Goal: Task Accomplishment & Management: Manage account settings

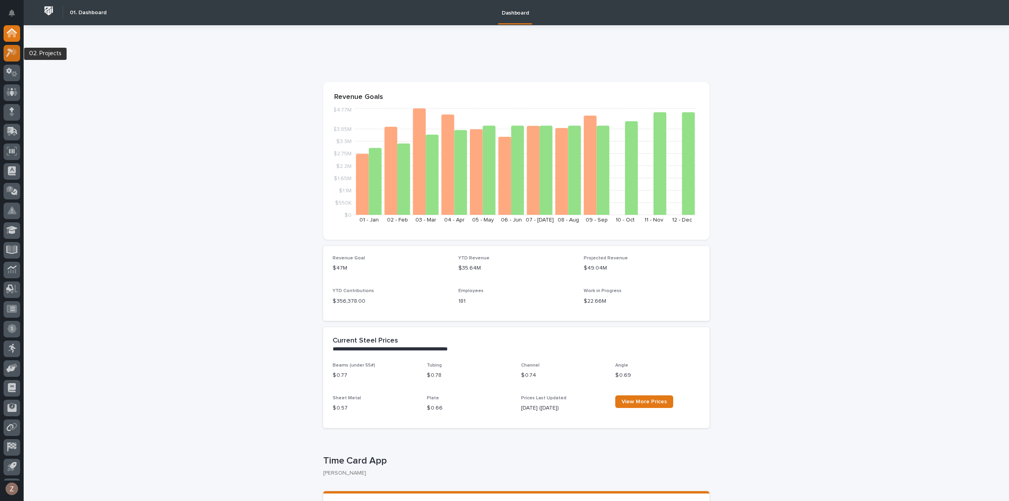
click at [13, 52] on icon at bounding box center [14, 52] width 7 height 8
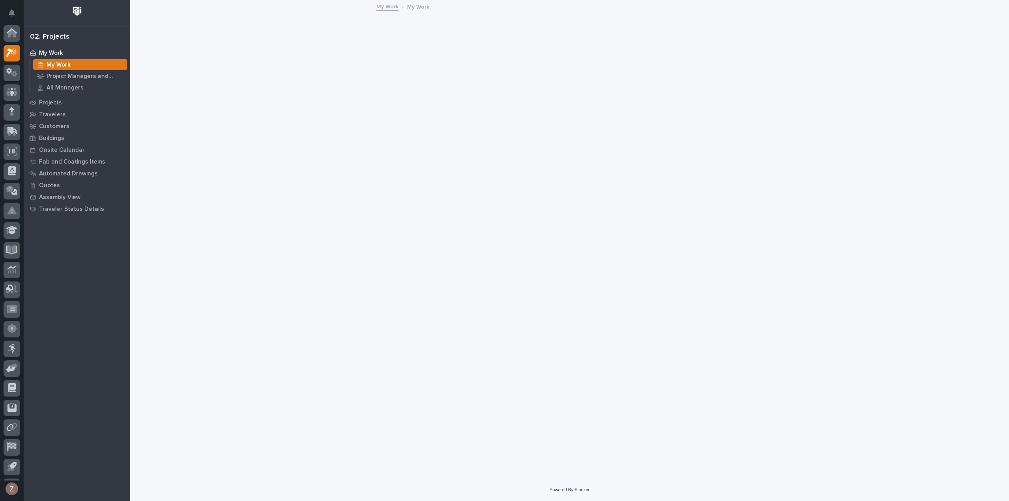
scroll to position [17, 0]
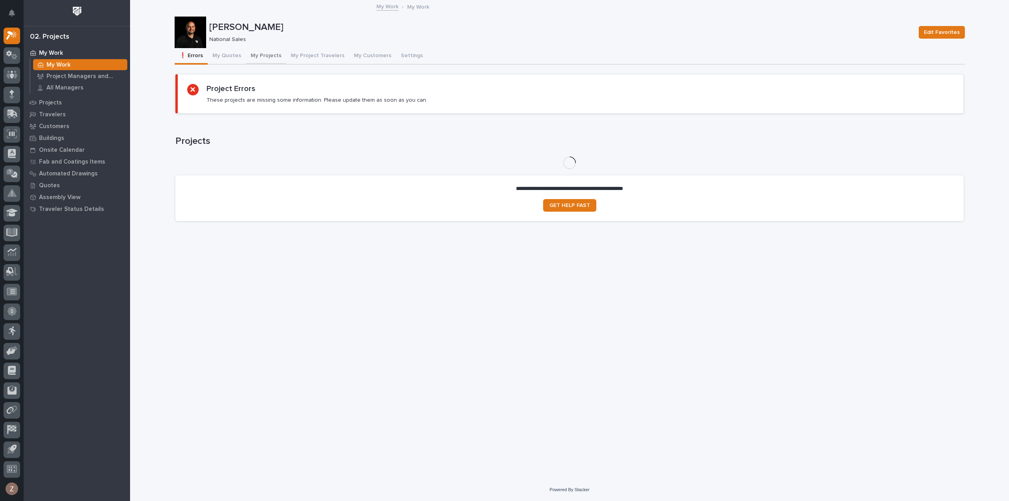
click at [259, 56] on button "My Projects" at bounding box center [266, 56] width 40 height 17
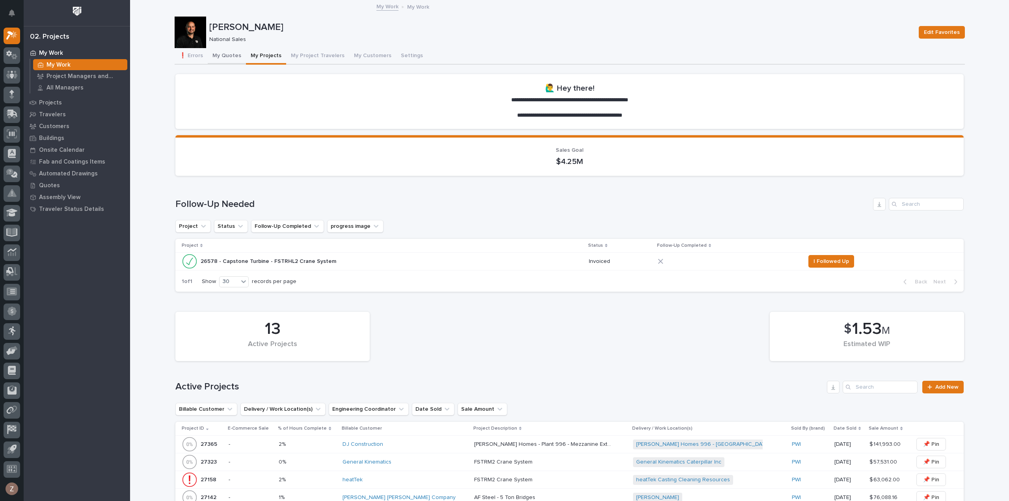
click at [229, 58] on button "My Quotes" at bounding box center [227, 56] width 38 height 17
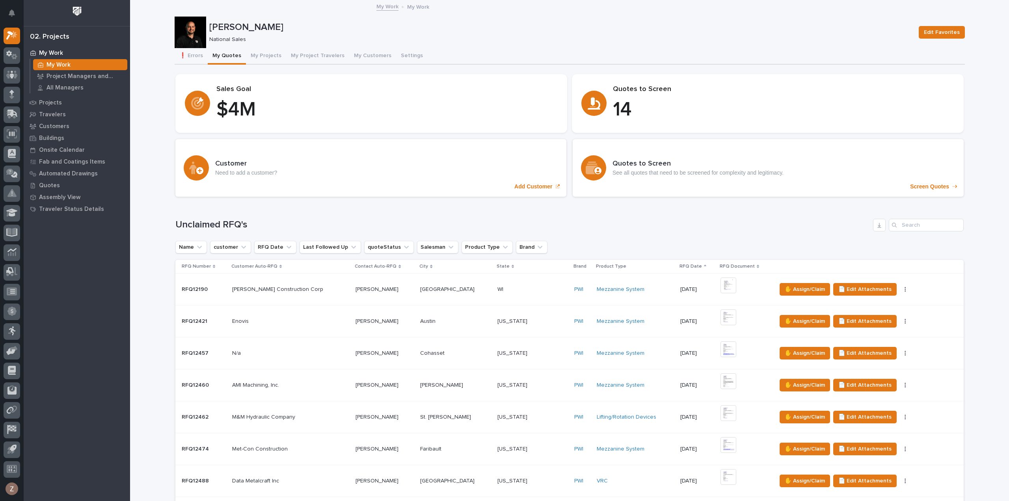
scroll to position [315, 0]
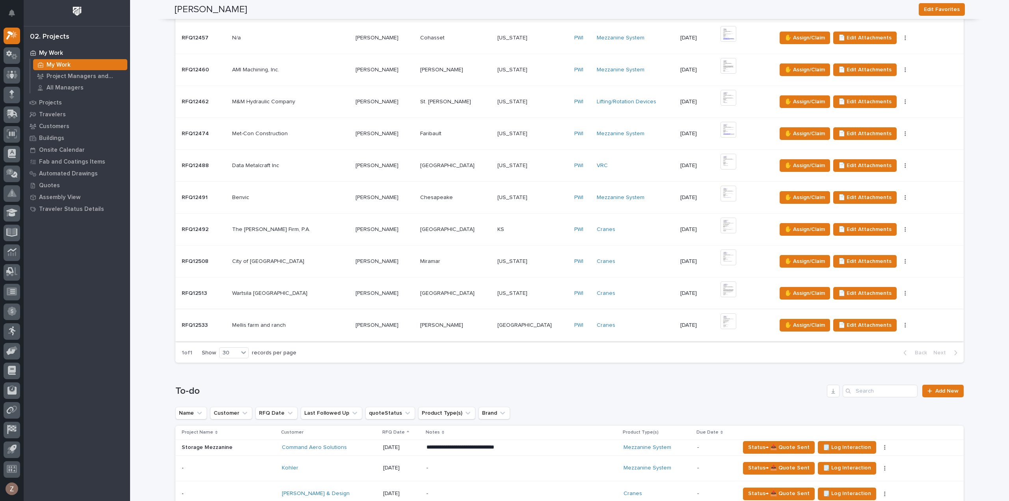
click at [721, 321] on img at bounding box center [729, 321] width 16 height 16
click at [721, 322] on img at bounding box center [729, 321] width 16 height 16
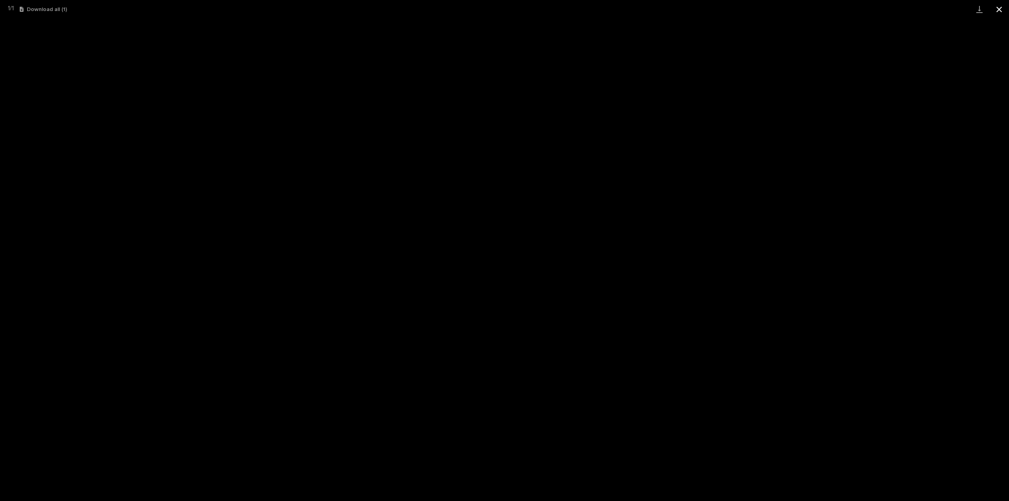
click at [998, 12] on button "Close gallery" at bounding box center [1000, 9] width 20 height 19
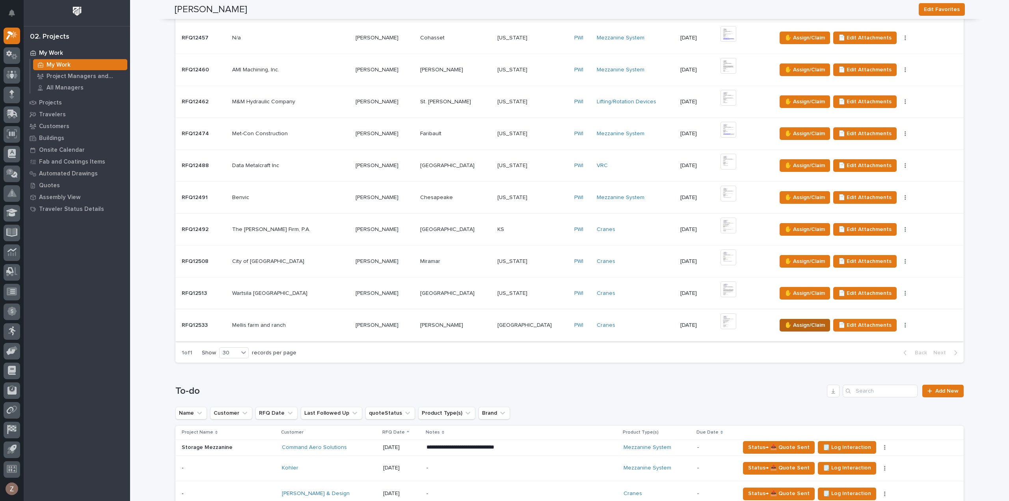
click at [785, 326] on span "✋ Assign/Claim" at bounding box center [805, 325] width 40 height 9
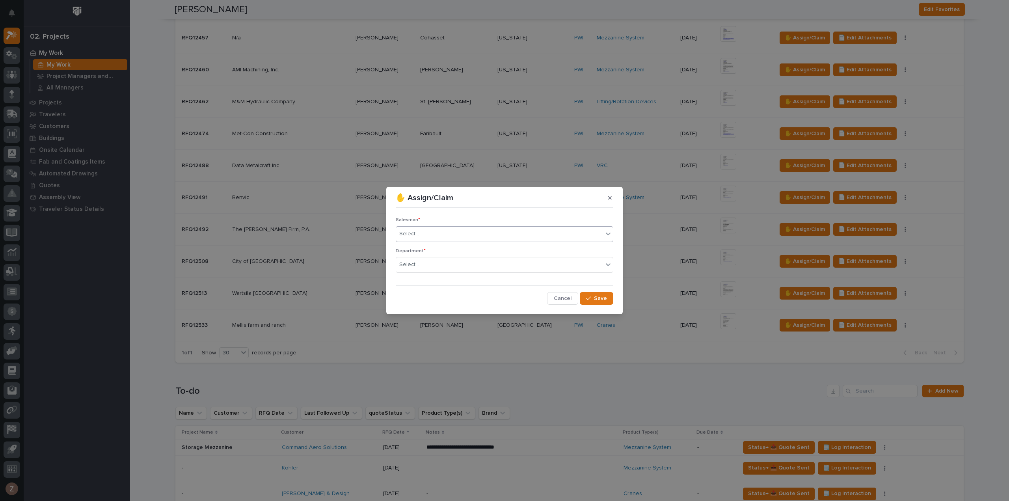
click at [515, 230] on div "Select..." at bounding box center [499, 233] width 207 height 13
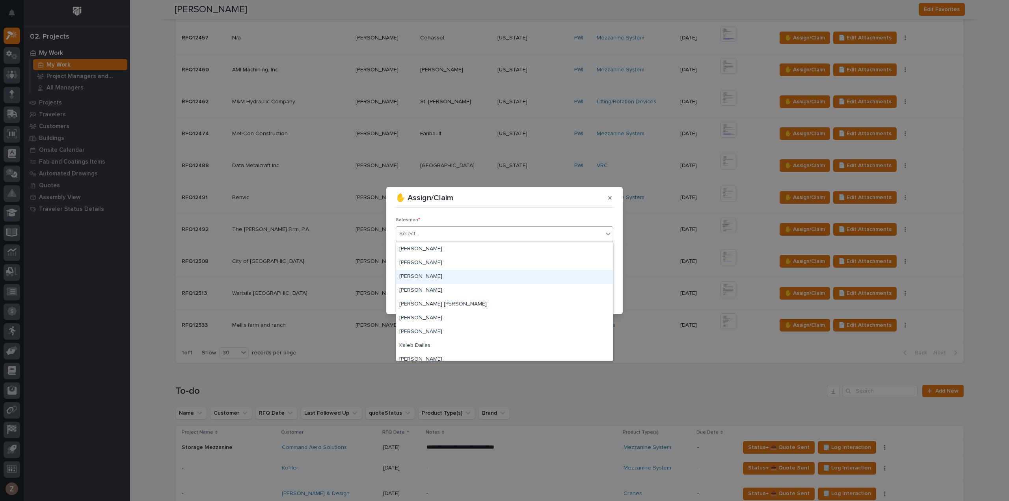
scroll to position [171, 0]
click at [466, 337] on div "[PERSON_NAME]" at bounding box center [504, 340] width 217 height 14
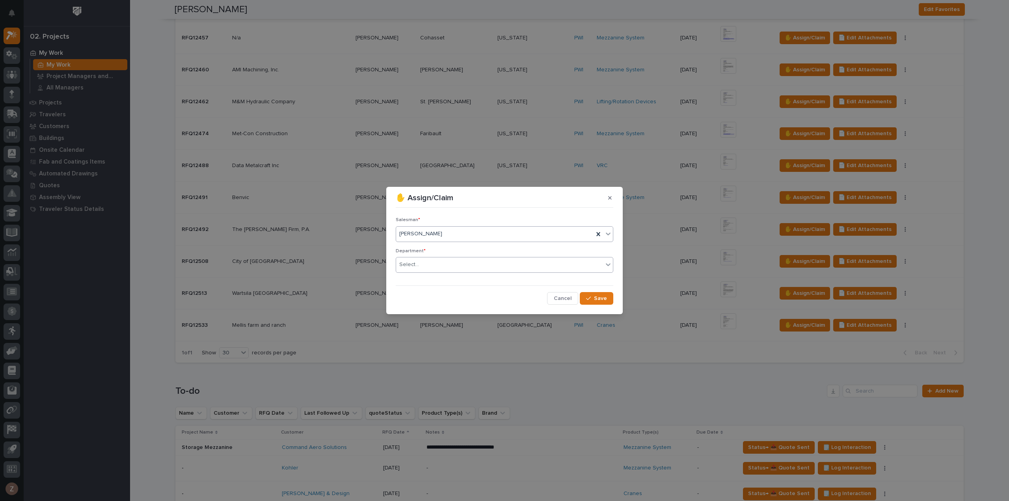
click at [550, 265] on div "Select..." at bounding box center [499, 264] width 207 height 13
click at [537, 280] on div "National Sales" at bounding box center [504, 280] width 217 height 14
click at [596, 297] on span "Save" at bounding box center [600, 298] width 13 height 7
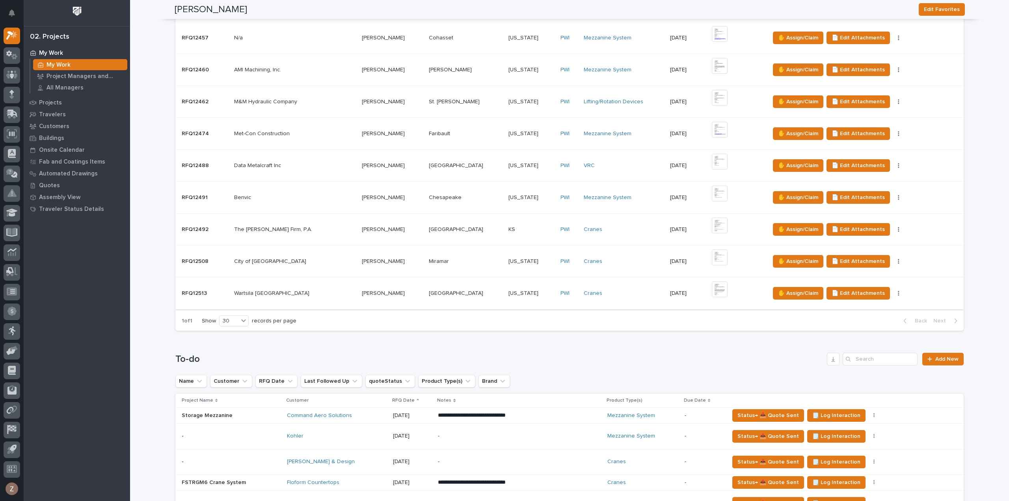
click at [712, 287] on img at bounding box center [720, 289] width 16 height 16
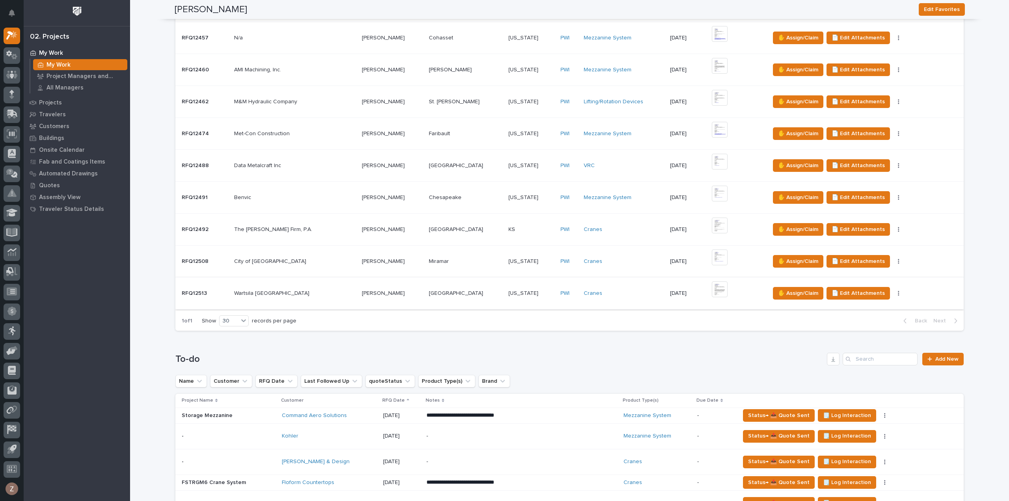
click at [712, 290] on img at bounding box center [720, 289] width 16 height 16
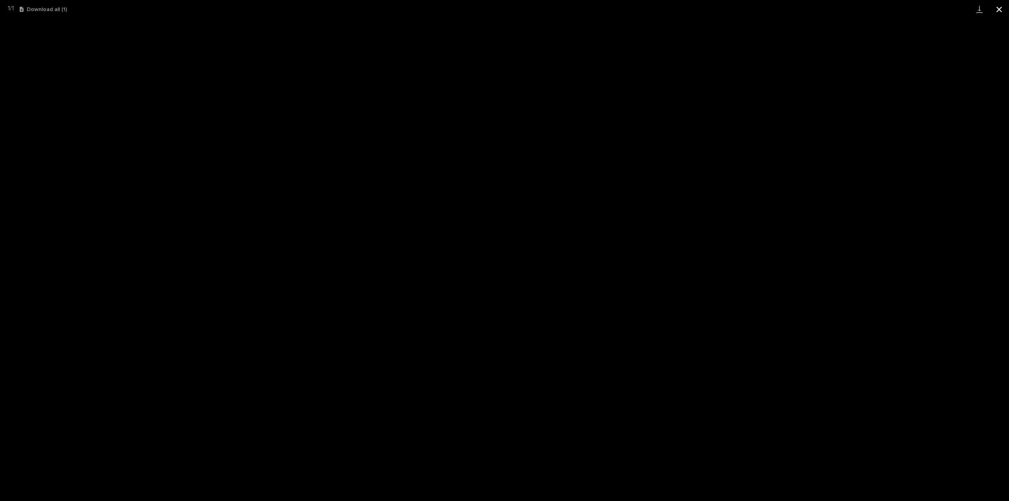
click at [997, 9] on button "Close gallery" at bounding box center [1000, 9] width 20 height 19
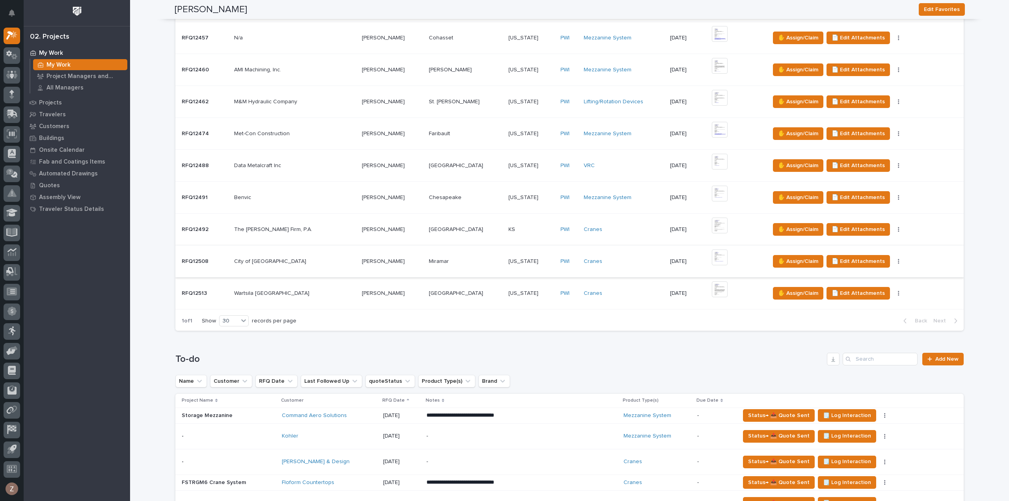
click at [712, 258] on img at bounding box center [720, 258] width 16 height 16
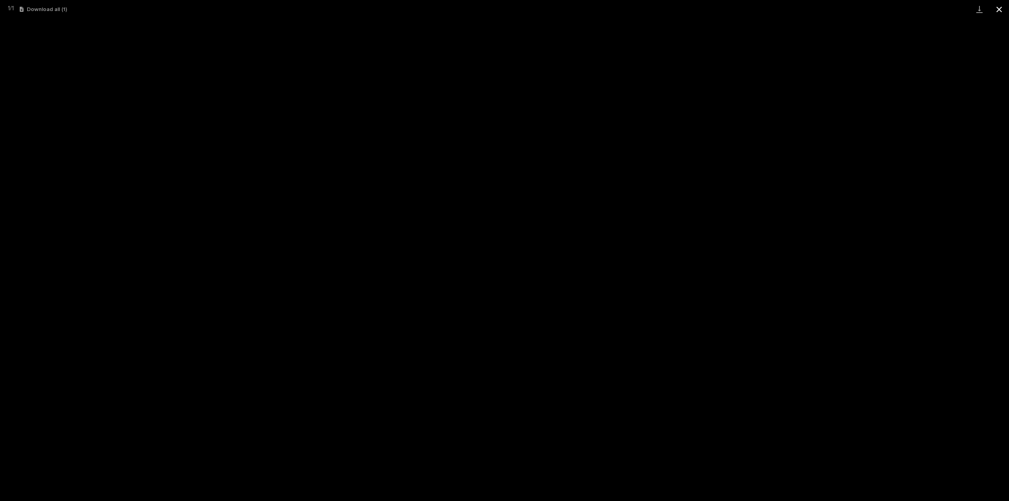
click at [995, 11] on button "Close gallery" at bounding box center [1000, 9] width 20 height 19
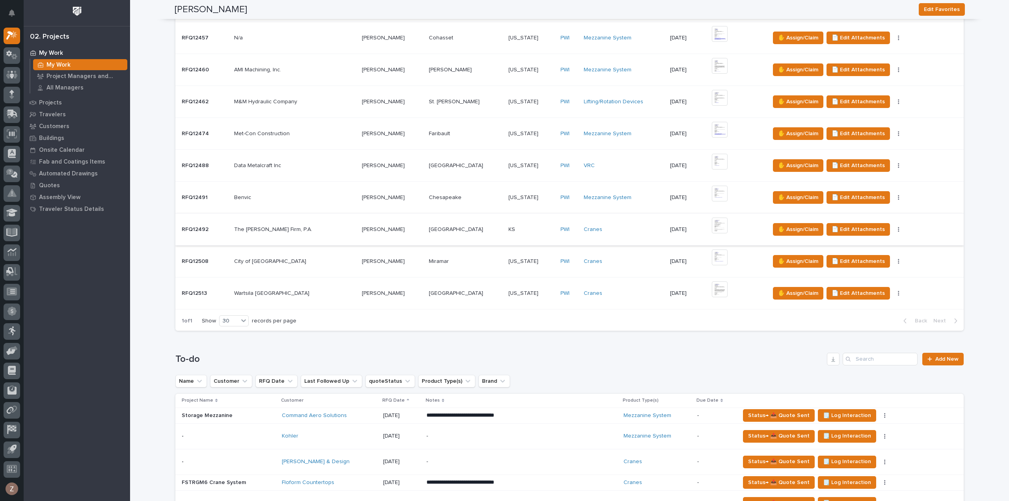
click at [712, 222] on img at bounding box center [720, 226] width 16 height 16
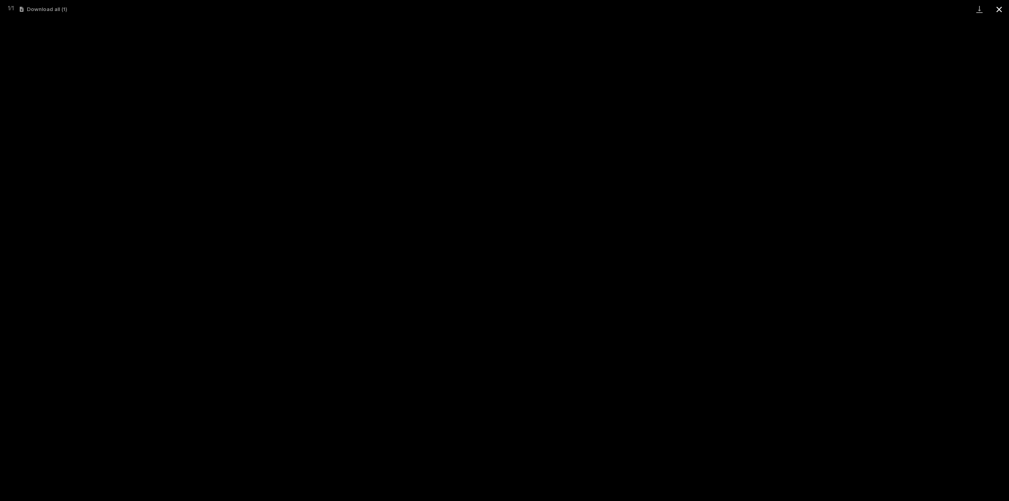
click at [1001, 11] on button "Close gallery" at bounding box center [1000, 9] width 20 height 19
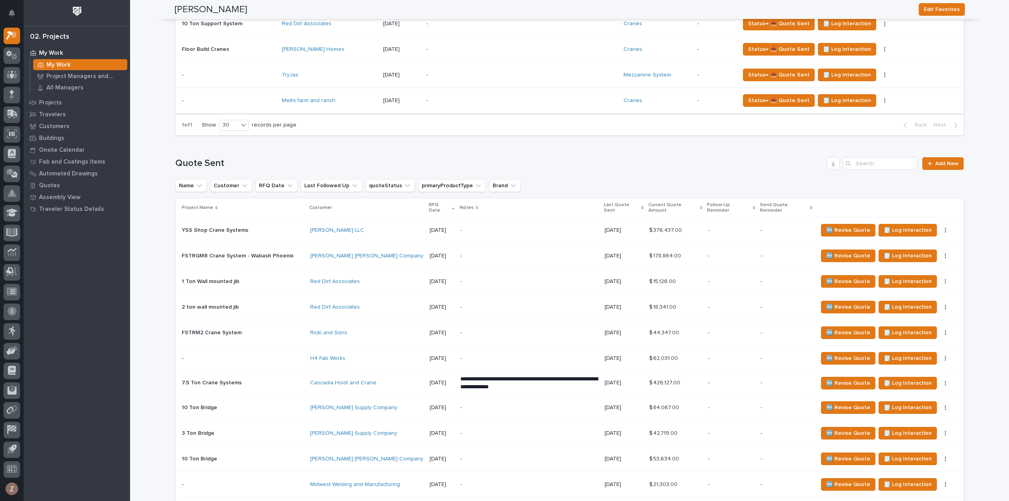
scroll to position [946, 0]
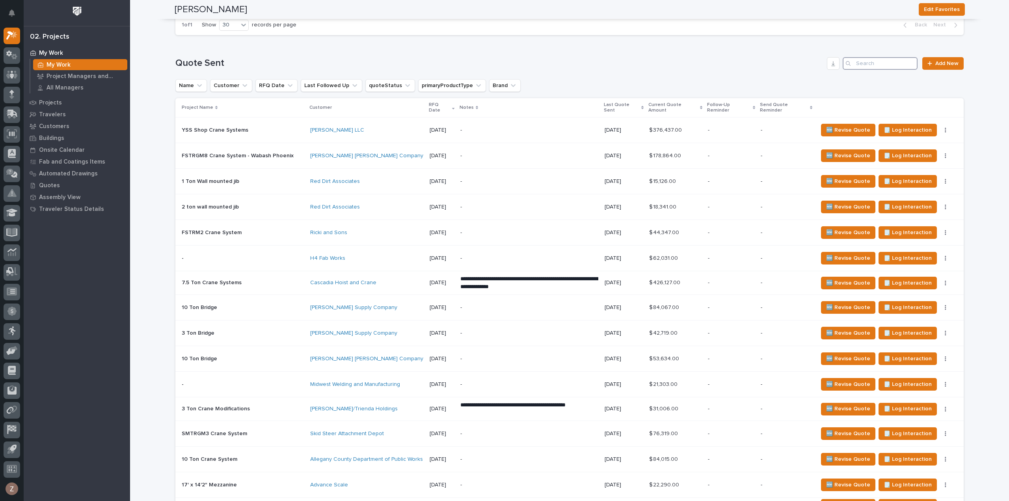
click at [880, 62] on input "Search" at bounding box center [880, 63] width 75 height 13
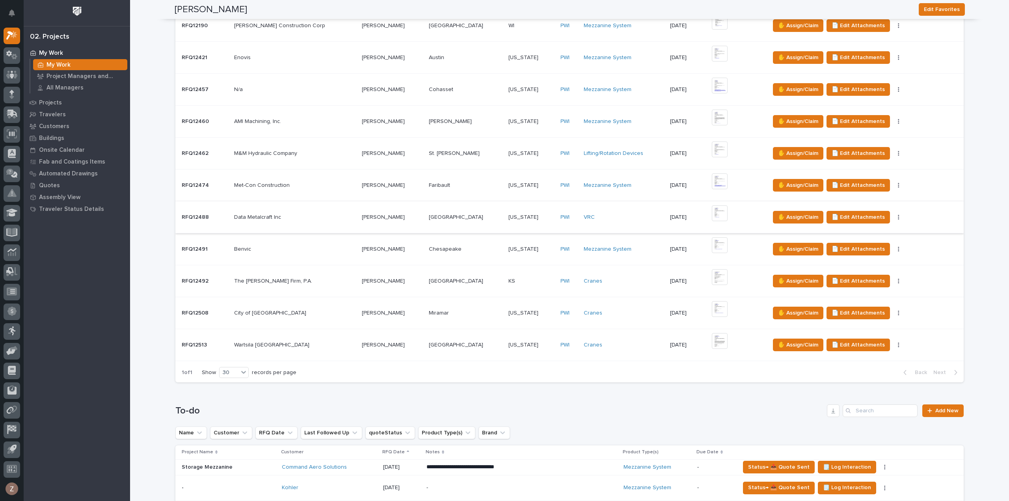
scroll to position [276, 0]
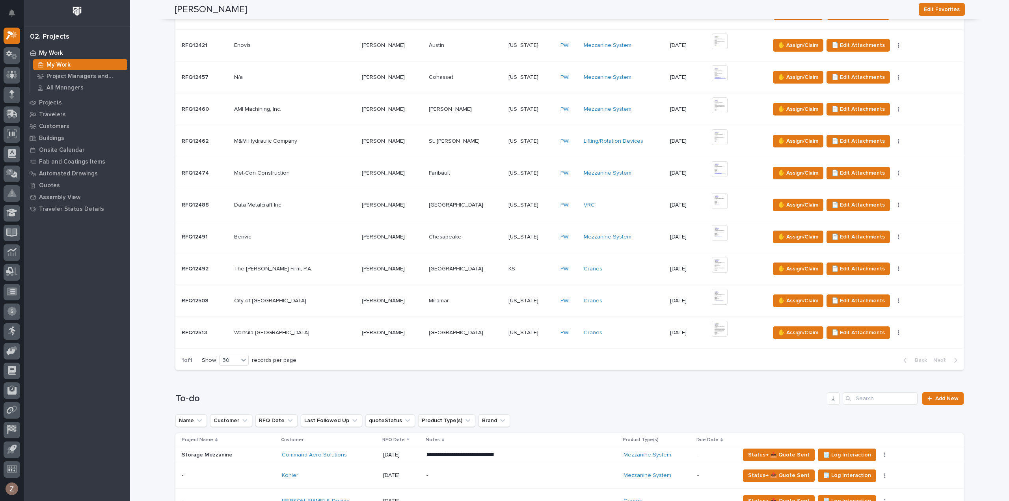
type input "cla"
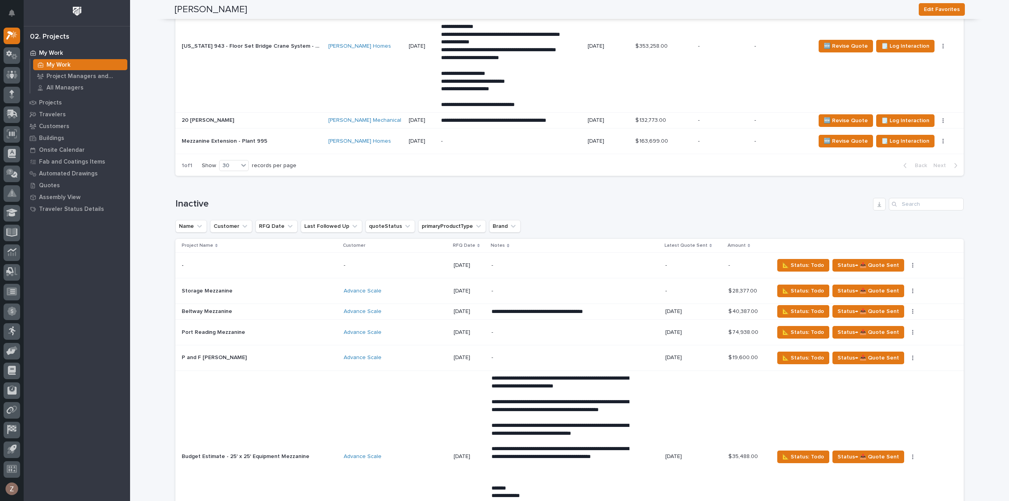
scroll to position [828, 0]
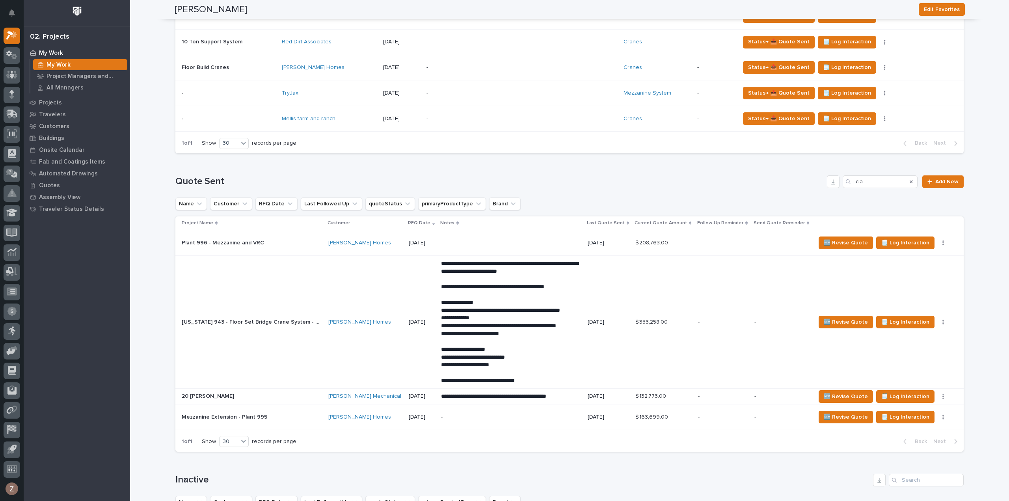
click at [441, 420] on div "-" at bounding box center [510, 417] width 138 height 18
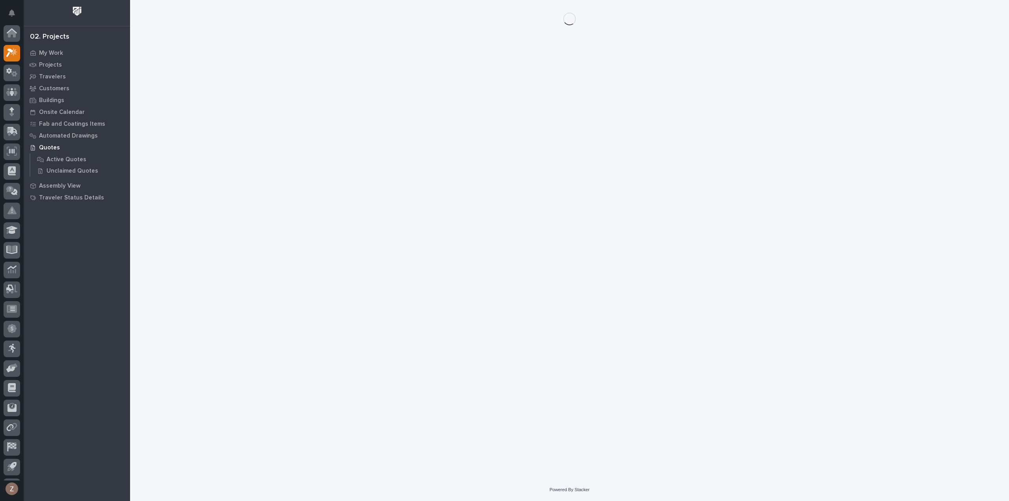
scroll to position [17, 0]
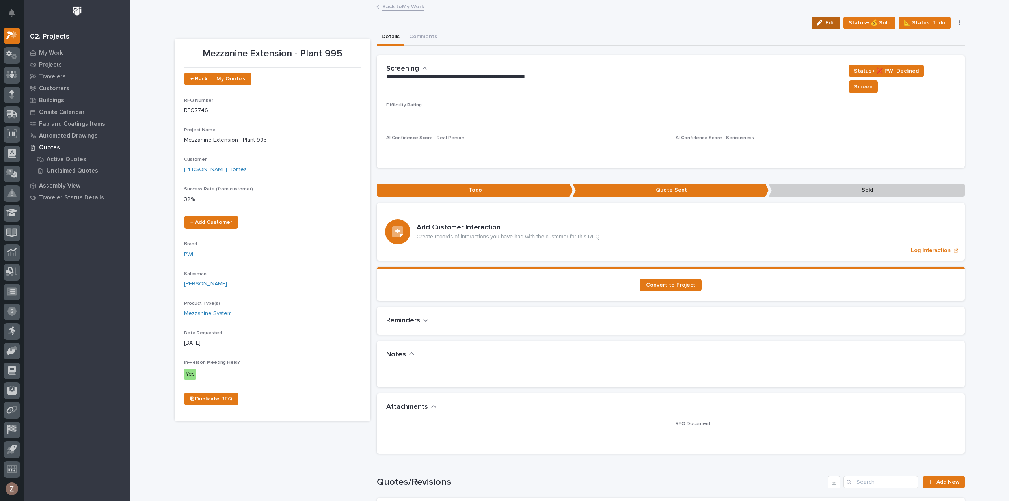
click at [834, 26] on span "Edit" at bounding box center [831, 22] width 10 height 7
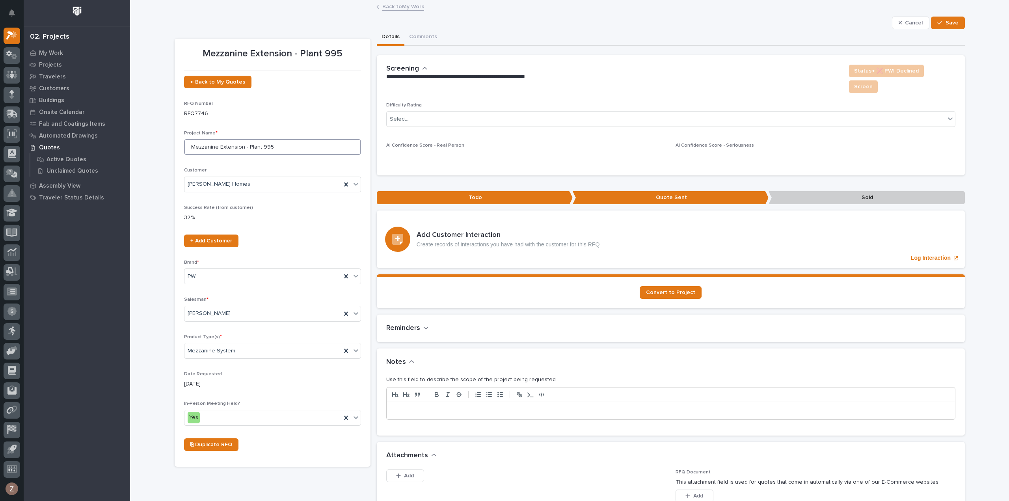
click at [186, 147] on input "Mezzanine Extension - Plant 995" at bounding box center [272, 147] width 177 height 16
click at [277, 147] on input "Clayton Homes Mezzanine Extension - Plant 995" at bounding box center [272, 147] width 177 height 16
type input "[PERSON_NAME] Homes Mezzanine Extension and VRC - Plant 995"
click at [342, 182] on icon at bounding box center [346, 185] width 8 height 8
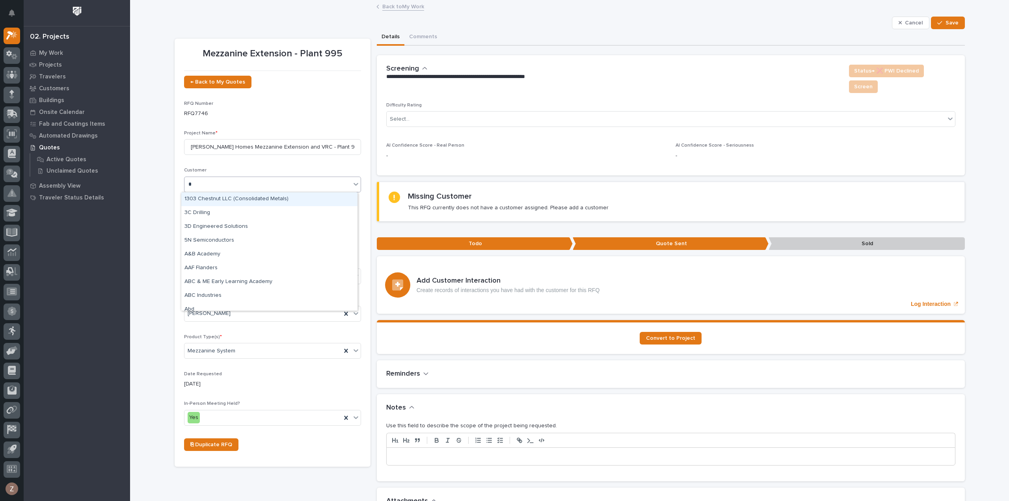
type input "**"
click at [212, 195] on div "DJ Construction" at bounding box center [269, 199] width 176 height 14
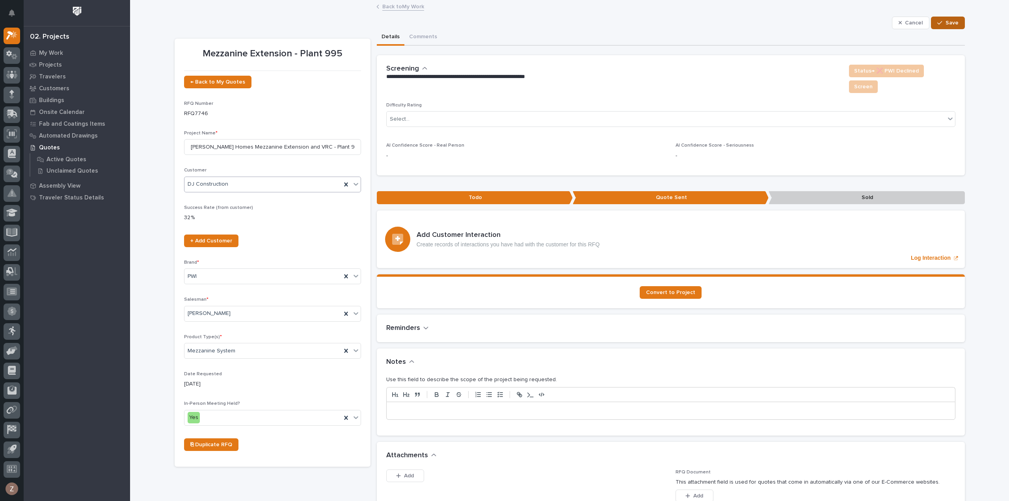
click at [946, 24] on span "Save" at bounding box center [952, 22] width 13 height 7
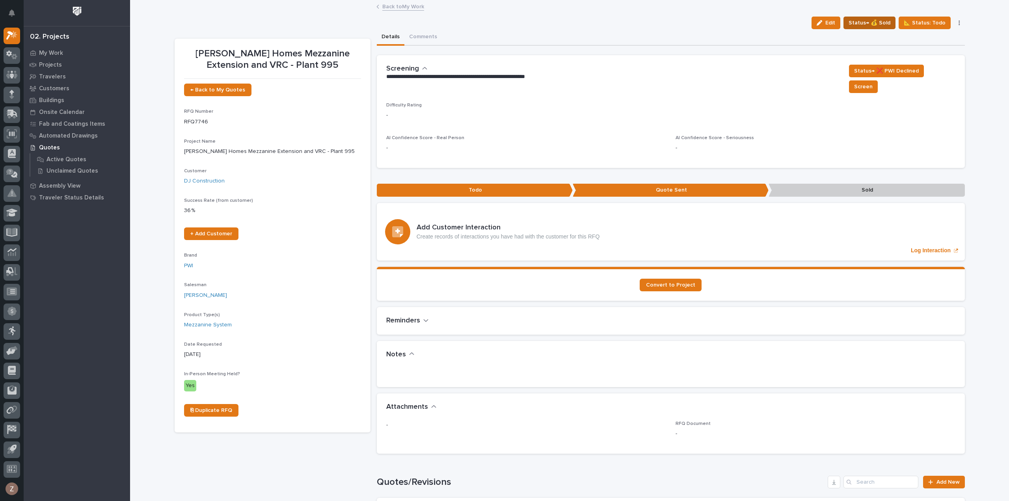
click at [882, 22] on span "Status→ 💰 Sold" at bounding box center [870, 22] width 42 height 9
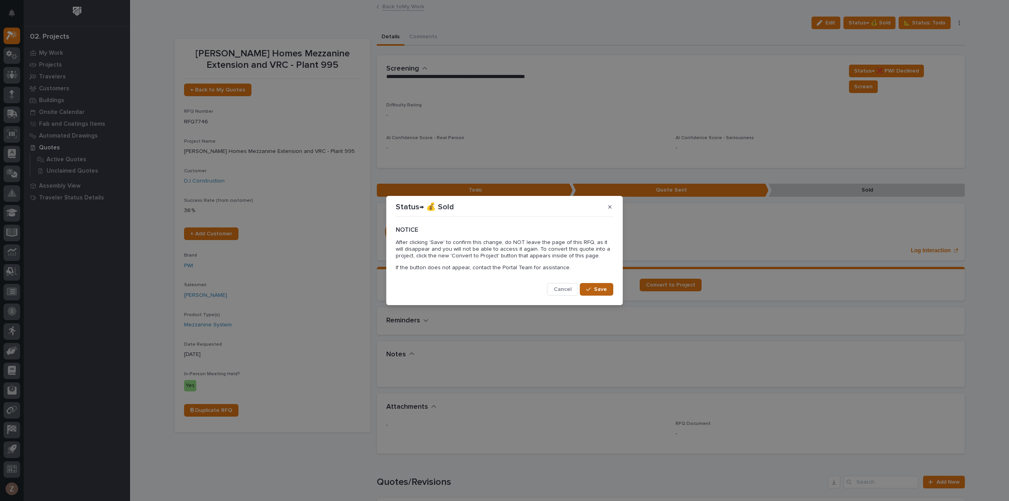
click at [591, 293] on button "Save" at bounding box center [597, 289] width 34 height 13
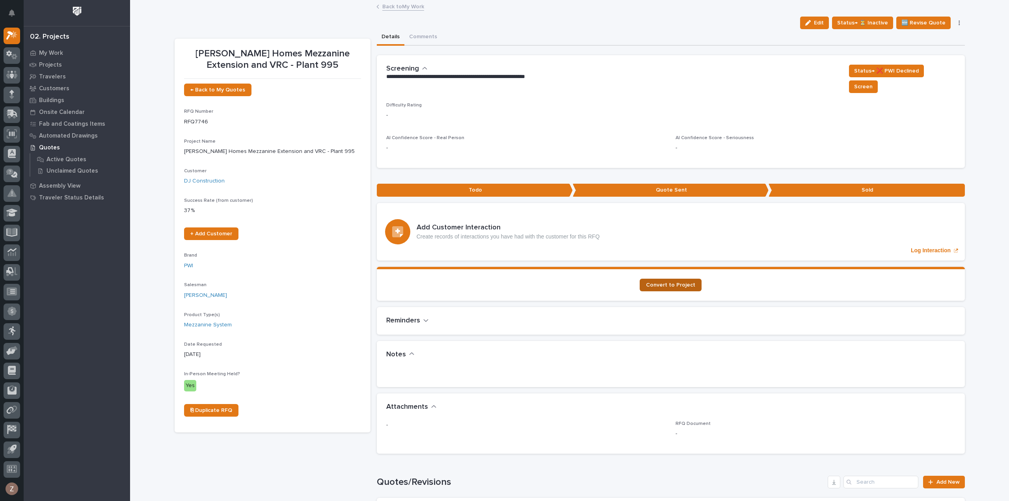
click at [668, 282] on span "Convert to Project" at bounding box center [670, 285] width 49 height 6
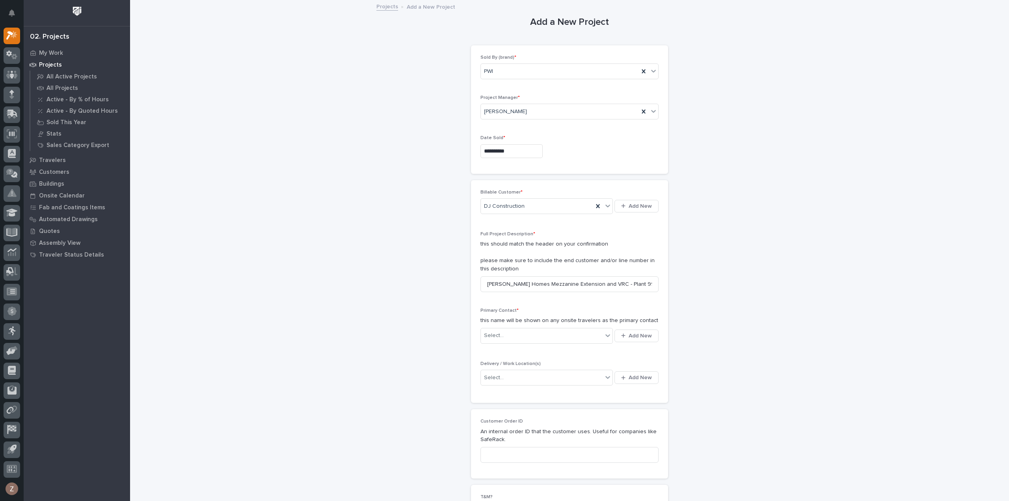
click at [509, 149] on input "**********" at bounding box center [512, 151] width 62 height 14
drag, startPoint x: 538, startPoint y: 74, endPoint x: 533, endPoint y: 74, distance: 4.7
click at [535, 74] on div "5 6 7 8 9 10 11" at bounding box center [506, 73] width 89 height 13
click at [531, 74] on div "10" at bounding box center [532, 73] width 11 height 11
type input "**********"
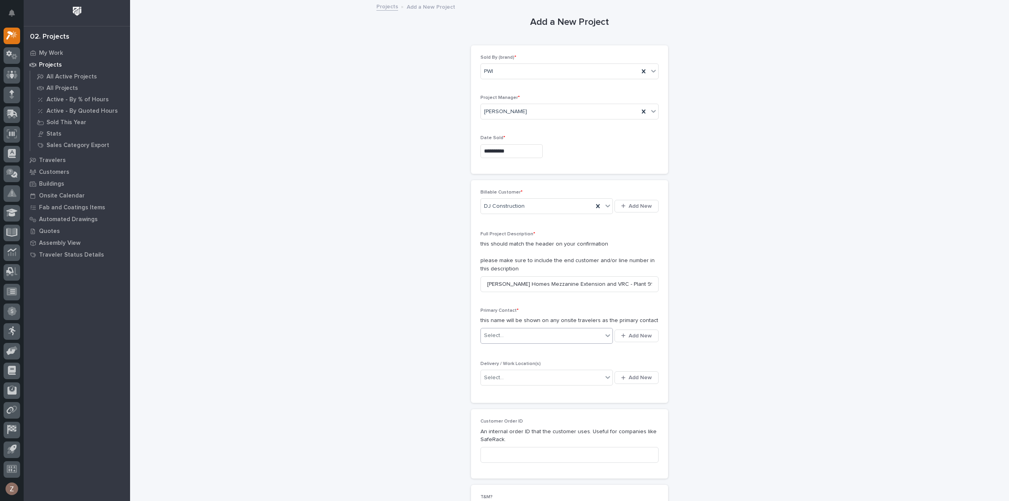
click at [522, 334] on div "Select..." at bounding box center [542, 335] width 122 height 13
click at [521, 334] on div "Select..." at bounding box center [542, 335] width 122 height 13
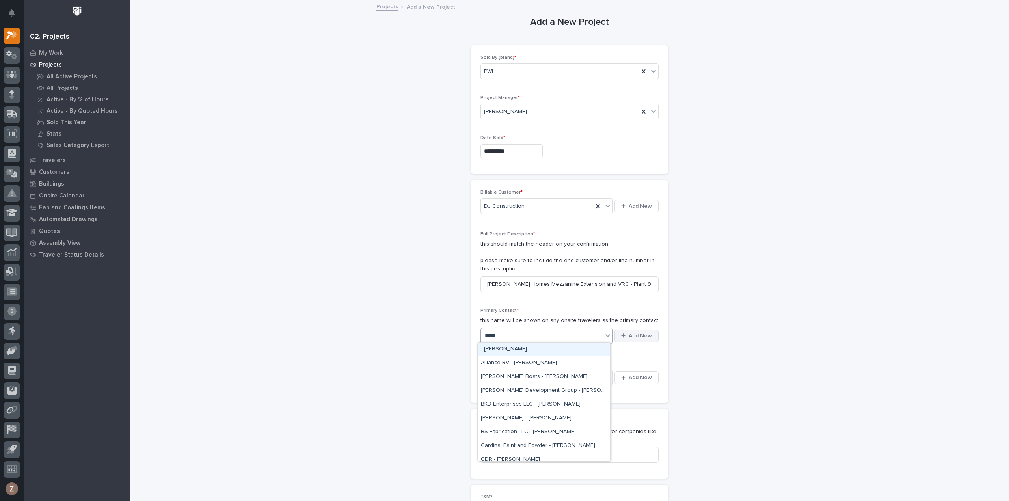
type input "******"
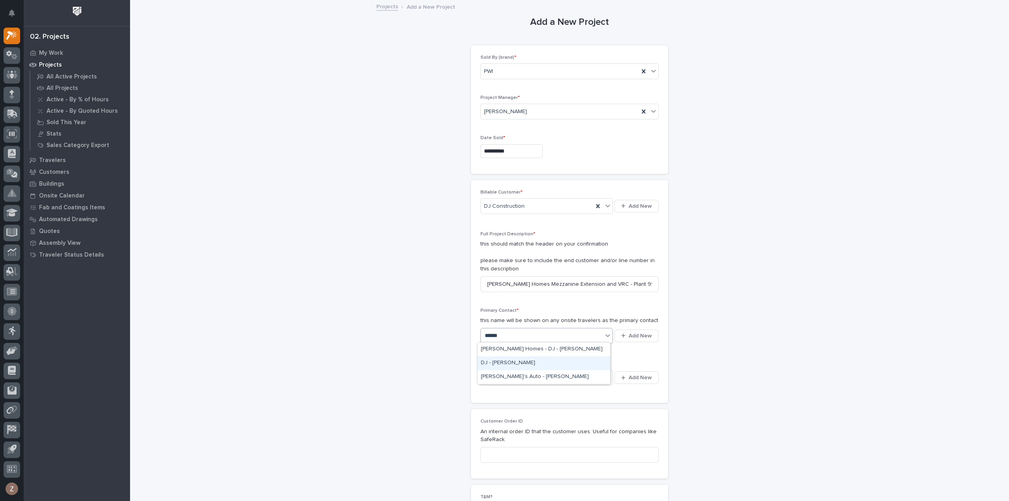
click at [511, 364] on div "DJ - [PERSON_NAME]" at bounding box center [544, 363] width 132 height 14
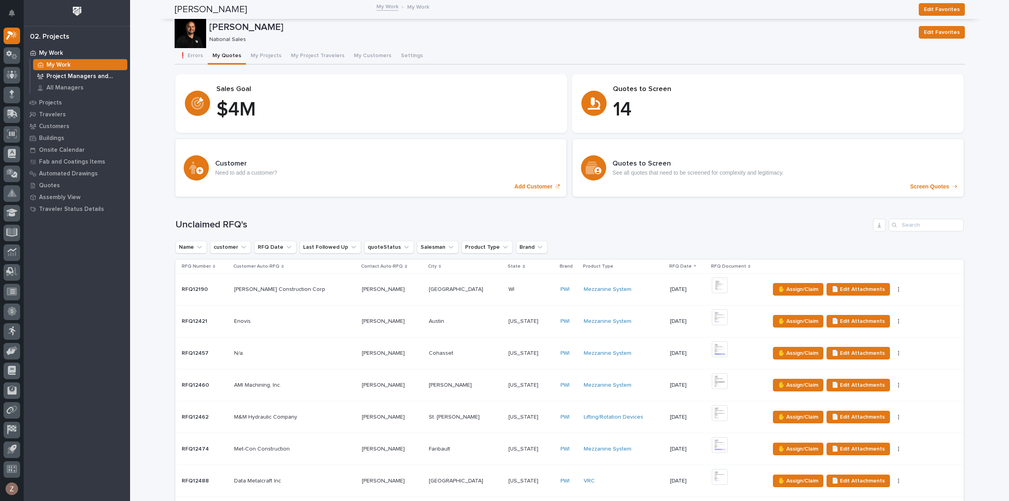
click at [67, 78] on p "Project Managers and Engineers" at bounding box center [86, 76] width 78 height 7
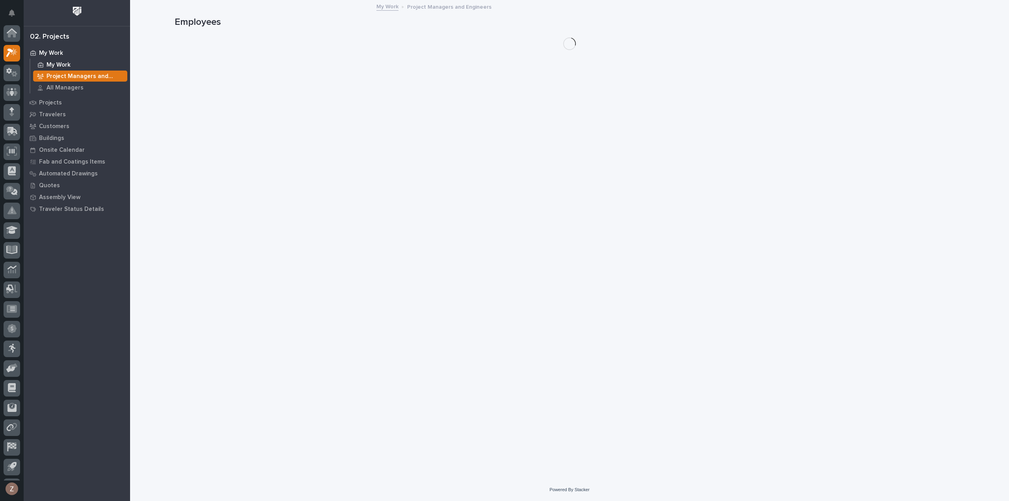
scroll to position [17, 0]
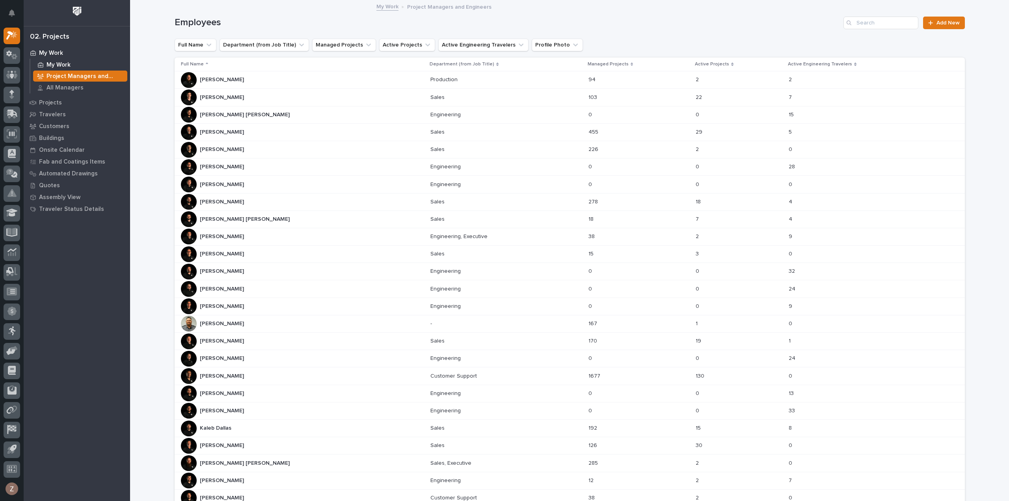
click at [54, 64] on p "My Work" at bounding box center [59, 65] width 24 height 7
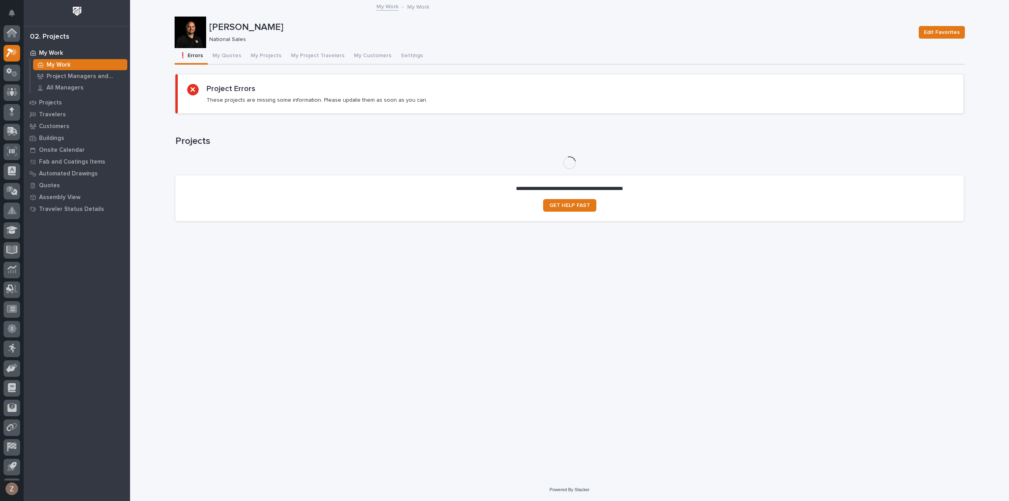
scroll to position [17, 0]
click at [266, 56] on button "My Projects" at bounding box center [266, 56] width 40 height 17
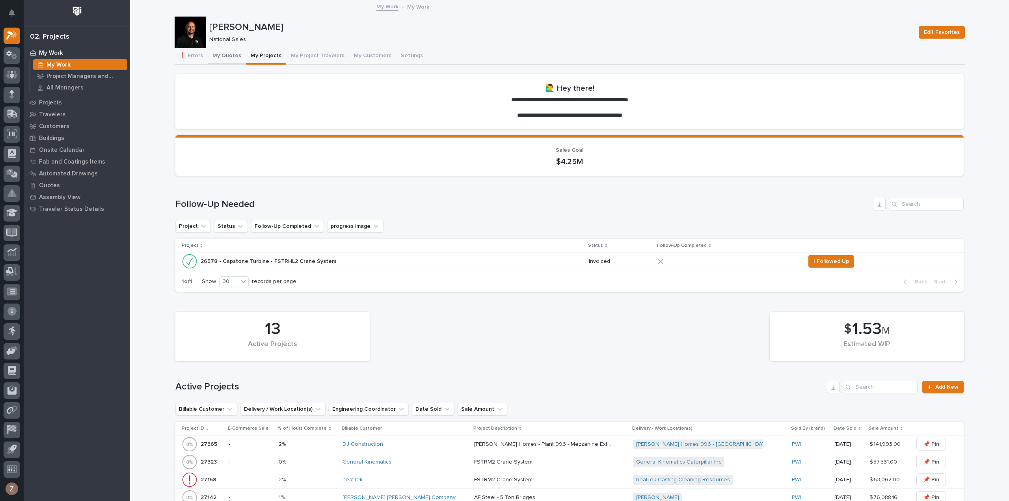
click at [226, 58] on button "My Quotes" at bounding box center [227, 56] width 38 height 17
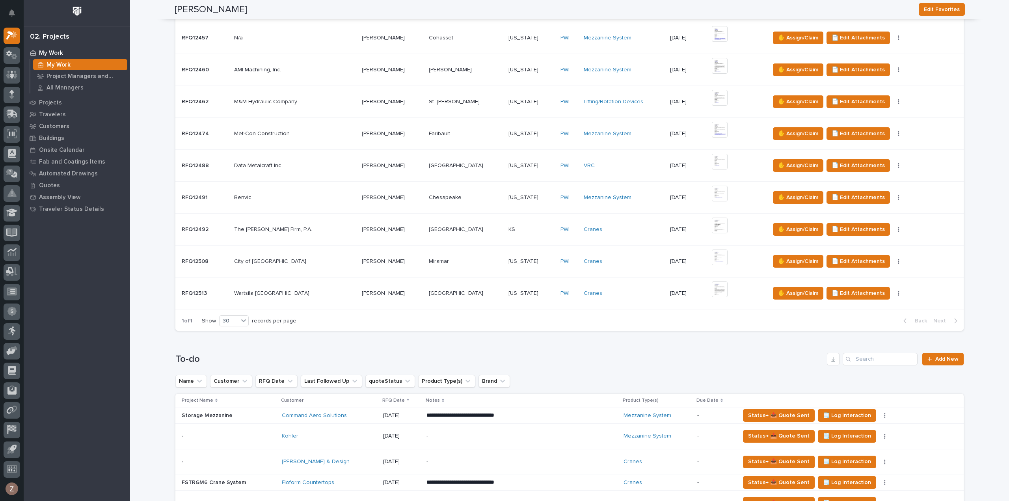
scroll to position [710, 0]
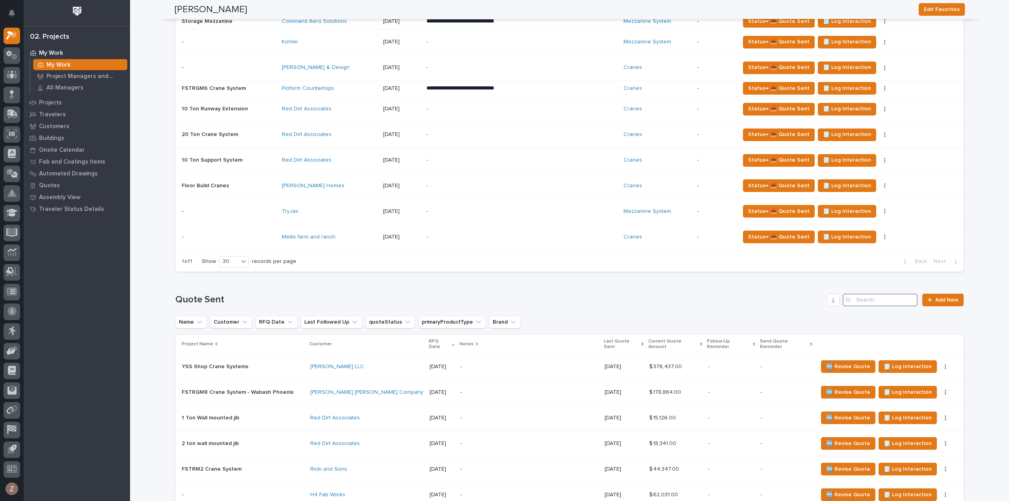
click at [873, 294] on input "Search" at bounding box center [880, 300] width 75 height 13
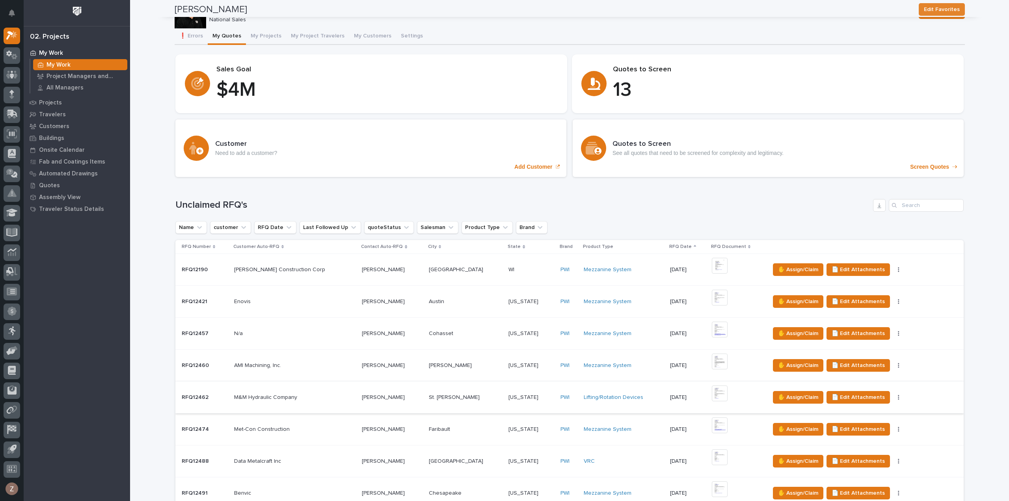
scroll to position [0, 0]
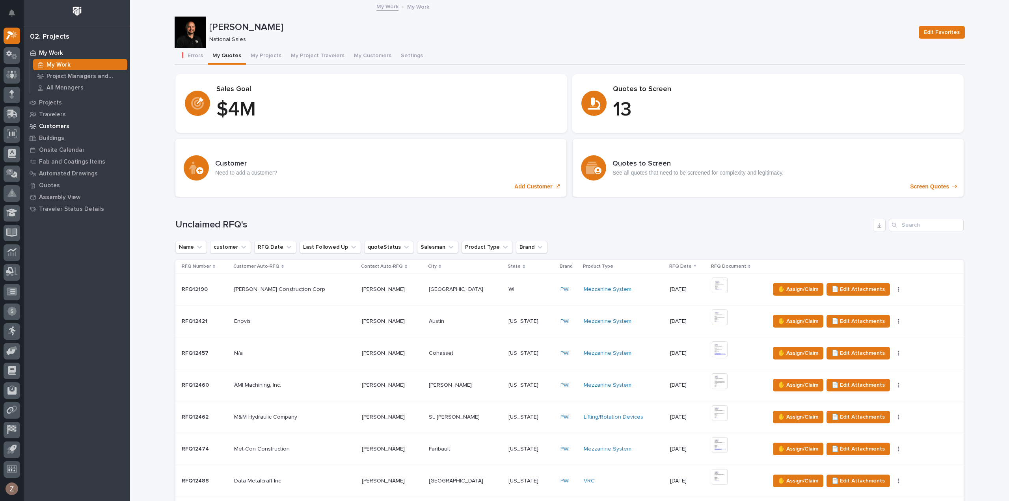
type input "[PERSON_NAME]"
click at [51, 126] on p "Customers" at bounding box center [54, 126] width 30 height 7
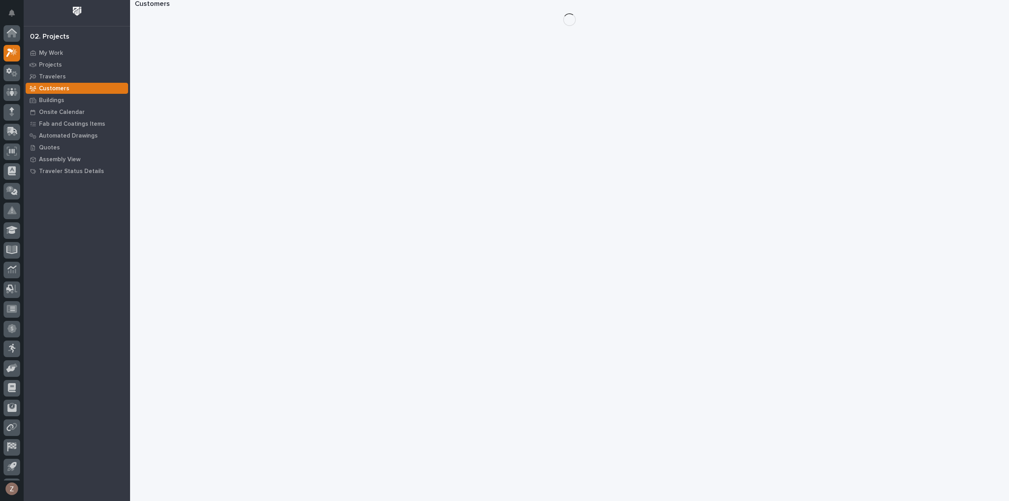
scroll to position [17, 0]
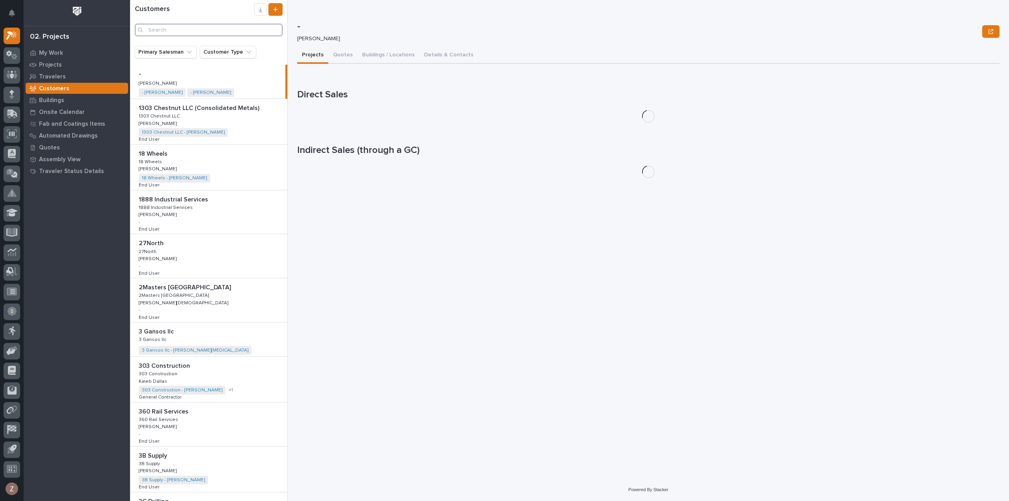
click at [172, 30] on input "Search" at bounding box center [209, 30] width 148 height 13
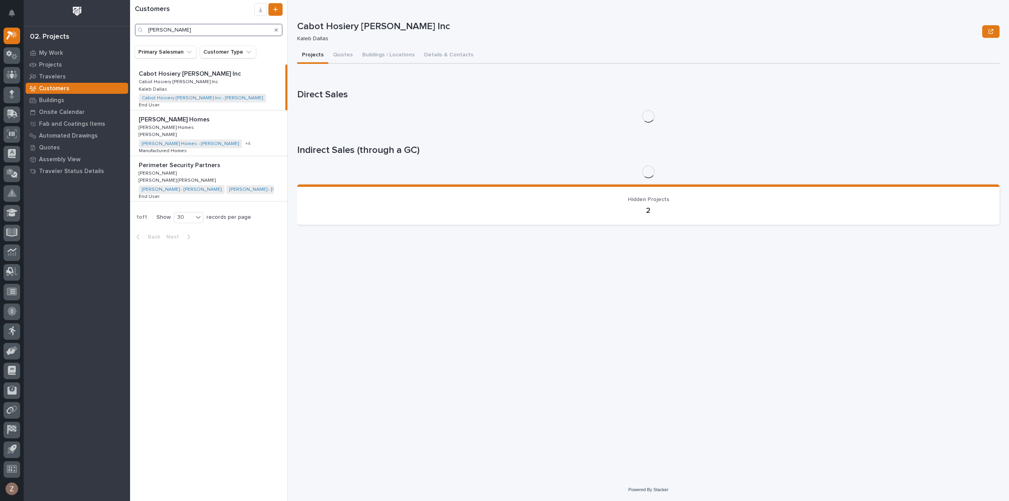
drag, startPoint x: 178, startPoint y: 25, endPoint x: 71, endPoint y: 26, distance: 107.2
click at [130, 26] on div "My Settings Log Out 02. Projects My Work Projects Travelers Customers Buildings…" at bounding box center [569, 250] width 879 height 501
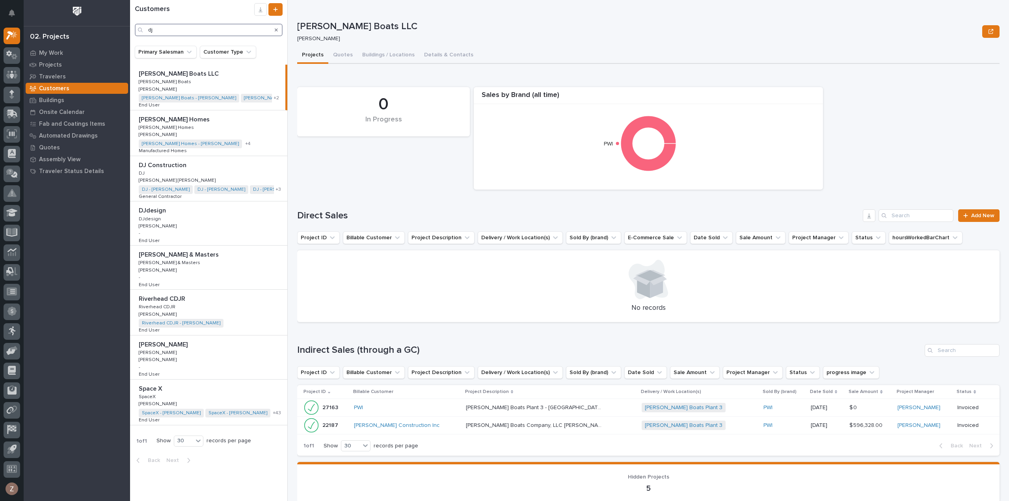
type input "dj"
click at [179, 122] on p "[PERSON_NAME] Homes" at bounding box center [175, 118] width 73 height 9
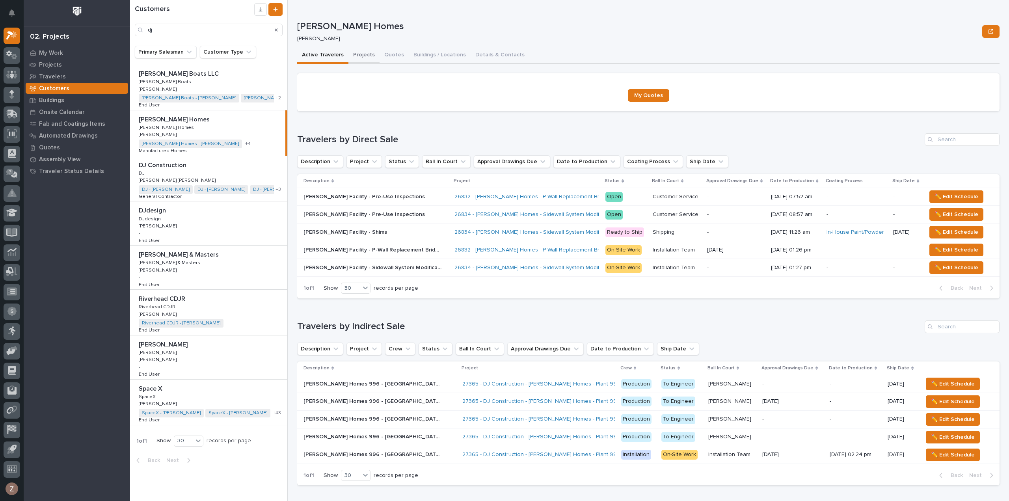
click at [358, 54] on button "Projects" at bounding box center [364, 55] width 31 height 17
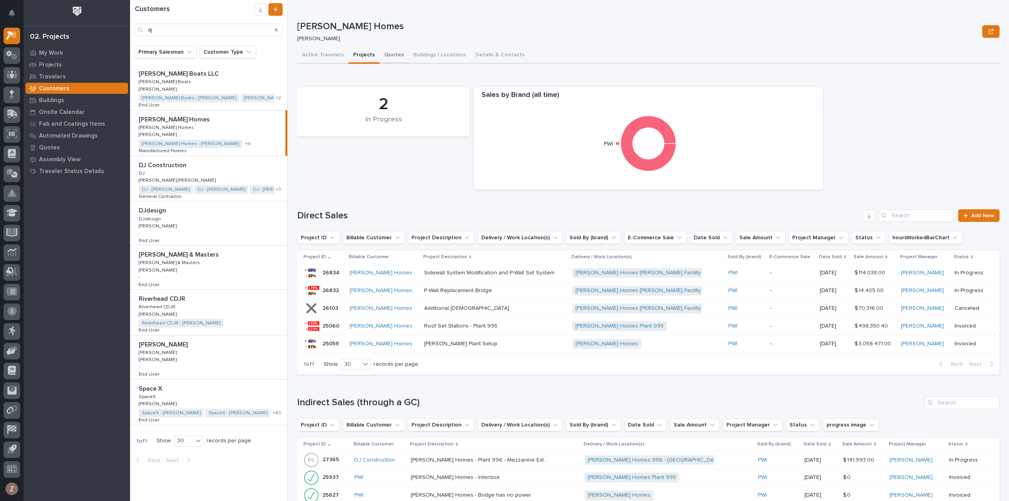
click at [389, 52] on button "Quotes" at bounding box center [394, 55] width 29 height 17
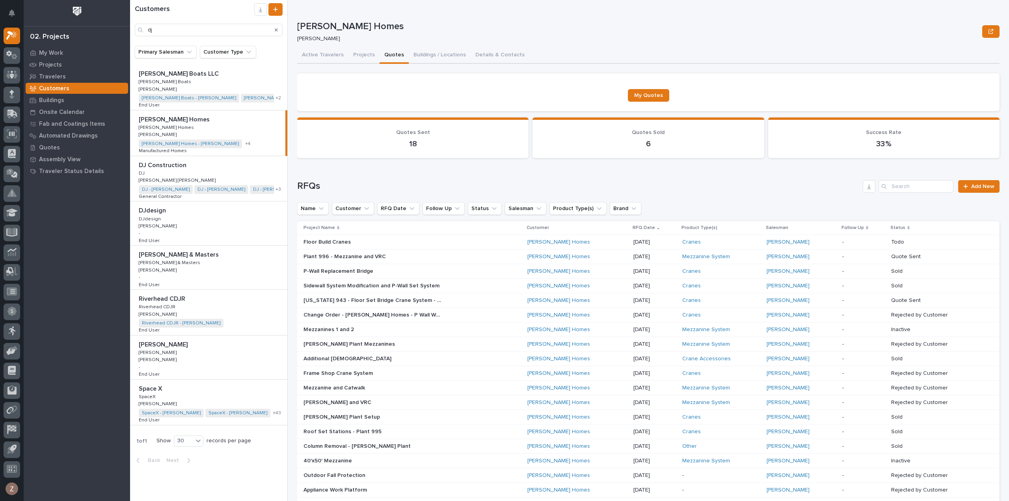
click at [161, 161] on p "DJ Construction" at bounding box center [163, 164] width 49 height 9
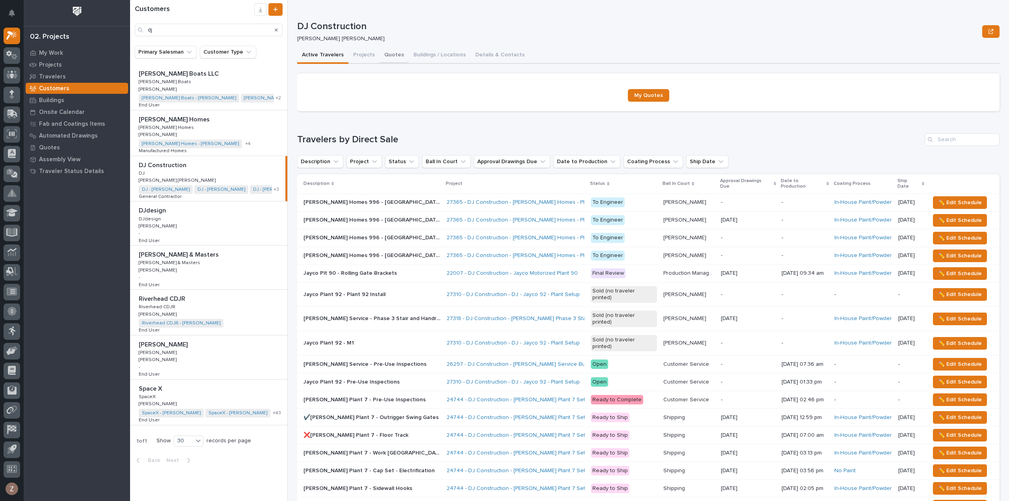
click at [389, 55] on button "Quotes" at bounding box center [394, 55] width 29 height 17
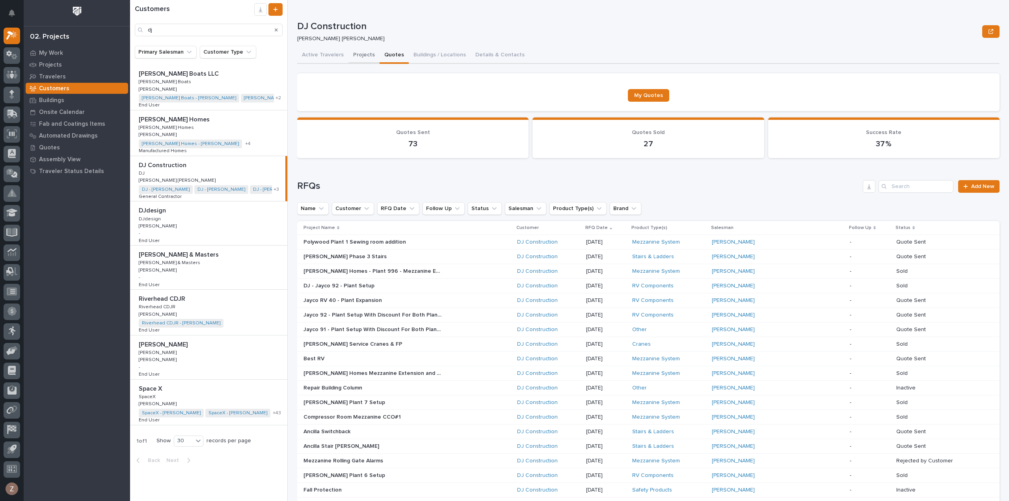
click at [364, 54] on button "Projects" at bounding box center [364, 55] width 31 height 17
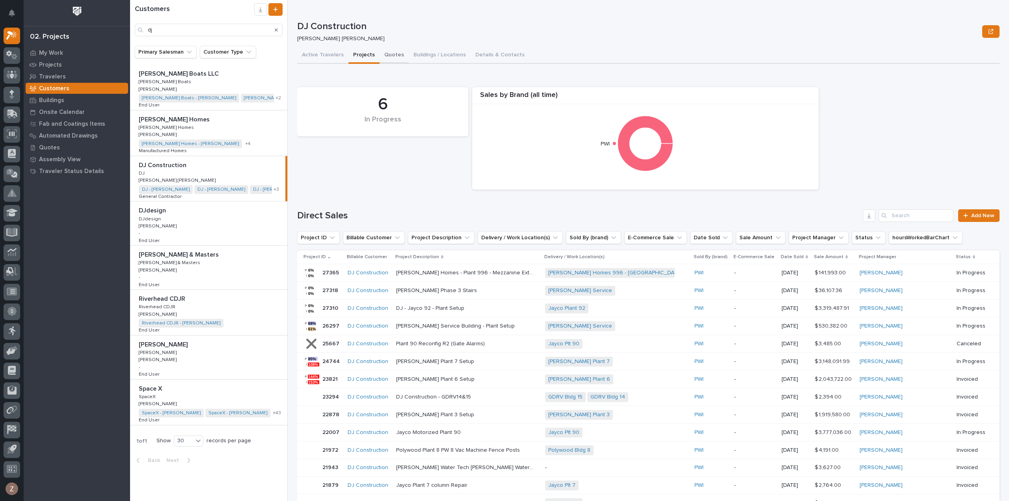
click at [391, 55] on button "Quotes" at bounding box center [394, 55] width 29 height 17
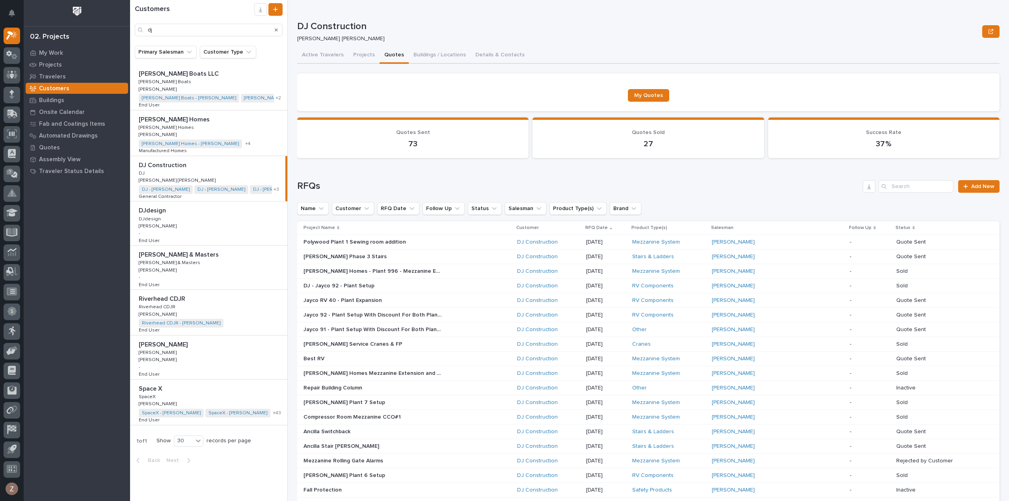
click at [734, 227] on p "Salesman" at bounding box center [722, 228] width 22 height 9
click at [464, 373] on div "[PERSON_NAME] Homes Mezzanine Extension and VRC - Plant 995 [PERSON_NAME] Homes…" at bounding box center [407, 373] width 207 height 13
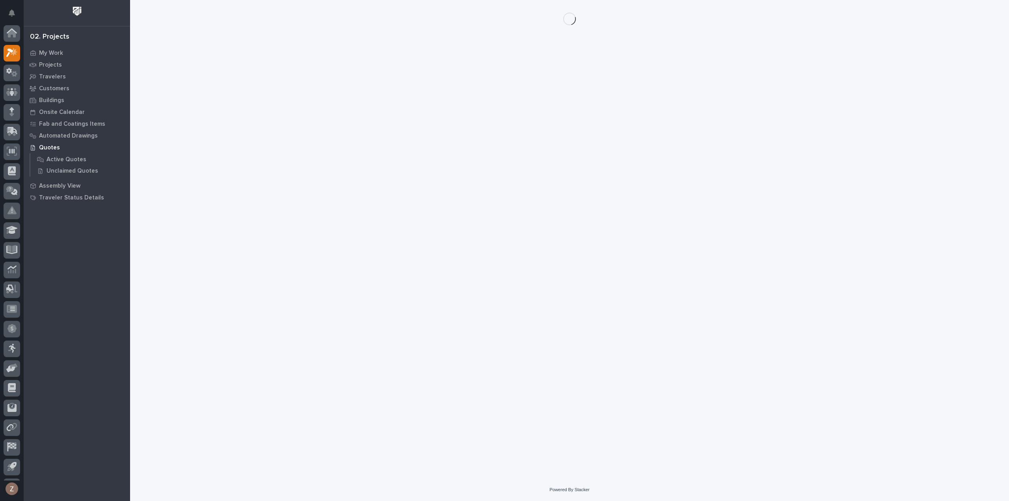
scroll to position [17, 0]
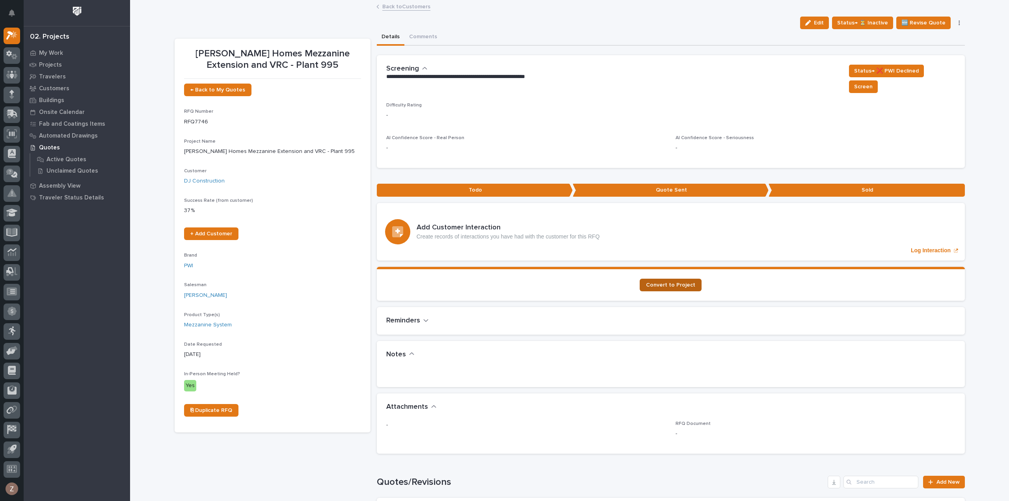
click at [658, 282] on span "Convert to Project" at bounding box center [670, 285] width 49 height 6
click at [11, 490] on button "button" at bounding box center [12, 489] width 17 height 17
click at [79, 286] on div "My Work Projects Travelers Customers Buildings Onsite Calendar Fab and Coatings…" at bounding box center [77, 274] width 106 height 454
click at [9, 9] on button "Notifications" at bounding box center [12, 13] width 17 height 17
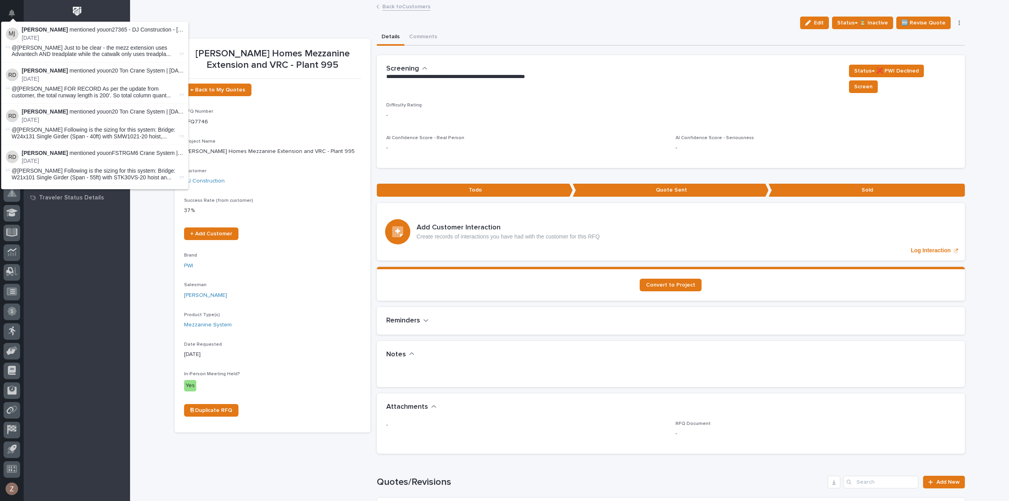
click at [53, 471] on div "My Work Projects Travelers Customers Buildings Onsite Calendar Fab and Coatings…" at bounding box center [77, 274] width 106 height 454
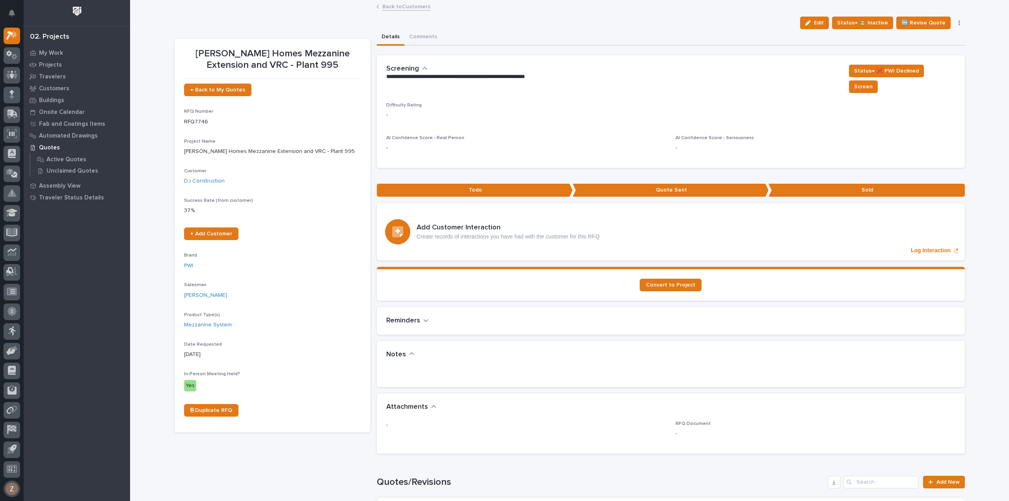
click at [15, 486] on button "button" at bounding box center [12, 489] width 17 height 17
click at [82, 391] on div "My Work Projects Travelers Customers Buildings Onsite Calendar Fab and Coatings…" at bounding box center [77, 274] width 106 height 454
click at [12, 75] on icon at bounding box center [11, 75] width 5 height 8
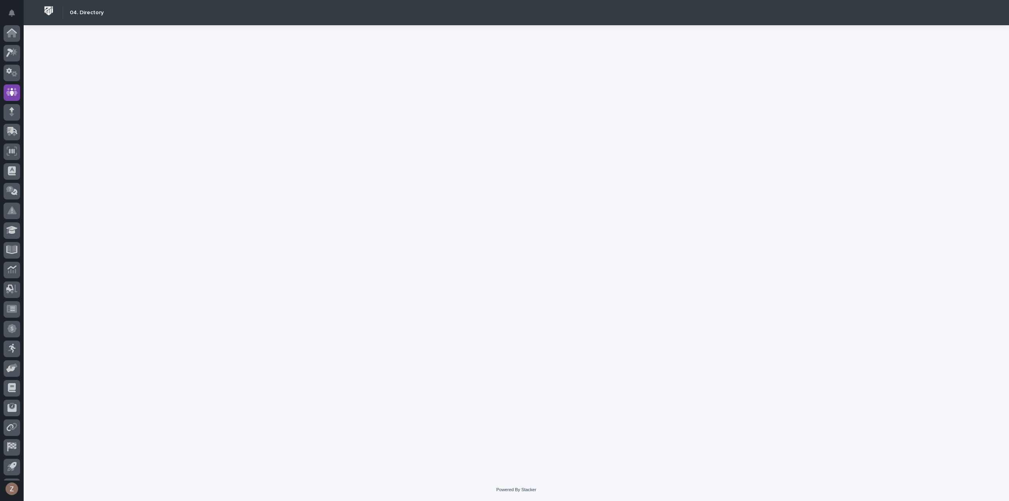
scroll to position [17, 0]
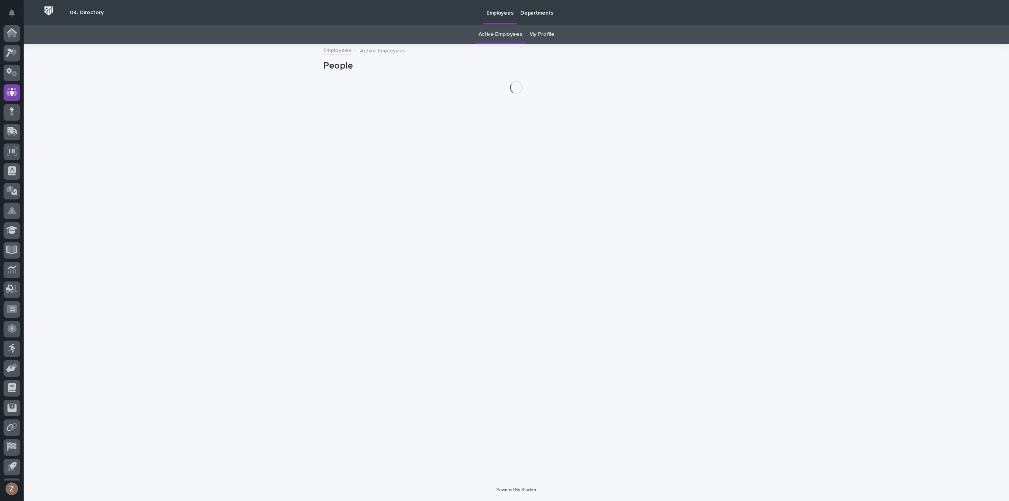
scroll to position [17, 0]
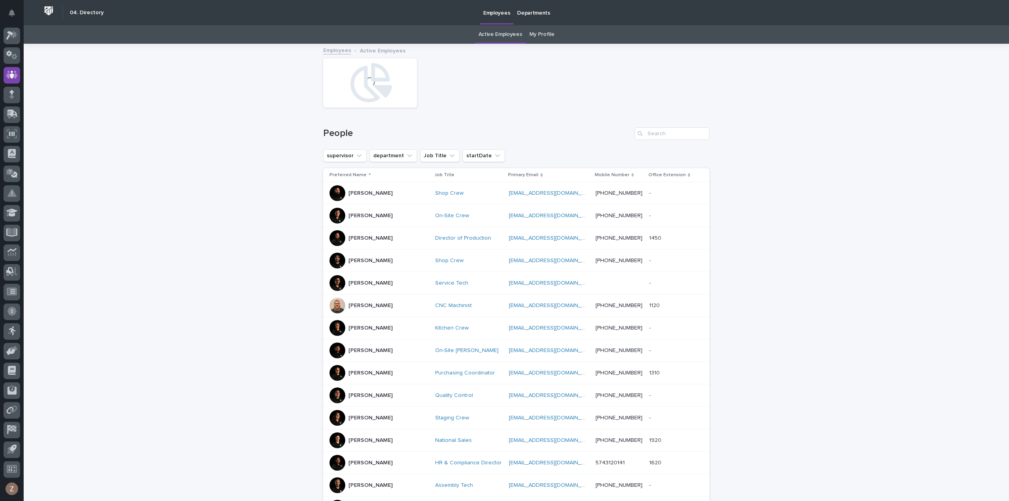
click at [554, 34] on div "Active Employees My Profile" at bounding box center [517, 34] width 986 height 19
click at [546, 34] on link "My Profile" at bounding box center [541, 34] width 25 height 19
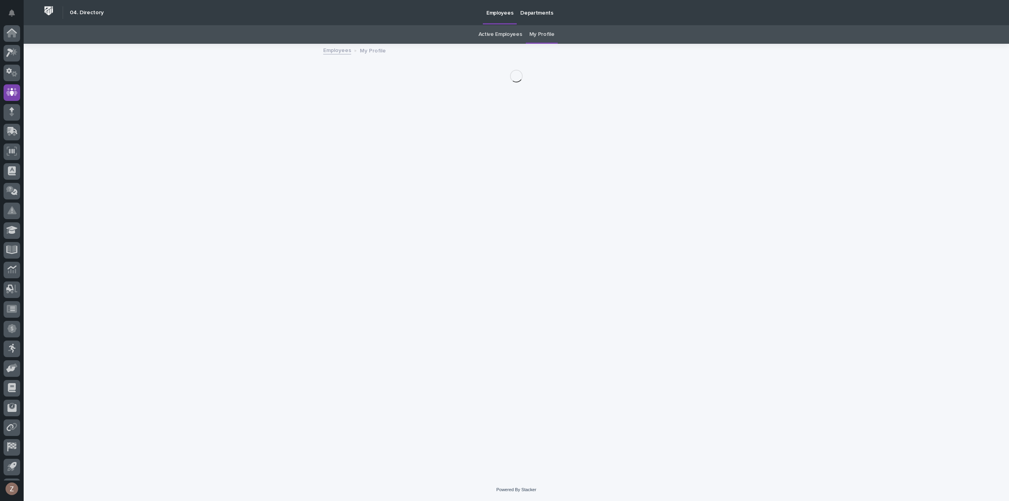
scroll to position [17, 0]
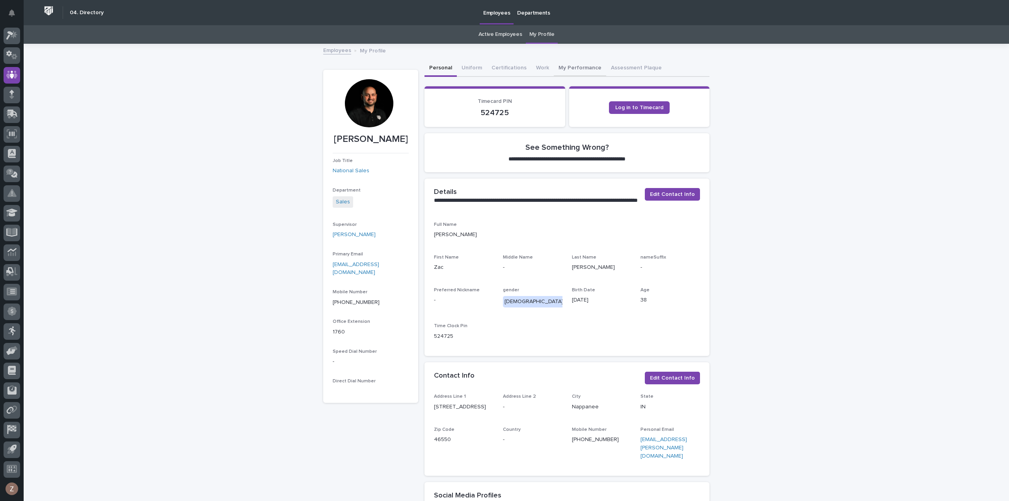
click at [574, 68] on button "My Performance" at bounding box center [580, 68] width 52 height 17
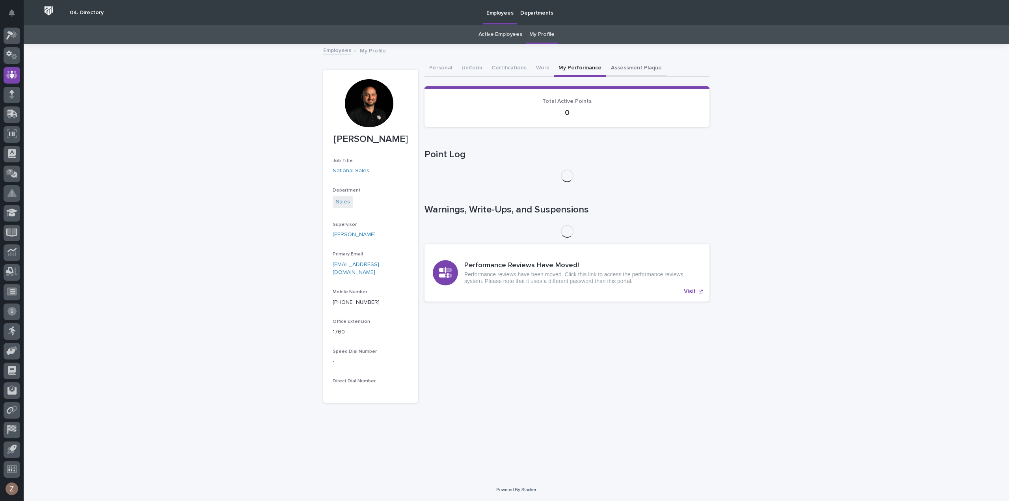
click at [635, 68] on button "Assessment Plaque" at bounding box center [636, 68] width 60 height 17
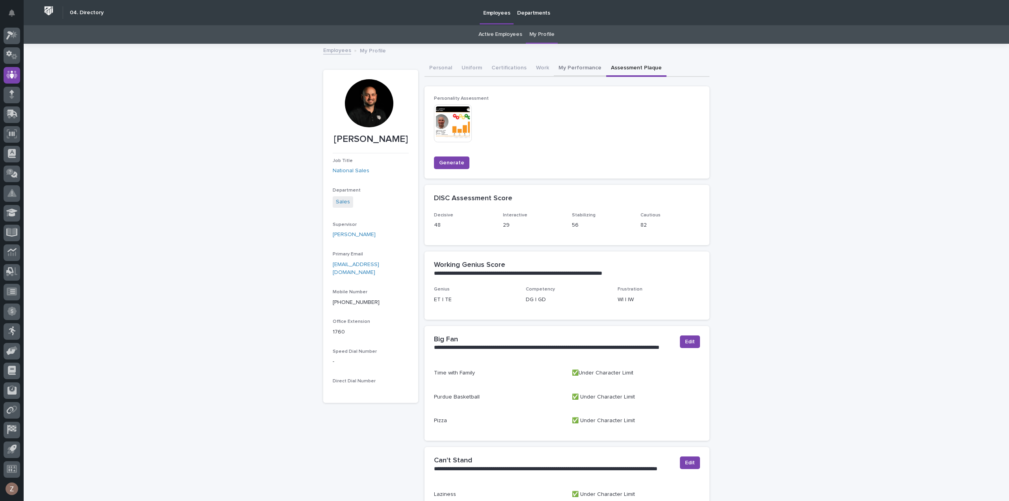
click at [559, 64] on button "My Performance" at bounding box center [580, 68] width 52 height 17
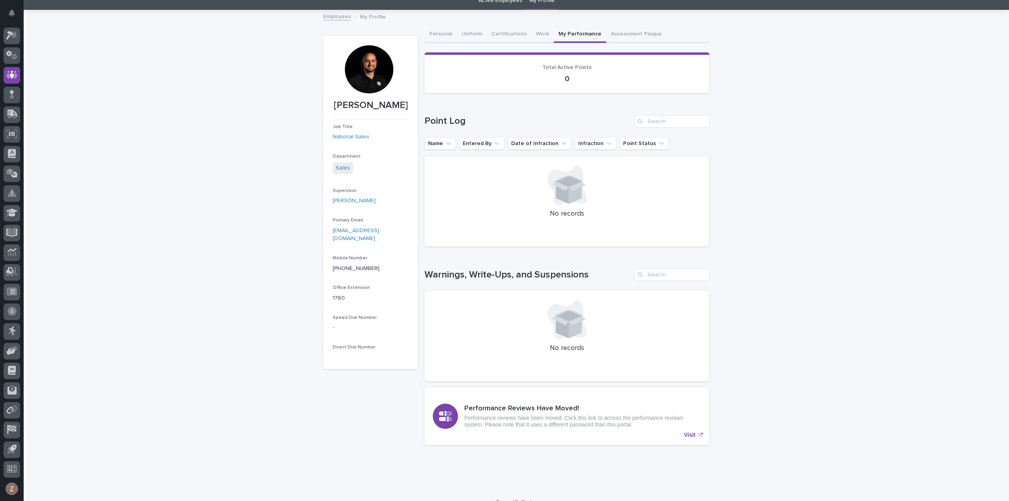
scroll to position [46, 0]
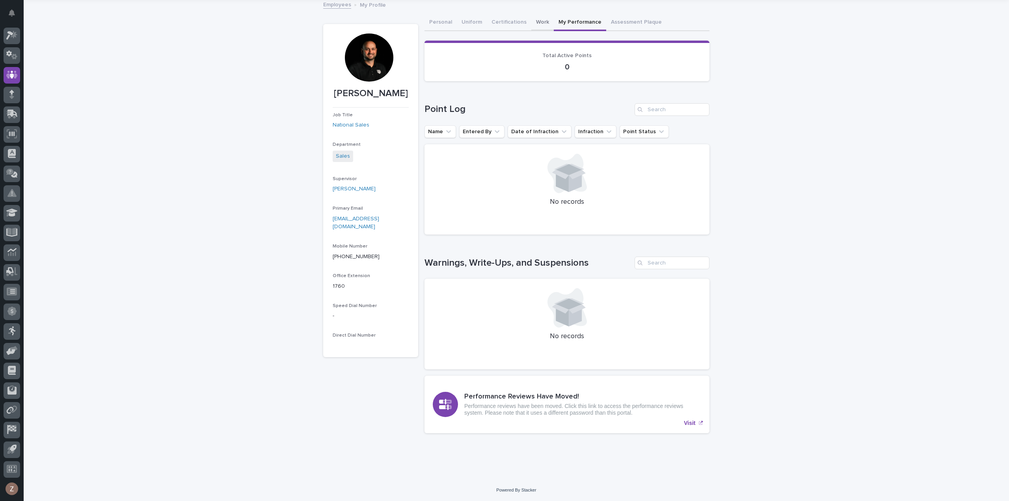
click at [538, 20] on button "Work" at bounding box center [542, 23] width 22 height 17
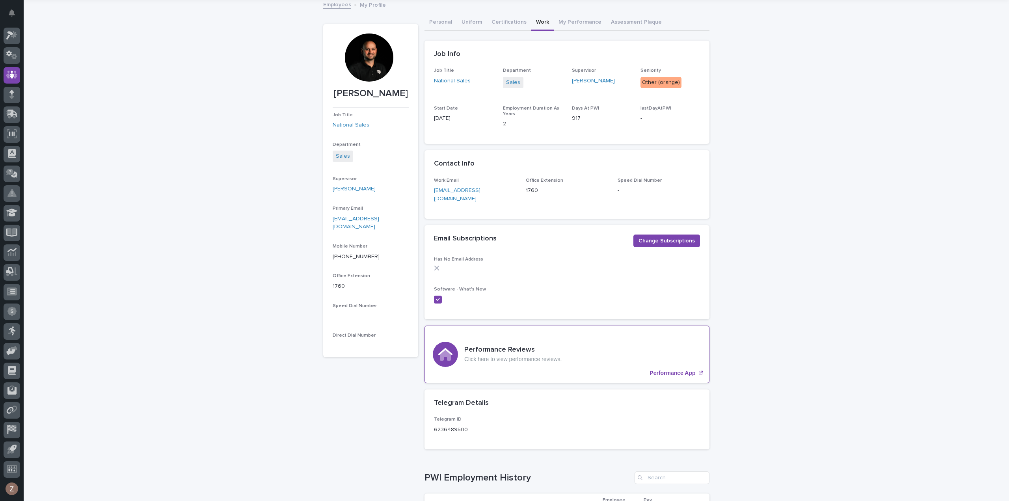
click at [677, 370] on p "Performance App" at bounding box center [673, 373] width 46 height 7
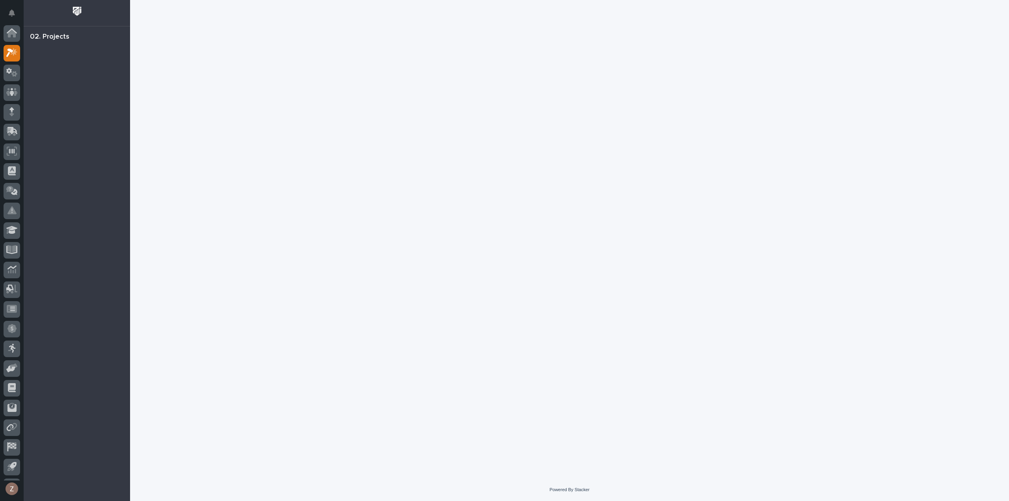
scroll to position [17, 0]
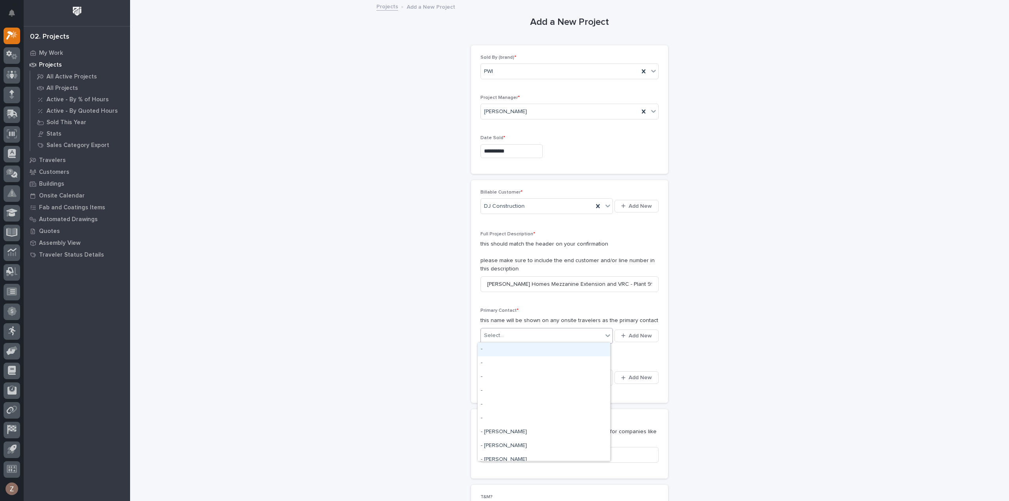
click at [575, 333] on div "Select..." at bounding box center [542, 335] width 122 height 13
type input "*"
type input "********"
click at [513, 362] on div "DJ - [PERSON_NAME]" at bounding box center [544, 363] width 132 height 14
click at [551, 378] on div "Select..." at bounding box center [542, 377] width 122 height 13
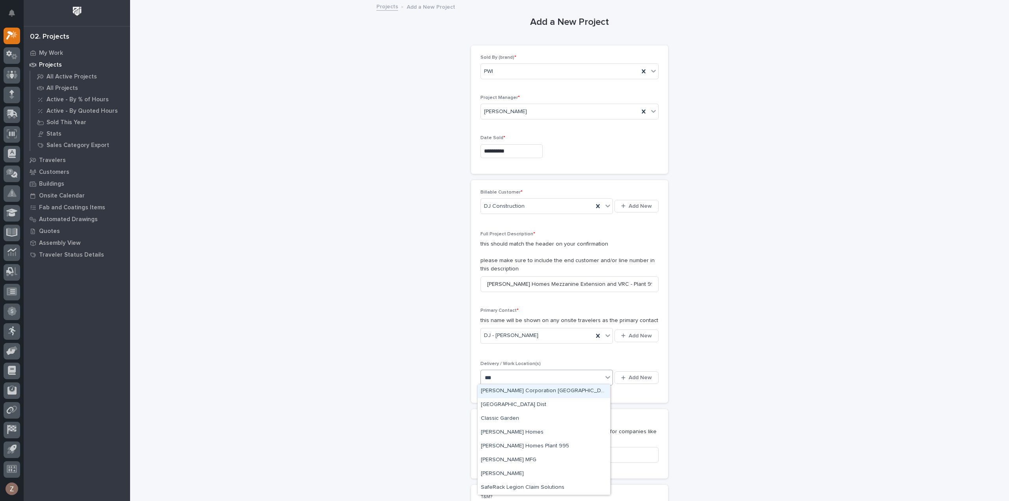
type input "****"
click at [514, 443] on div "[PERSON_NAME] Homes Plant 995" at bounding box center [544, 447] width 132 height 14
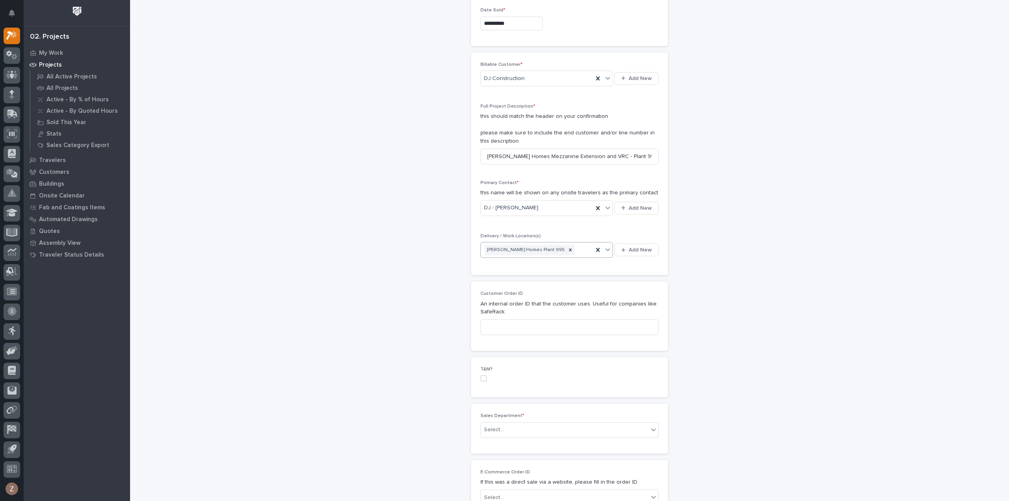
scroll to position [158, 0]
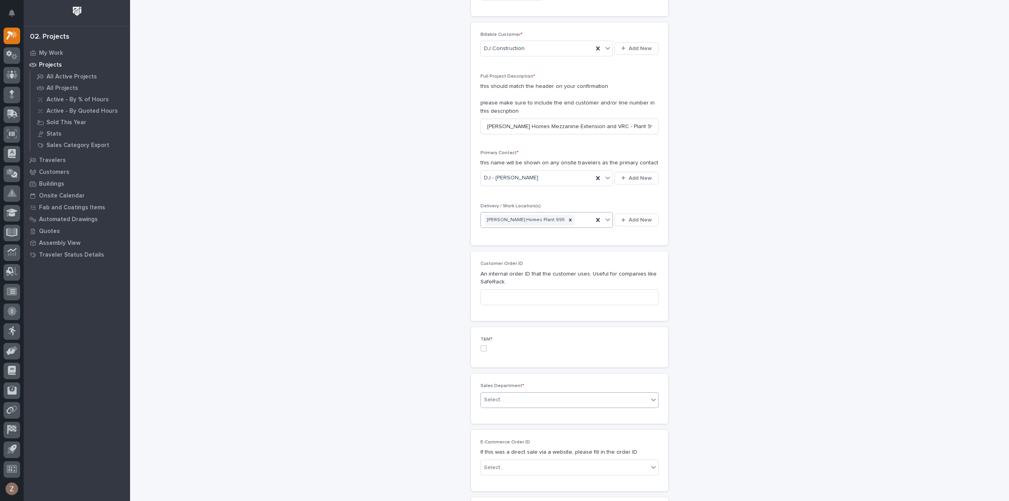
click at [522, 400] on div "Select..." at bounding box center [565, 399] width 168 height 13
click at [511, 412] on span "National Sales" at bounding box center [501, 412] width 40 height 9
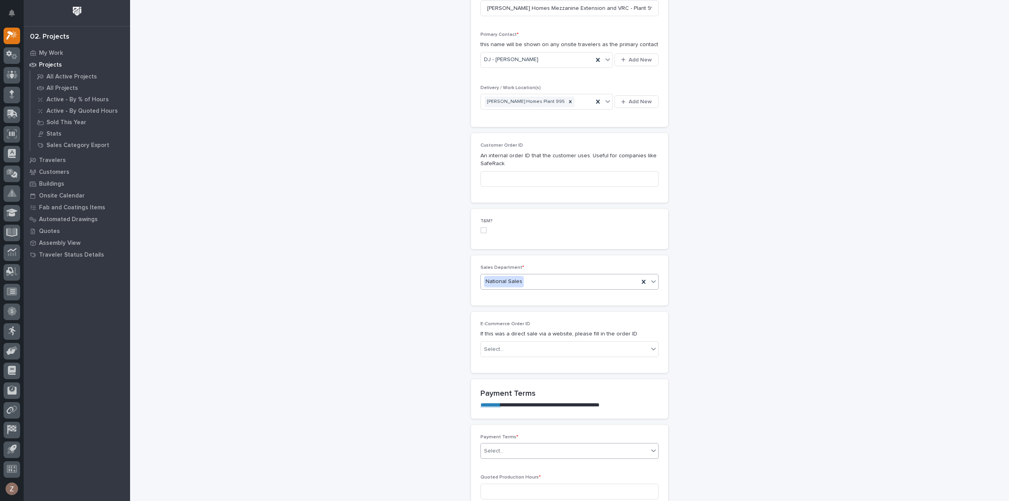
click at [541, 447] on div "Select..." at bounding box center [565, 451] width 168 height 13
click at [517, 365] on div "10/90" at bounding box center [566, 365] width 177 height 14
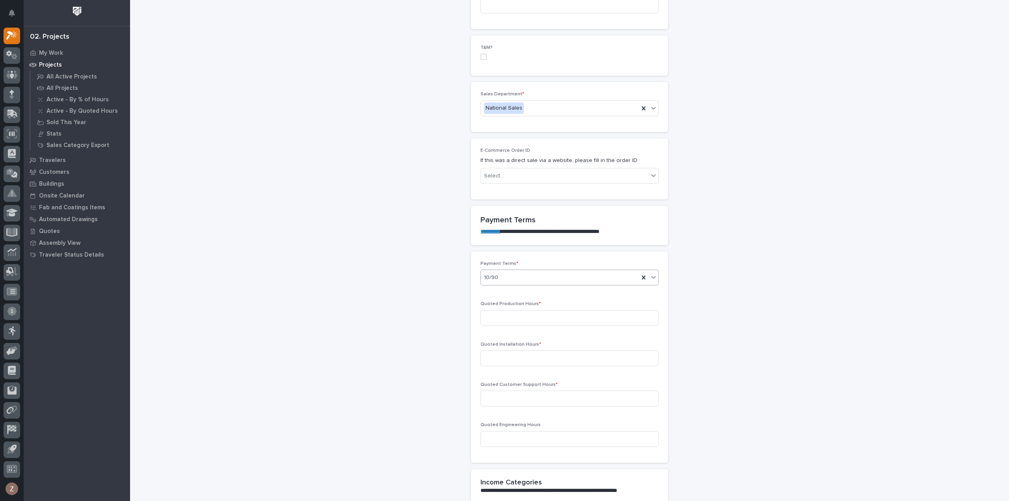
scroll to position [552, 0]
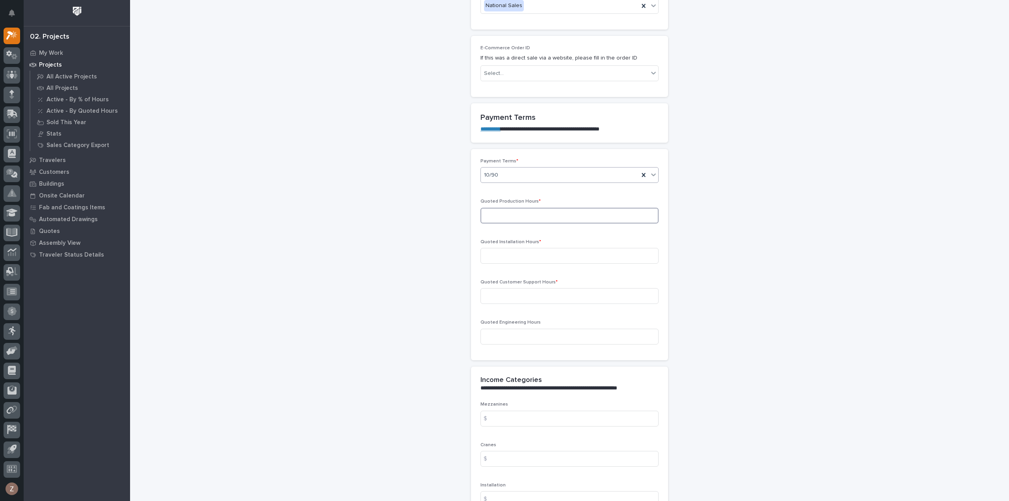
drag, startPoint x: 518, startPoint y: 211, endPoint x: 534, endPoint y: 211, distance: 15.8
click at [518, 211] on input at bounding box center [570, 216] width 178 height 16
click at [513, 214] on input at bounding box center [570, 216] width 178 height 16
type input "314"
click at [781, 214] on div "**********" at bounding box center [570, 282] width 790 height 1666
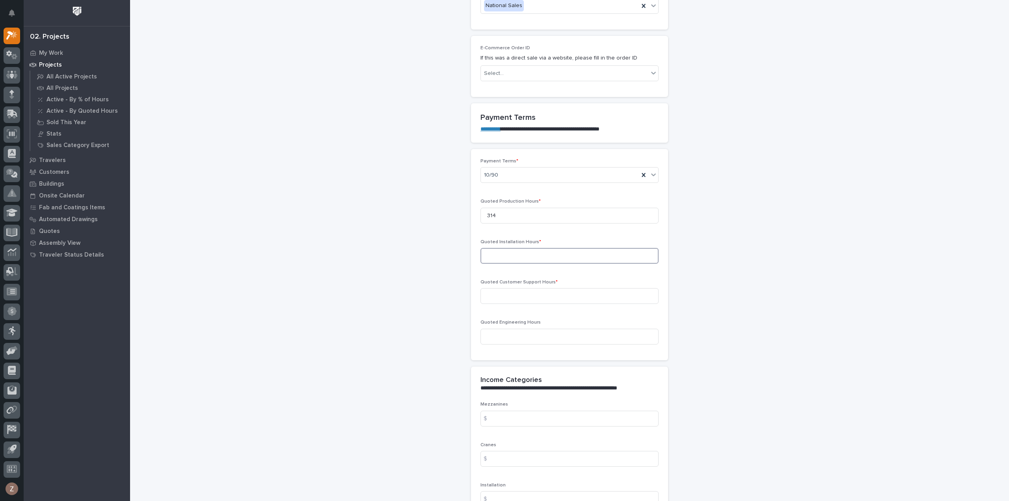
click at [531, 252] on input at bounding box center [570, 256] width 178 height 16
type input "314"
click at [559, 297] on input at bounding box center [570, 296] width 178 height 16
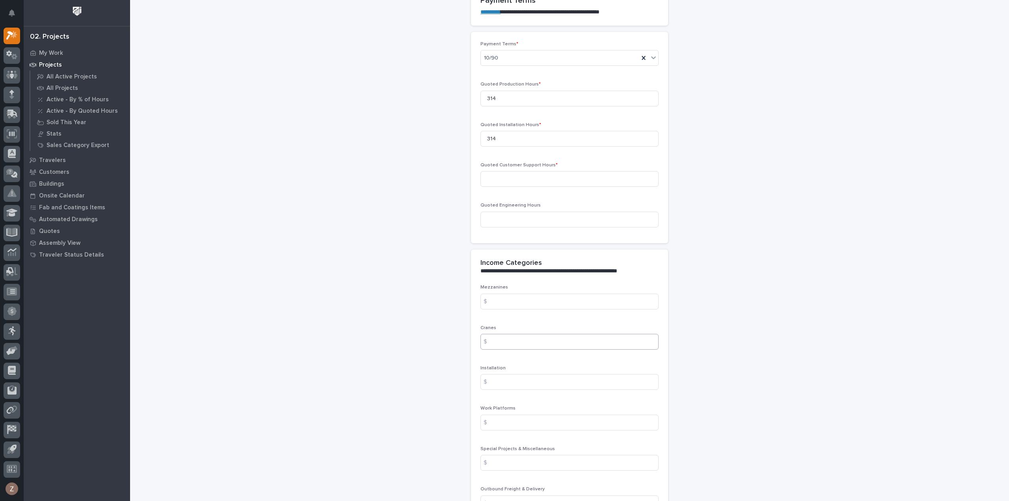
scroll to position [670, 0]
click at [532, 297] on input at bounding box center [570, 301] width 178 height 16
type input "116404.81"
click at [518, 342] on input at bounding box center [570, 341] width 178 height 16
click at [506, 377] on input at bounding box center [570, 381] width 178 height 16
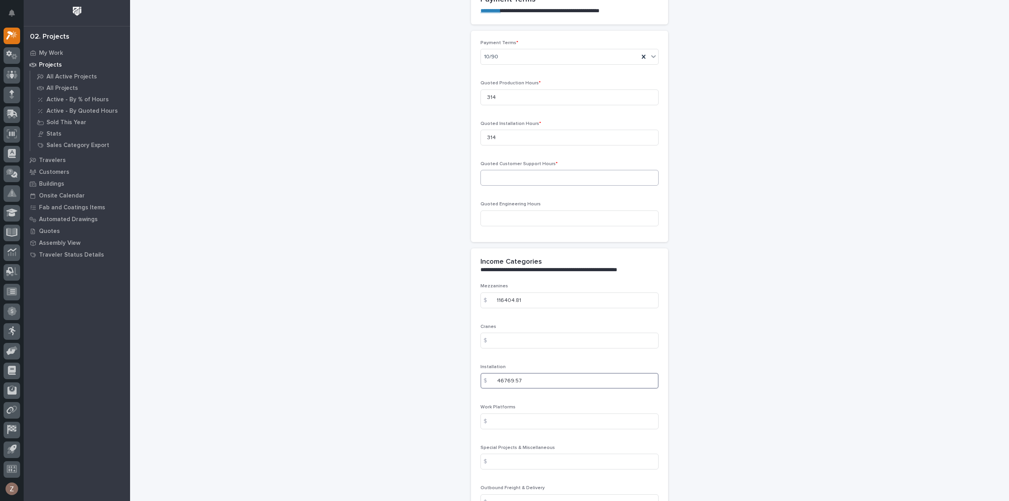
type input "46769.57"
click at [535, 179] on input at bounding box center [570, 178] width 178 height 16
click at [766, 181] on div "**********" at bounding box center [570, 164] width 790 height 1666
click at [404, 177] on div "**********" at bounding box center [570, 164] width 790 height 1666
type input "25"
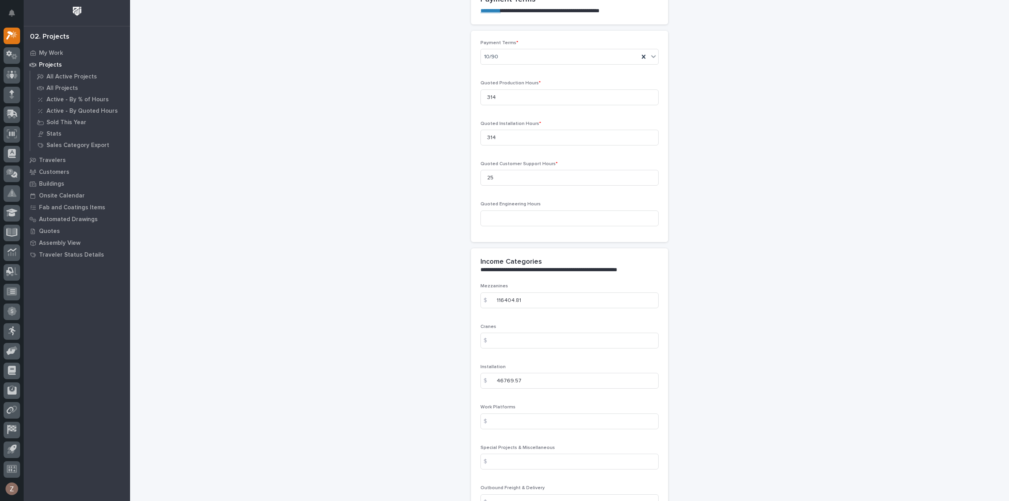
click at [770, 215] on div "**********" at bounding box center [570, 164] width 790 height 1666
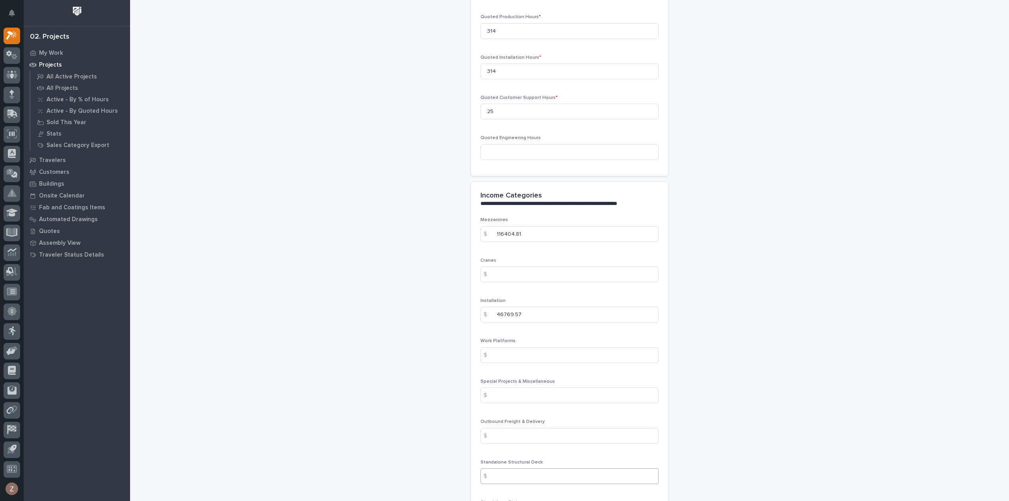
scroll to position [828, 0]
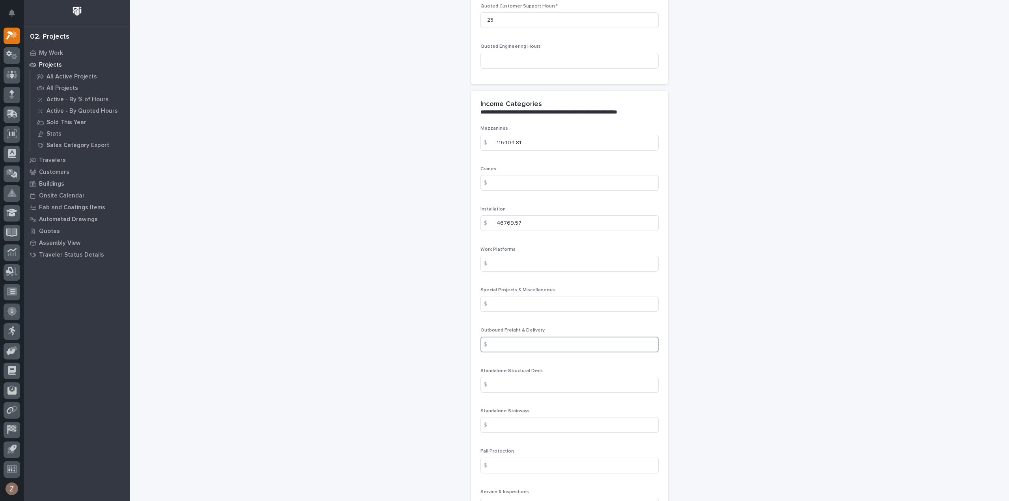
click at [529, 339] on input at bounding box center [570, 345] width 178 height 16
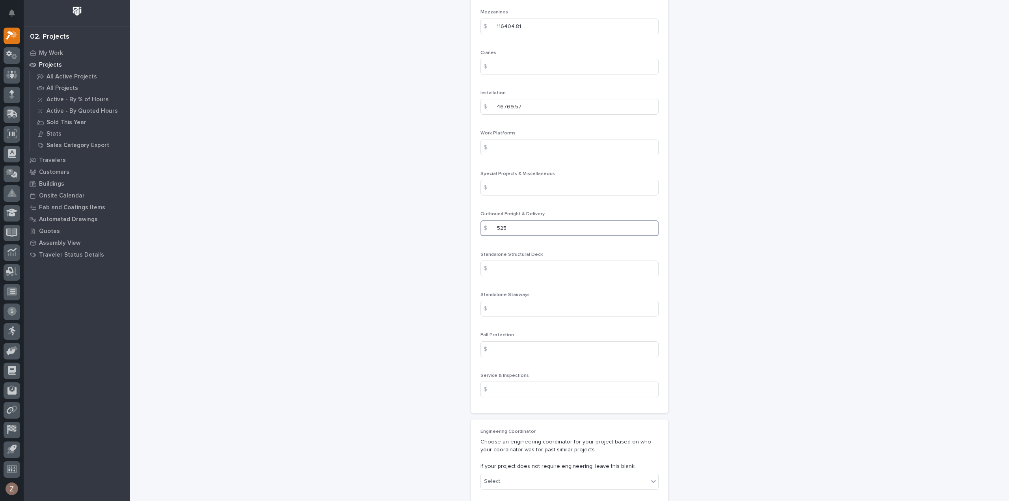
scroll to position [946, 0]
type input "525"
click at [537, 389] on input at bounding box center [570, 388] width 178 height 16
drag, startPoint x: 848, startPoint y: 294, endPoint x: 840, endPoint y: 281, distance: 15.0
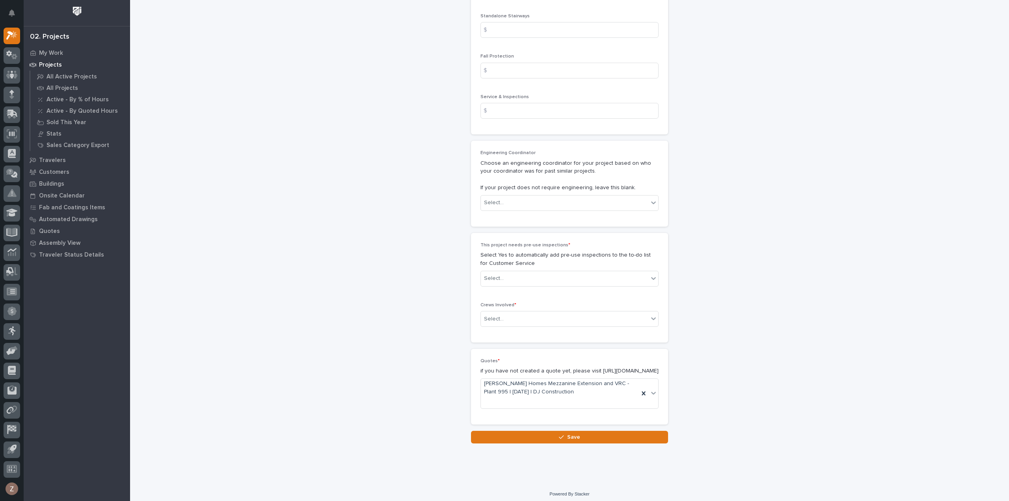
scroll to position [1232, 0]
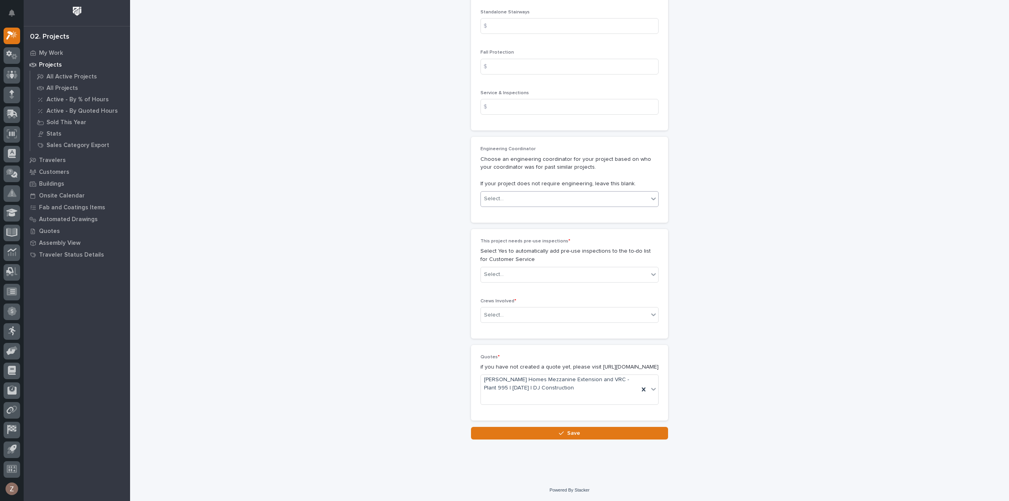
click at [554, 197] on div "Select..." at bounding box center [565, 198] width 168 height 13
click at [545, 275] on div "Weston Hochstetler" at bounding box center [566, 276] width 177 height 14
click at [587, 268] on div "Select..." at bounding box center [565, 274] width 168 height 13
click at [565, 298] on div "No" at bounding box center [566, 296] width 177 height 14
click at [568, 309] on div "Select..." at bounding box center [565, 315] width 168 height 13
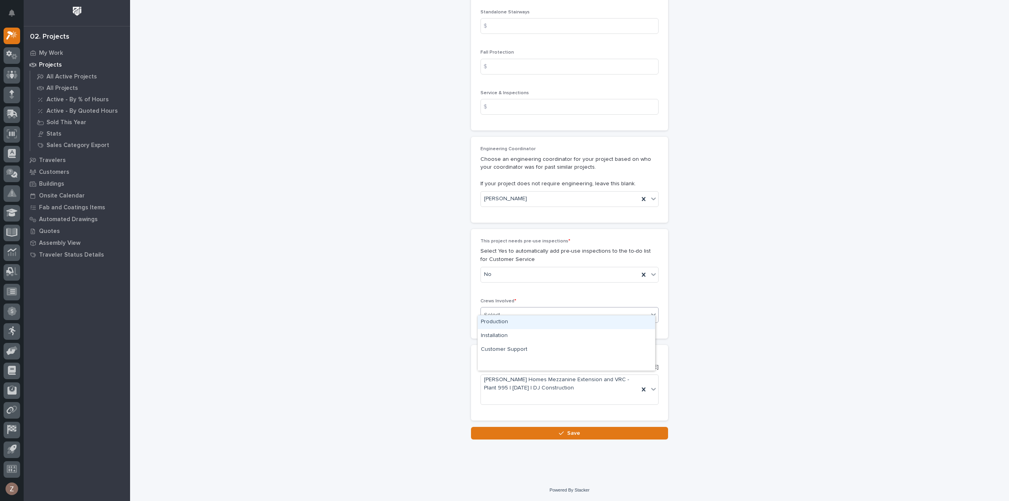
click at [547, 323] on div "Production" at bounding box center [566, 322] width 177 height 14
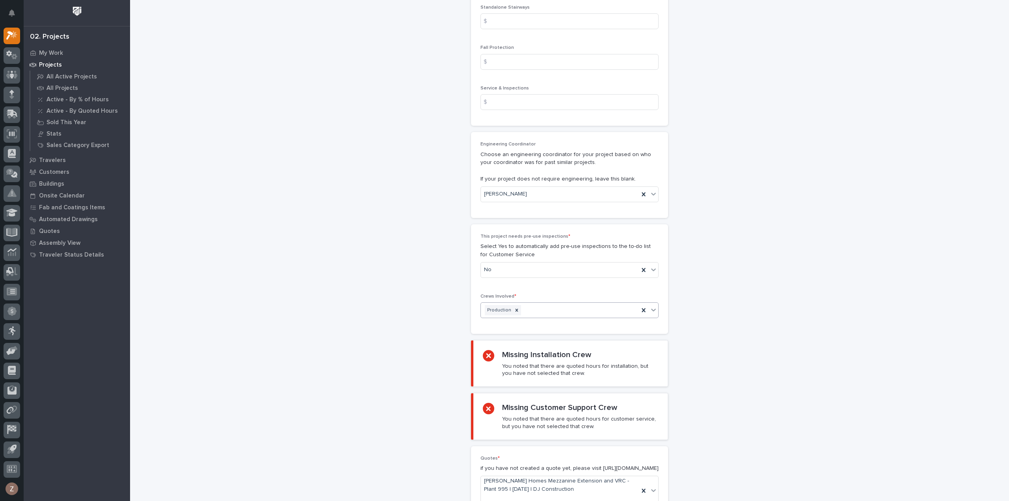
click at [564, 305] on div "Production" at bounding box center [560, 311] width 158 height 14
click at [551, 324] on div "Installation" at bounding box center [566, 322] width 177 height 14
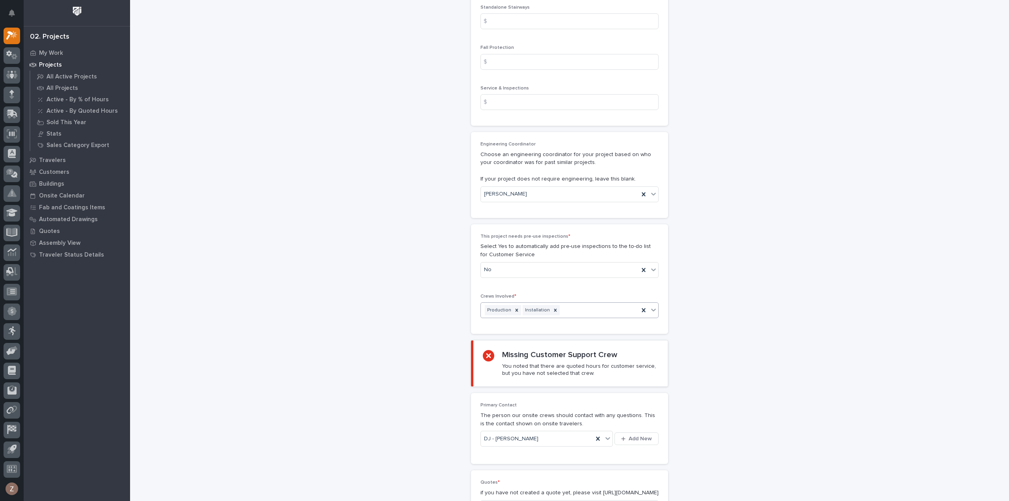
click at [589, 306] on div "Production Installation" at bounding box center [560, 311] width 158 height 14
click at [559, 322] on div "Customer Support" at bounding box center [566, 322] width 177 height 14
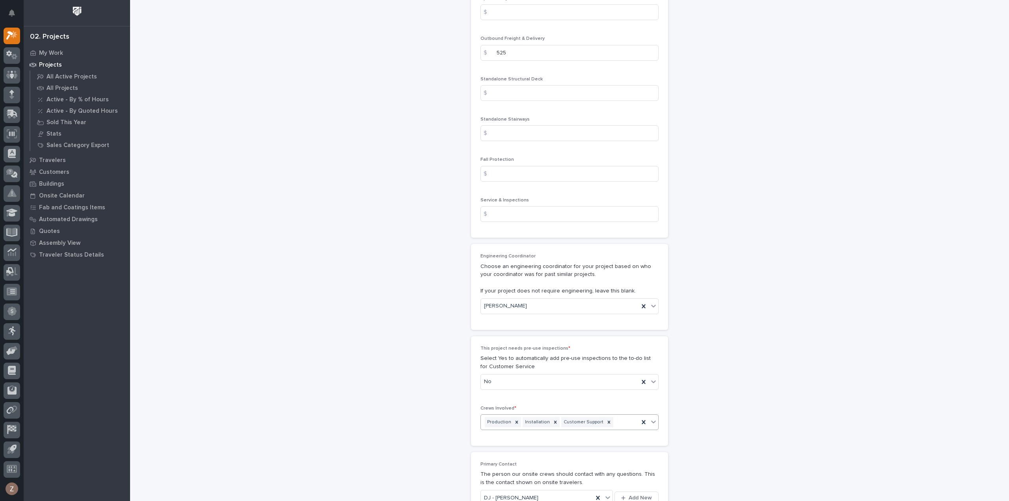
scroll to position [1308, 0]
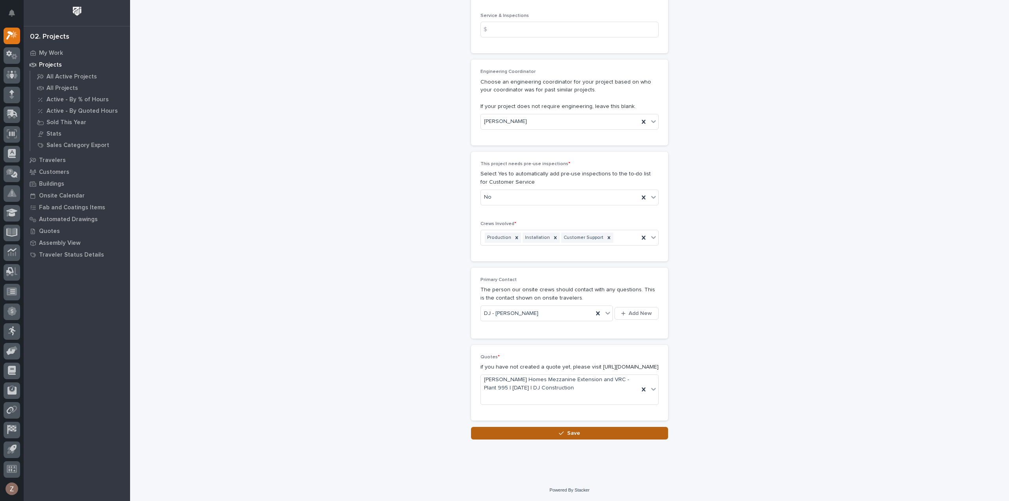
click at [573, 432] on span "Save" at bounding box center [573, 433] width 13 height 7
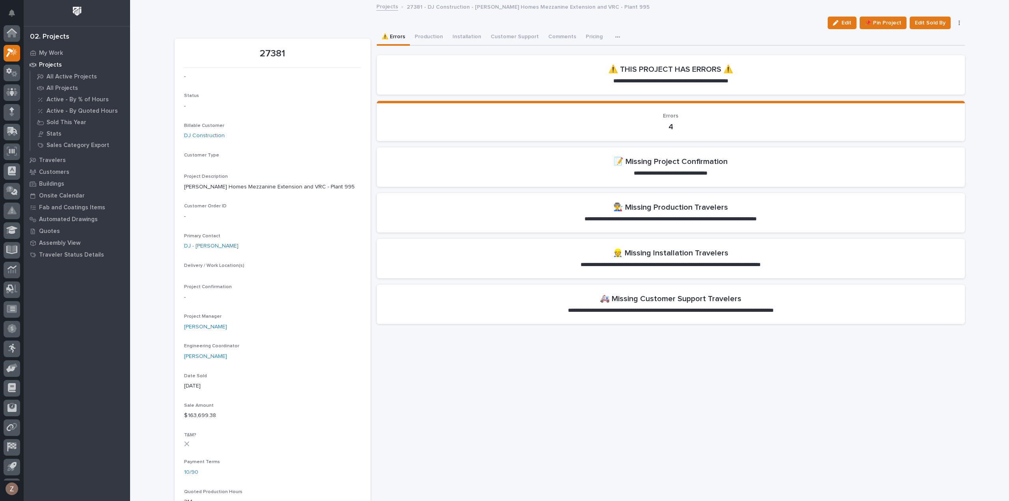
scroll to position [17, 0]
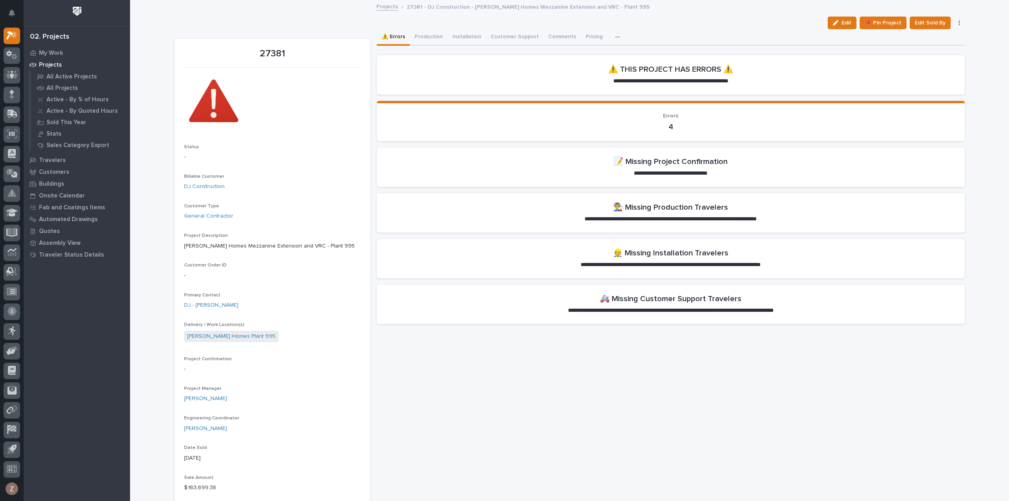
click at [426, 36] on button "Production" at bounding box center [429, 37] width 38 height 17
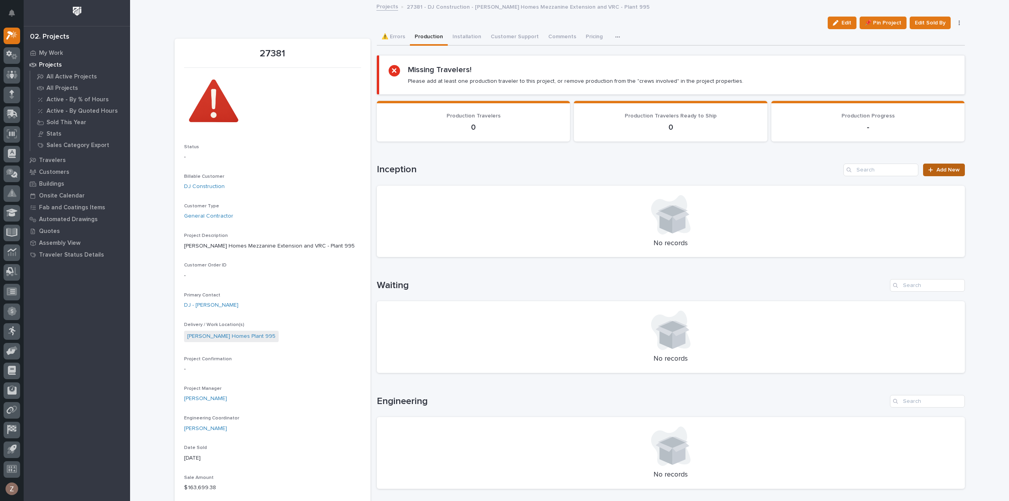
click at [943, 168] on span "Add New" at bounding box center [948, 170] width 23 height 6
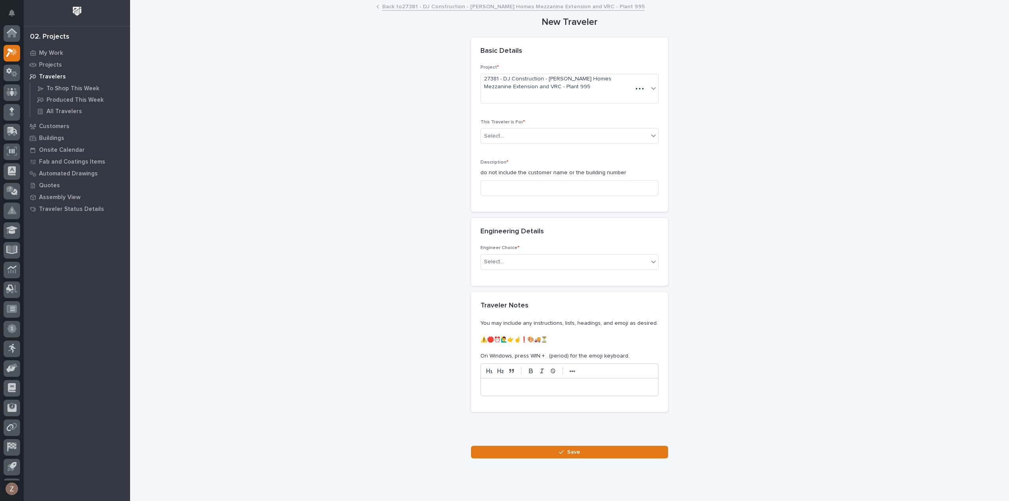
scroll to position [17, 0]
click at [567, 133] on div "Select..." at bounding box center [565, 136] width 168 height 13
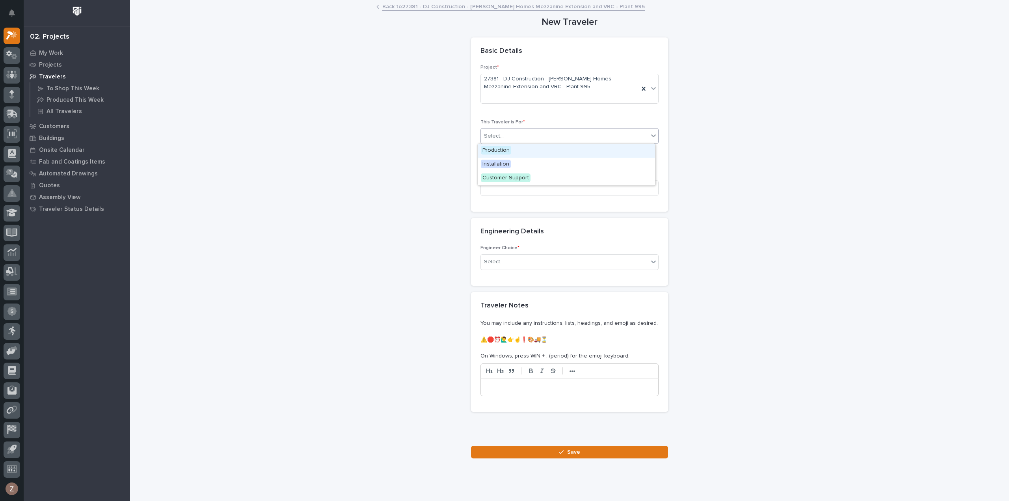
click at [561, 152] on div "Production" at bounding box center [566, 151] width 177 height 14
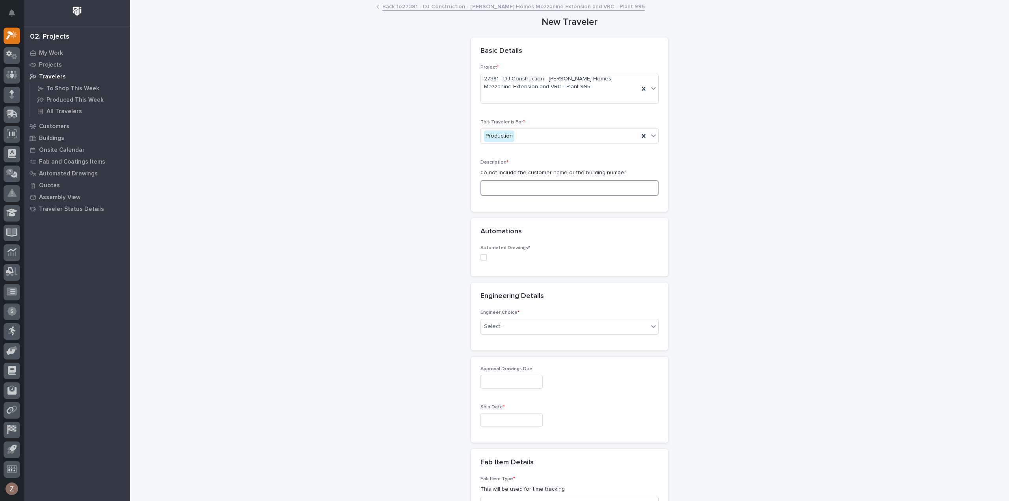
click at [523, 187] on input at bounding box center [570, 188] width 178 height 16
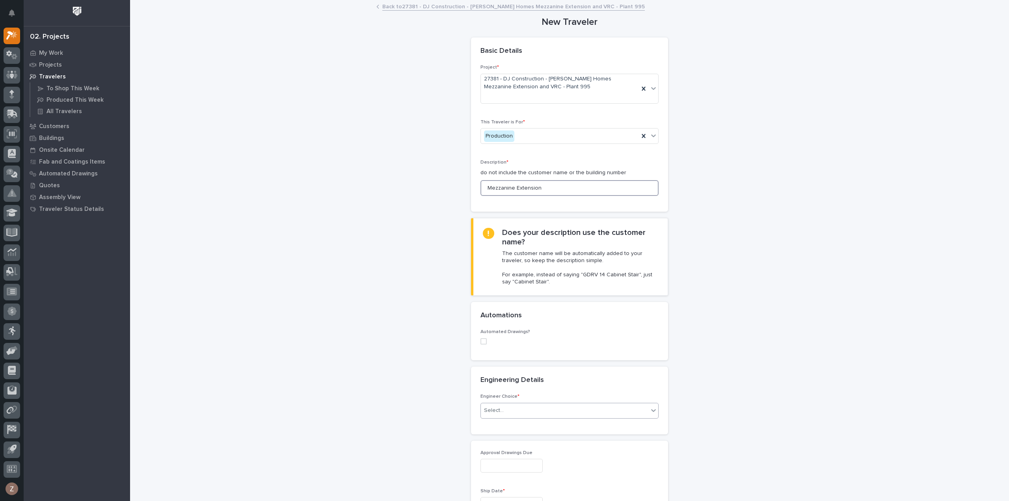
type input "Mezzanine Extension"
click at [506, 409] on div "Select..." at bounding box center [565, 410] width 168 height 13
click at [524, 439] on div "I want my coordinator to choose an engineer" at bounding box center [566, 439] width 177 height 14
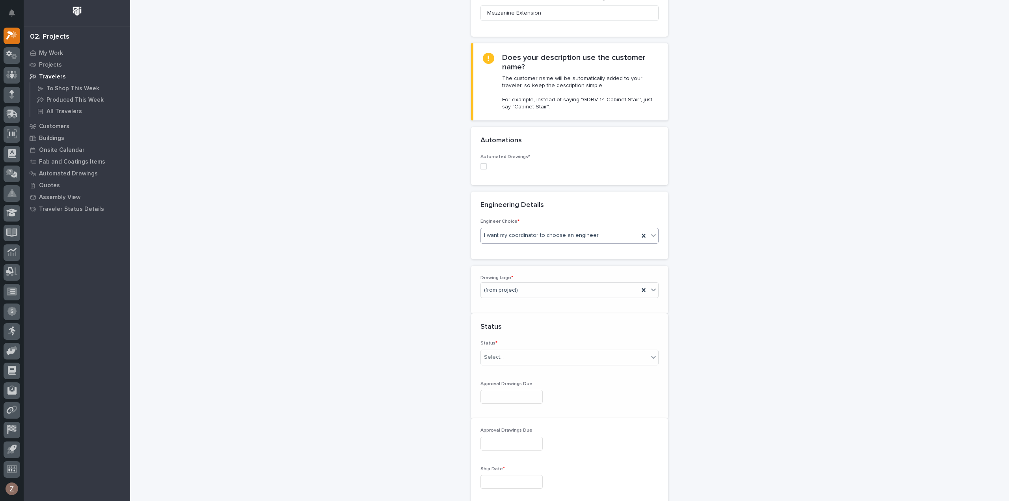
scroll to position [184, 0]
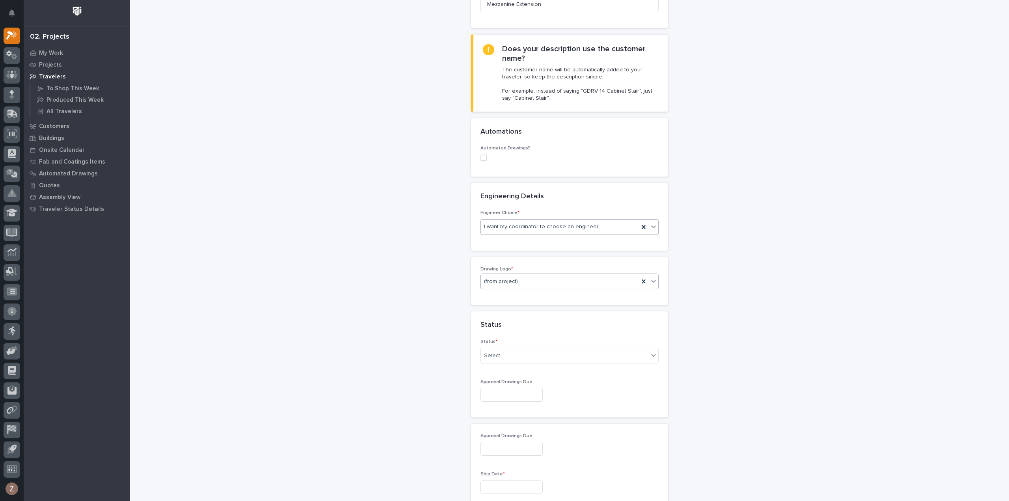
click at [549, 277] on div "(from project)" at bounding box center [560, 281] width 158 height 13
click at [527, 321] on div "PWI" at bounding box center [566, 323] width 177 height 14
click at [500, 358] on div "Select..." at bounding box center [565, 355] width 168 height 13
click at [520, 377] on div "To Engineer" at bounding box center [566, 383] width 177 height 14
click at [500, 393] on input "text" at bounding box center [512, 395] width 62 height 14
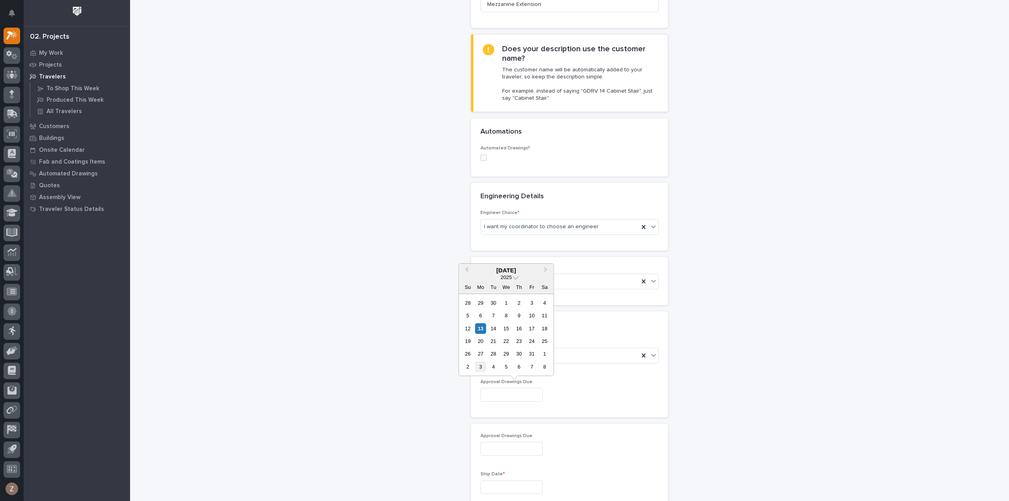
click at [480, 369] on div "3" at bounding box center [480, 367] width 11 height 11
type input "**********"
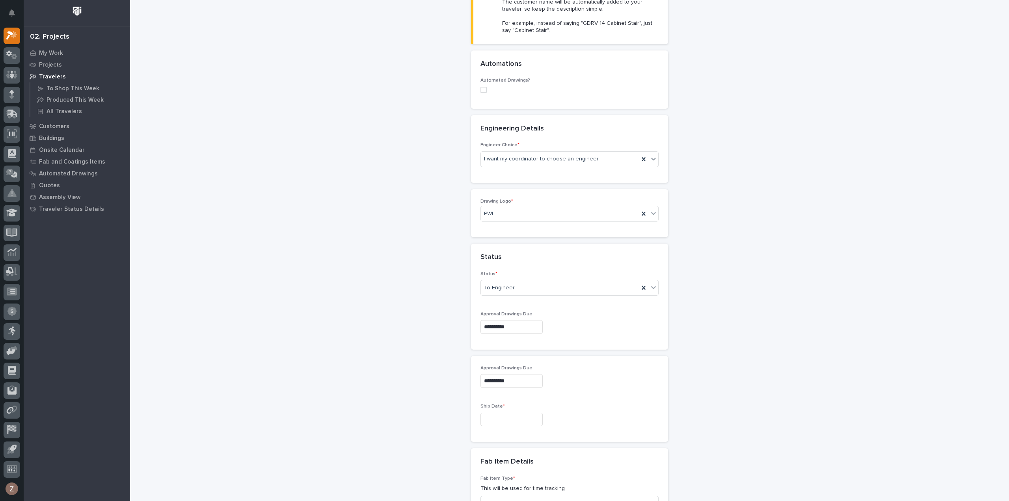
scroll to position [302, 0]
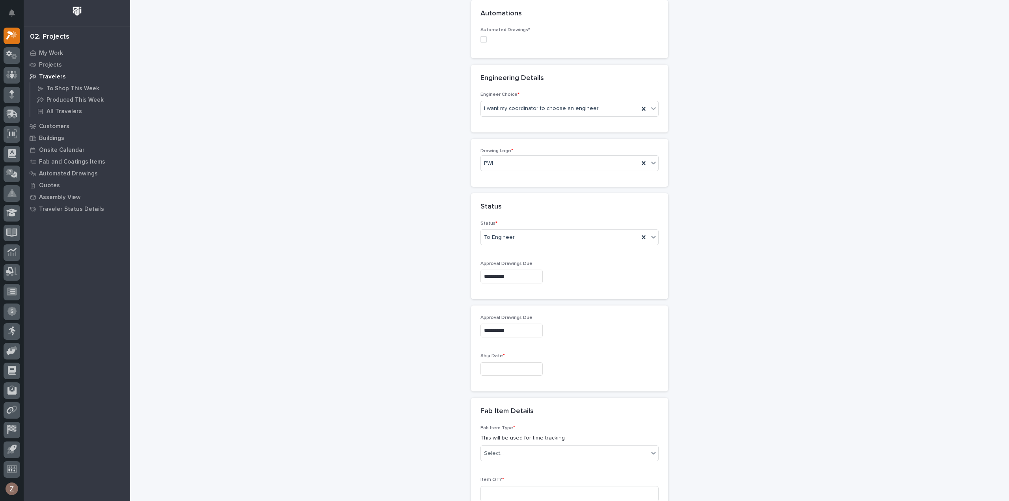
click at [513, 367] on input "text" at bounding box center [512, 369] width 62 height 14
click at [547, 244] on button "Next Month" at bounding box center [546, 244] width 13 height 13
click at [483, 316] on div "22" at bounding box center [480, 314] width 11 height 11
type input "**********"
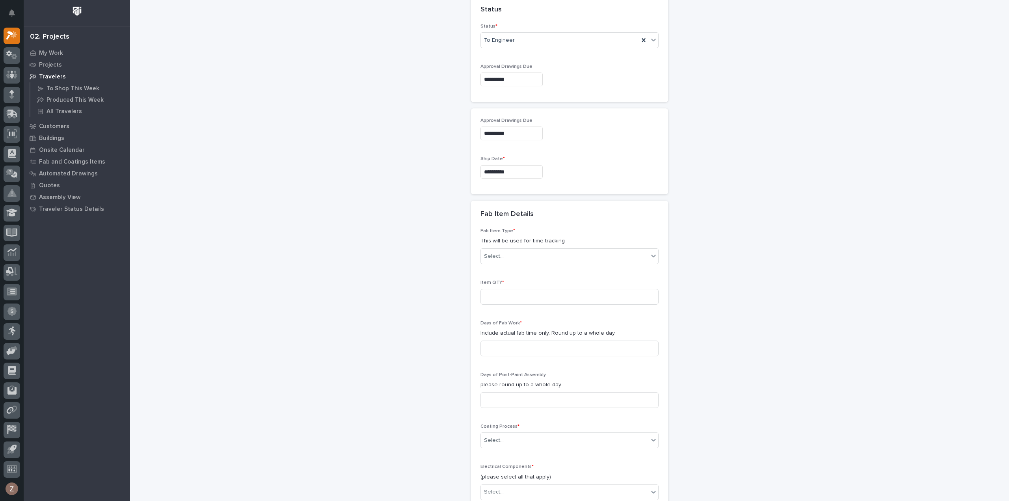
scroll to position [499, 0]
click at [521, 244] on div "Fab Item Type * This will be used for time tracking Select..." at bounding box center [570, 249] width 178 height 42
click at [522, 251] on div "Select..." at bounding box center [565, 256] width 168 height 13
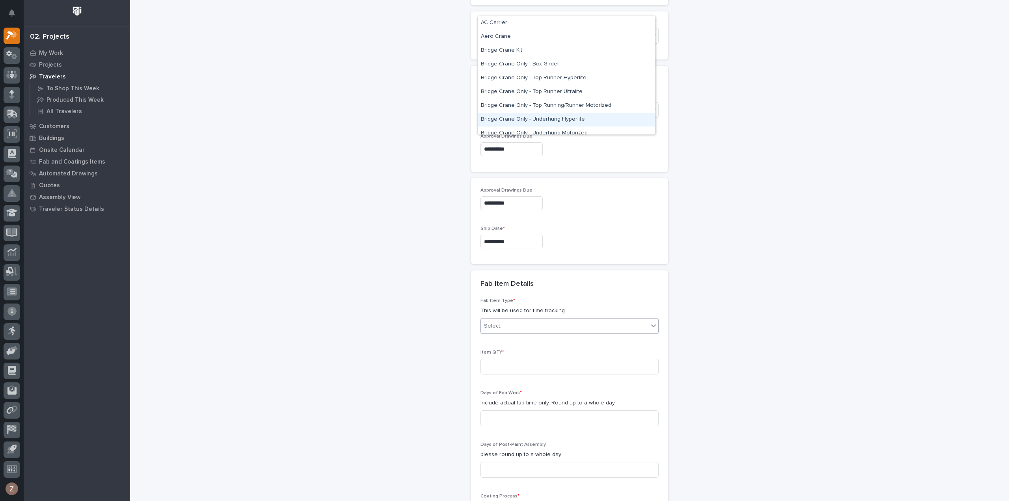
scroll to position [114, 0]
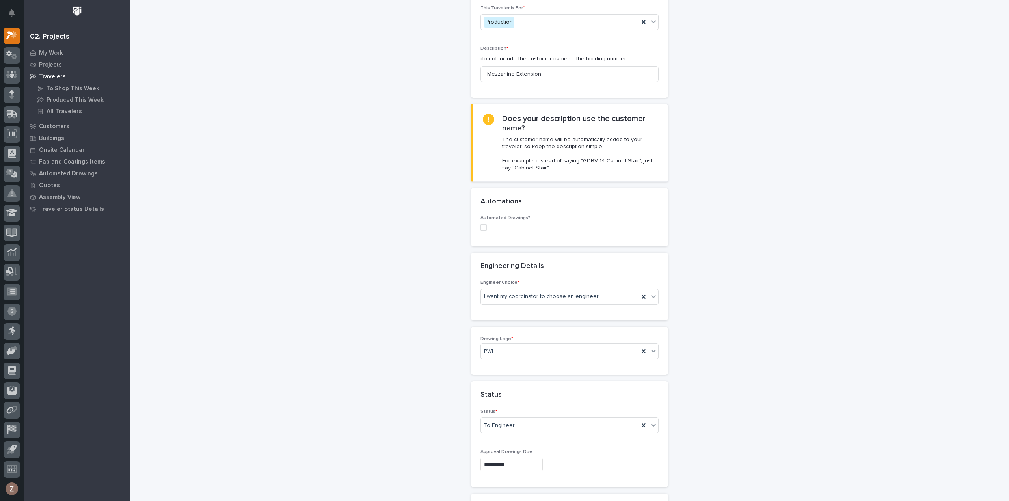
drag, startPoint x: 839, startPoint y: 167, endPoint x: 821, endPoint y: 160, distance: 18.7
click at [839, 160] on div "New Traveler Loading... Saving… Loading... Saving… Basic Details Project * 2738…" at bounding box center [570, 480] width 790 height 1187
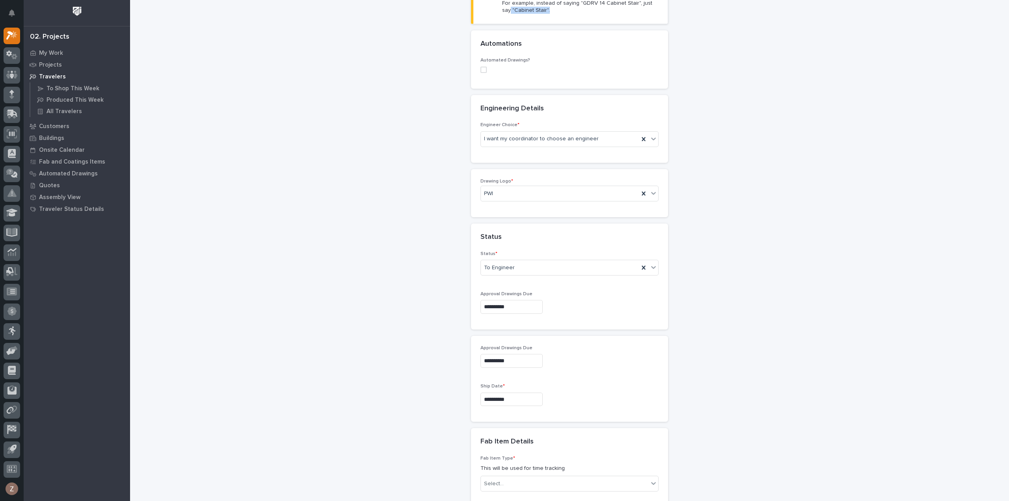
scroll to position [469, 0]
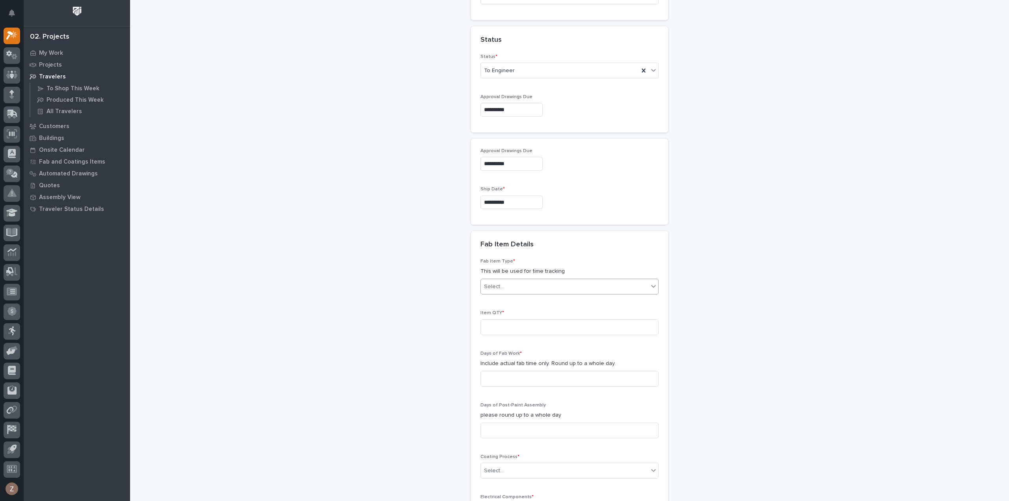
click at [523, 280] on div "Select..." at bounding box center [565, 286] width 168 height 13
click at [530, 384] on div "Mezzanine Package" at bounding box center [566, 382] width 177 height 14
click at [511, 322] on input at bounding box center [570, 327] width 178 height 16
type input "1"
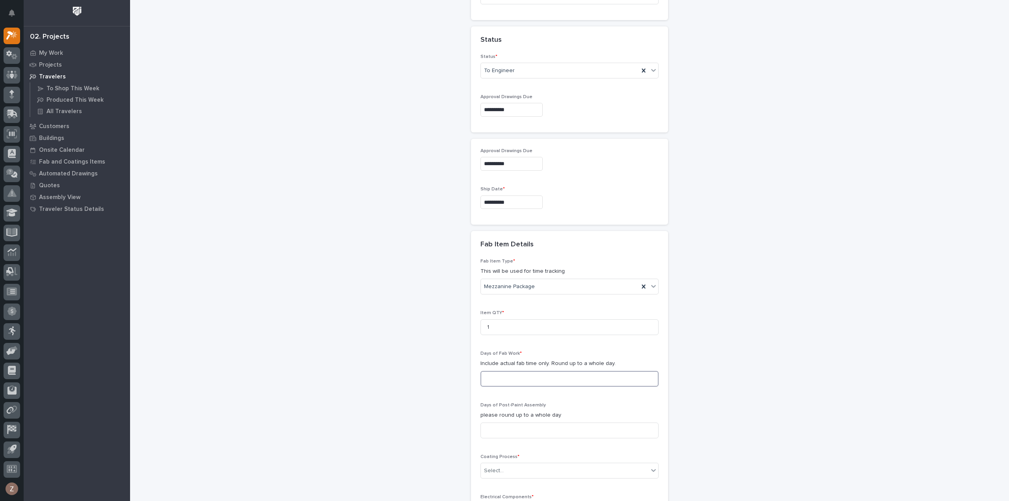
click at [524, 371] on input at bounding box center [570, 379] width 178 height 16
click at [503, 375] on input at bounding box center [570, 379] width 178 height 16
type input "5"
click at [500, 427] on input at bounding box center [570, 431] width 178 height 16
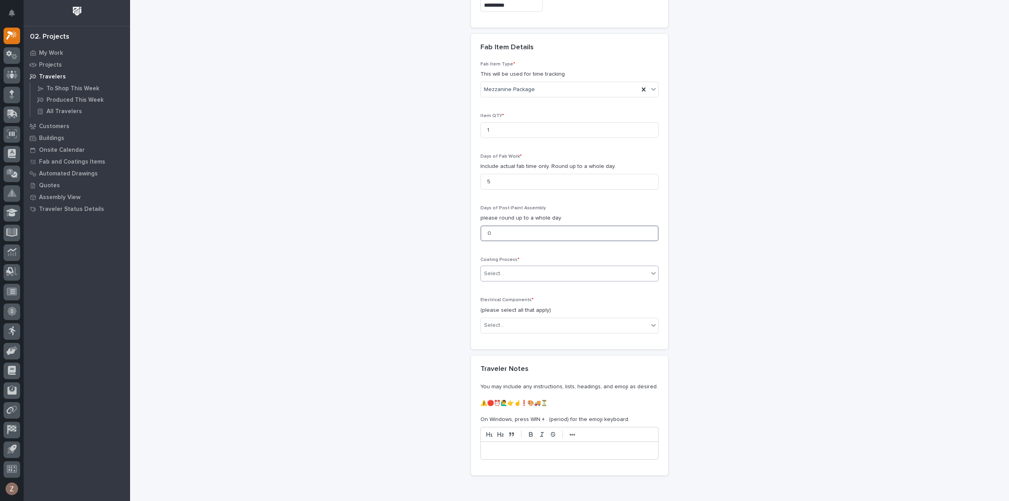
type input "0"
click at [524, 268] on div "Select..." at bounding box center [565, 273] width 168 height 13
click at [512, 294] on div "In-House Paint/Powder" at bounding box center [566, 300] width 177 height 14
click at [519, 322] on div "Select..." at bounding box center [565, 325] width 168 height 13
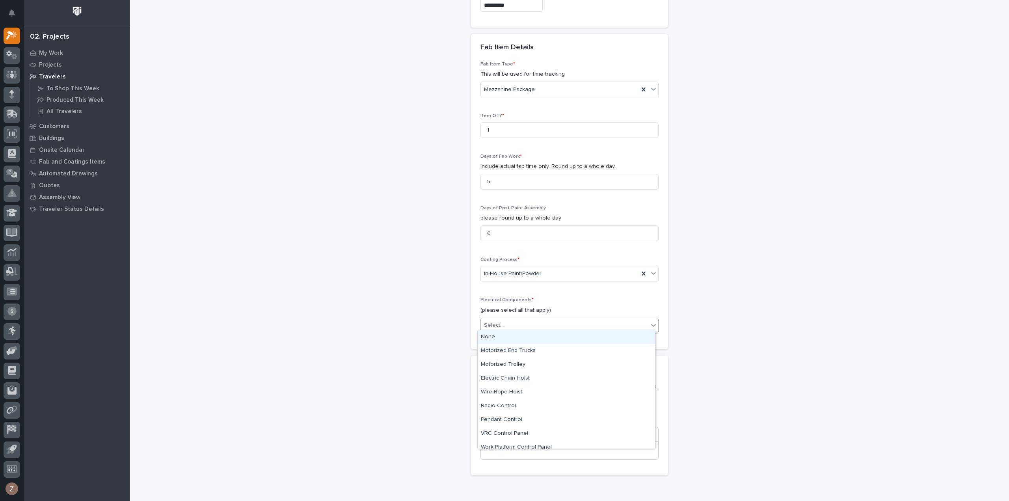
click at [513, 337] on div "None" at bounding box center [566, 337] width 177 height 14
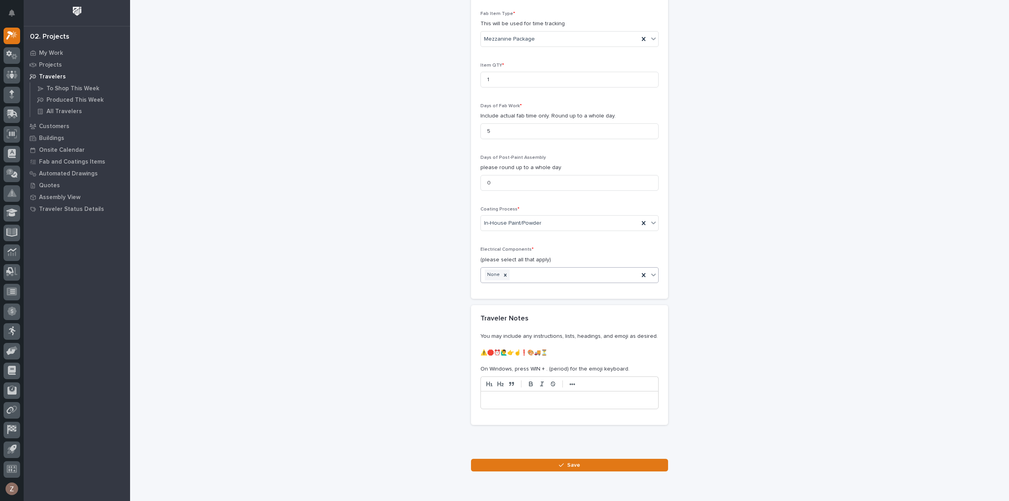
scroll to position [745, 0]
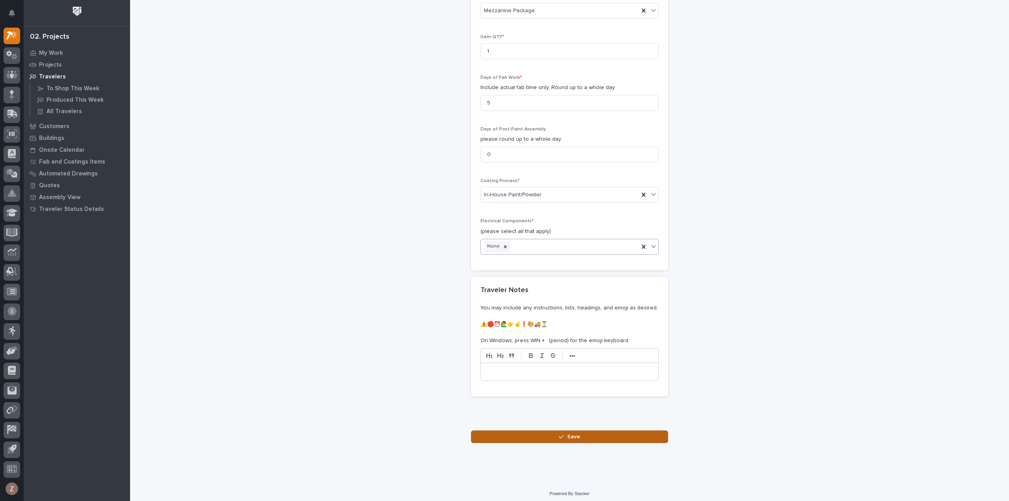
click at [571, 435] on span "Save" at bounding box center [573, 436] width 13 height 7
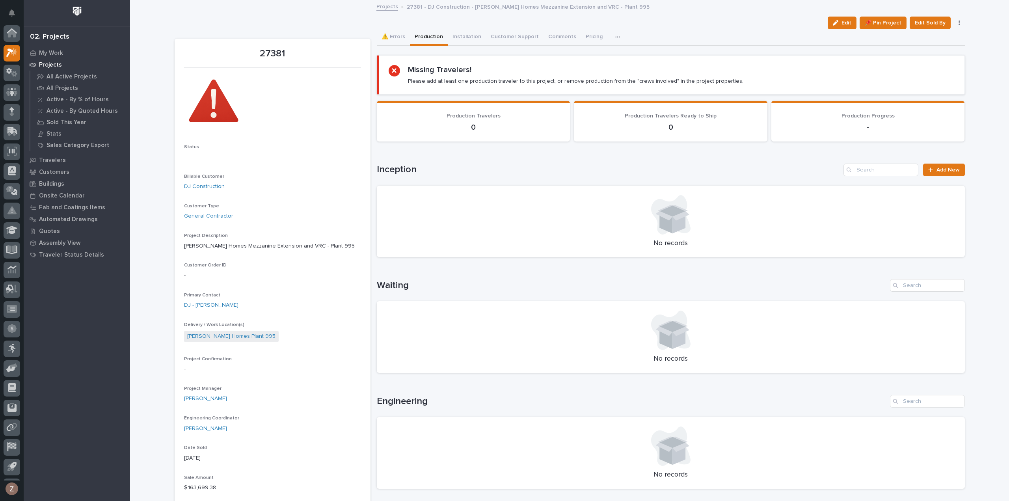
scroll to position [17, 0]
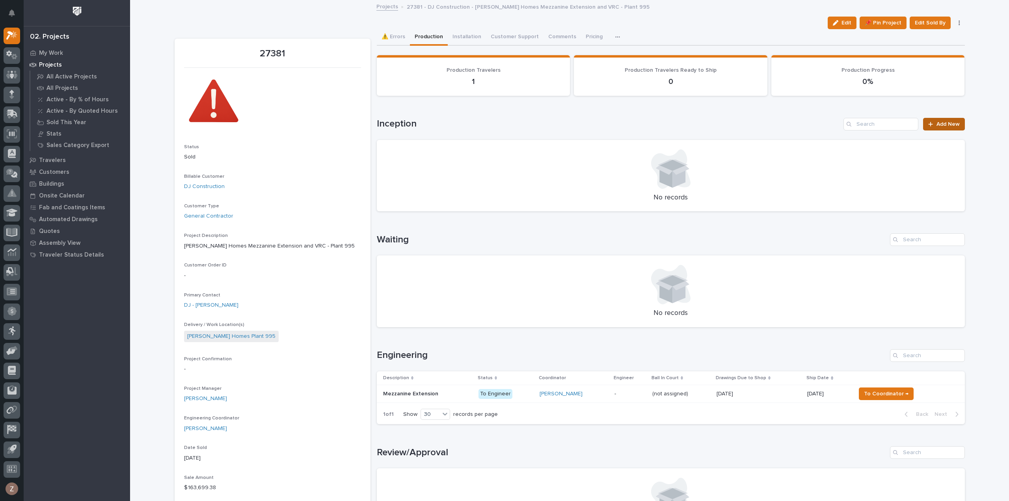
click at [948, 123] on span "Add New" at bounding box center [948, 124] width 23 height 6
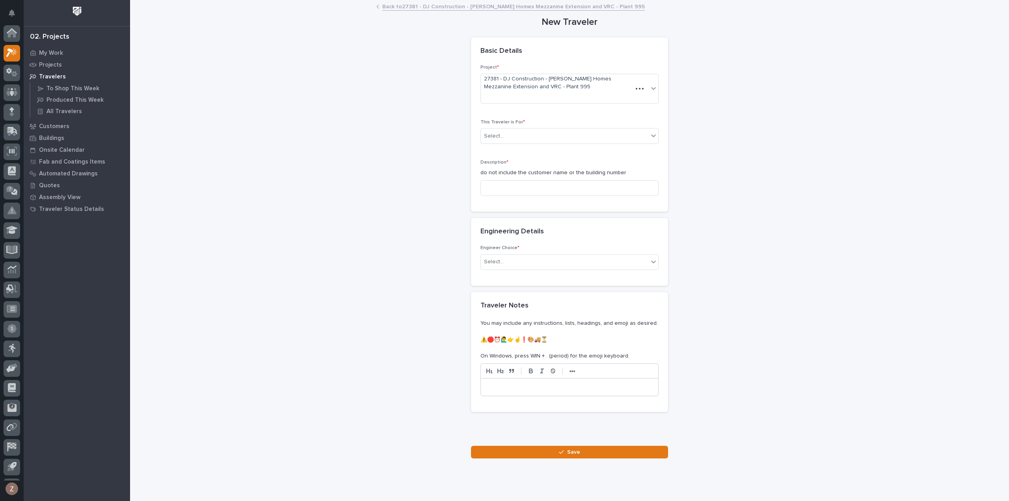
scroll to position [17, 0]
click at [529, 136] on div "Select..." at bounding box center [565, 136] width 168 height 13
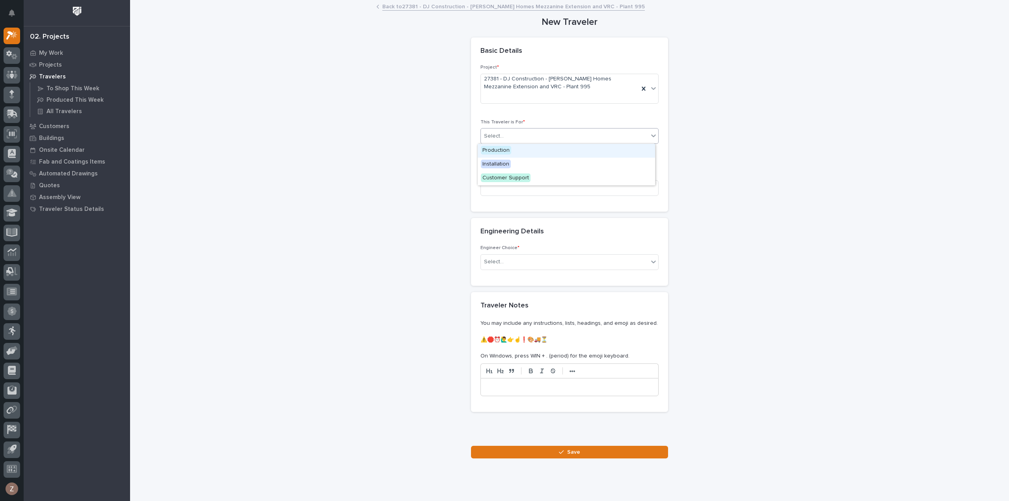
click at [536, 151] on div "Production" at bounding box center [566, 151] width 177 height 14
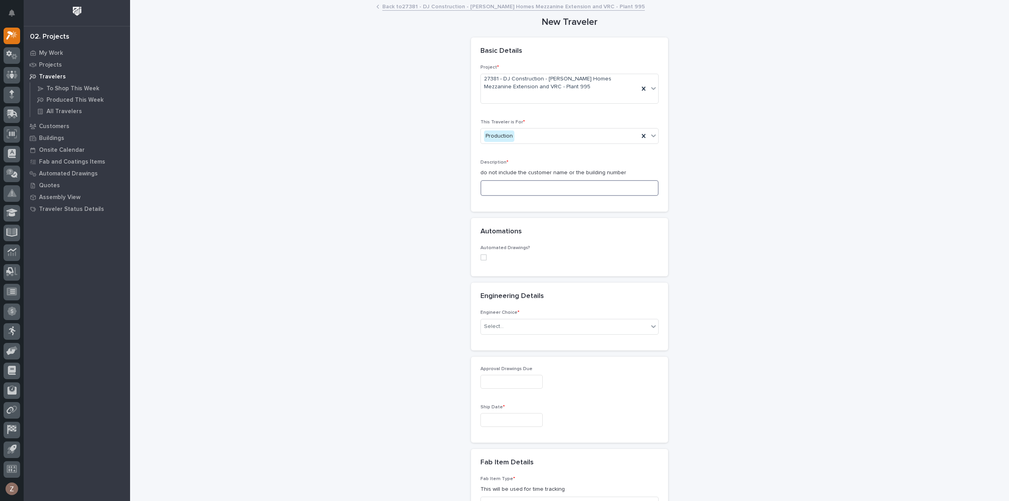
click at [524, 188] on input at bounding box center [570, 188] width 178 height 16
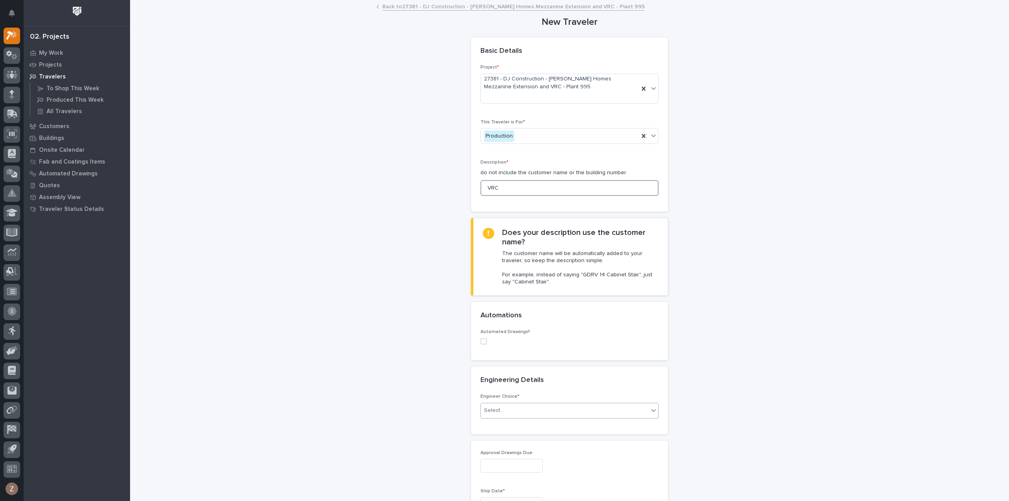
type input "VRC"
click at [535, 406] on div "Select..." at bounding box center [565, 410] width 168 height 13
click at [539, 436] on div "I want my coordinator to choose an engineer" at bounding box center [566, 439] width 177 height 14
click at [513, 462] on div "(from project)" at bounding box center [560, 465] width 158 height 13
click at [513, 370] on div "PWI" at bounding box center [566, 372] width 177 height 14
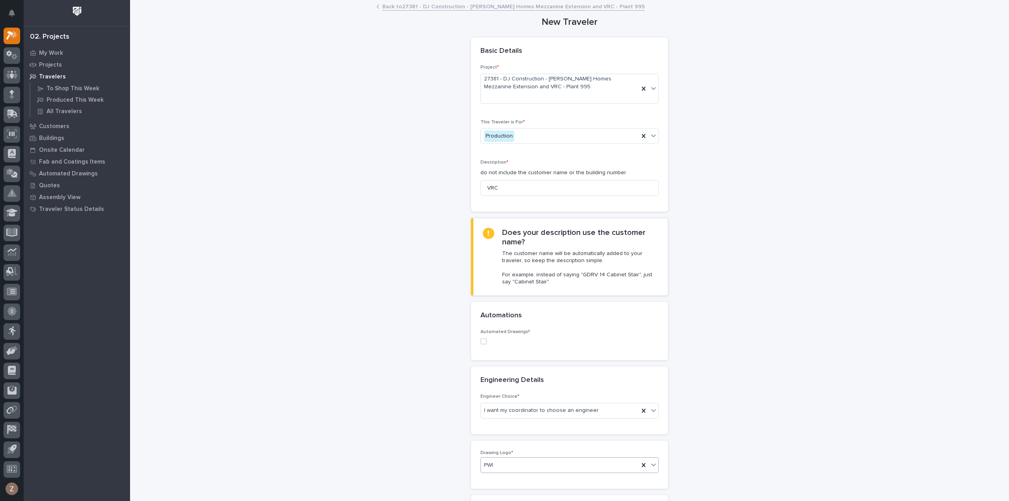
scroll to position [237, 0]
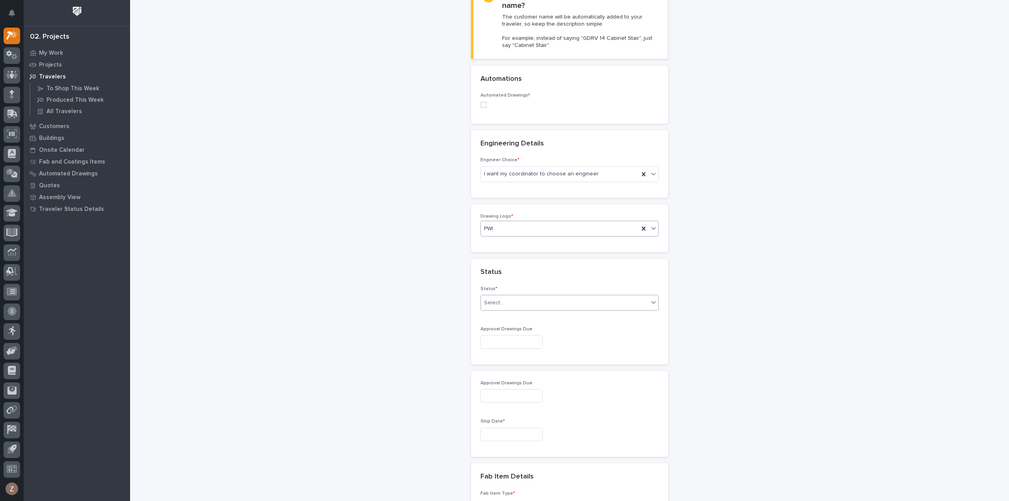
click at [510, 300] on div "Select..." at bounding box center [565, 302] width 168 height 13
click at [511, 333] on div "To Engineer" at bounding box center [566, 330] width 177 height 14
click at [513, 339] on input "text" at bounding box center [512, 342] width 62 height 14
click at [481, 315] on div "3" at bounding box center [480, 314] width 11 height 11
type input "**********"
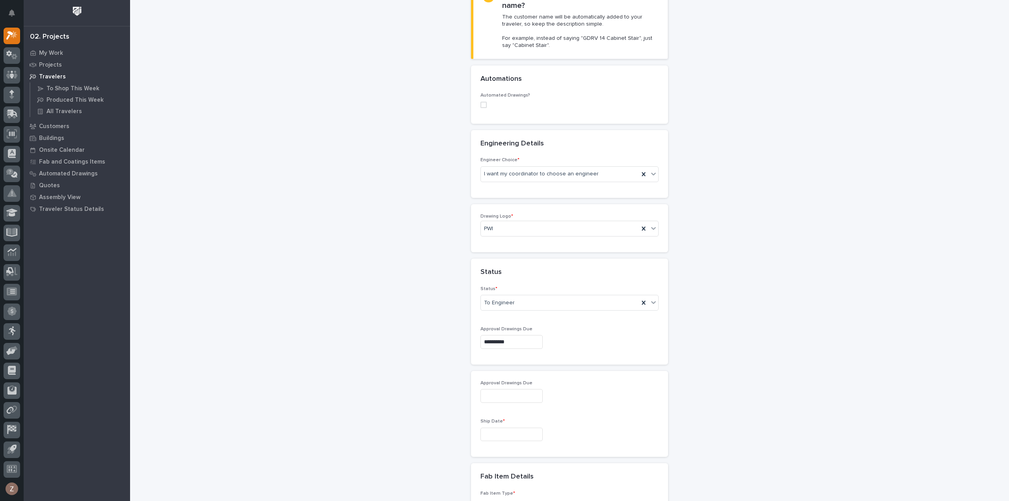
type input "**********"
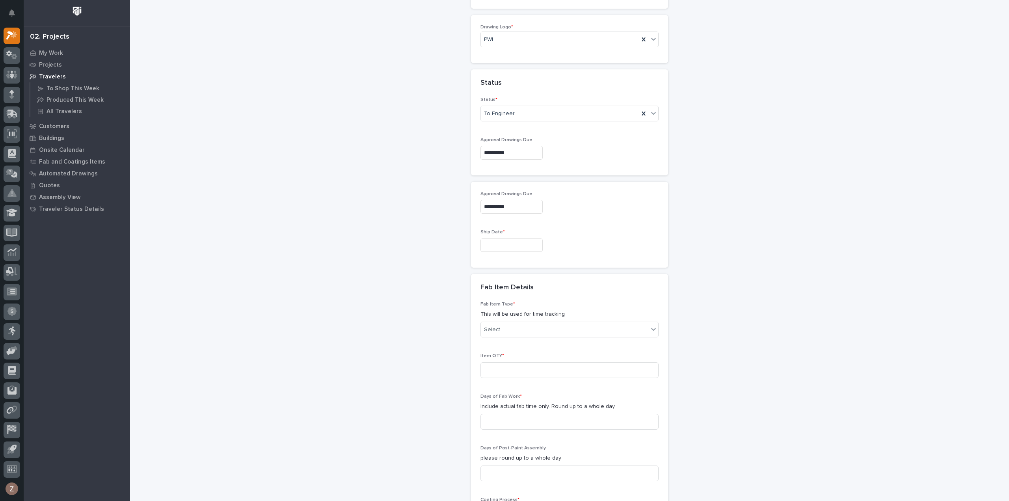
scroll to position [434, 0]
click at [509, 240] on input "text" at bounding box center [512, 238] width 62 height 14
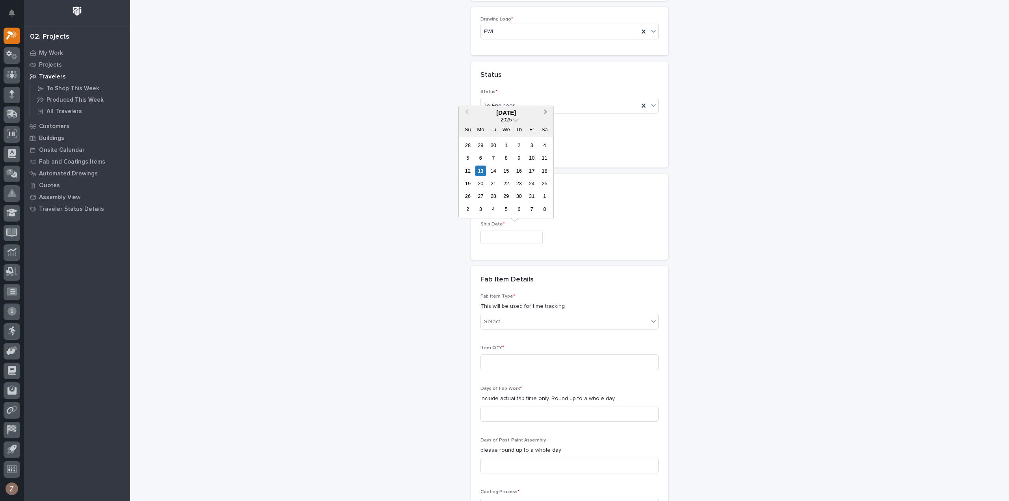
click at [545, 110] on button "Next Month" at bounding box center [546, 113] width 13 height 13
click at [546, 110] on span "Next Month" at bounding box center [546, 113] width 0 height 10
click at [482, 183] on div "22" at bounding box center [480, 183] width 11 height 11
type input "**********"
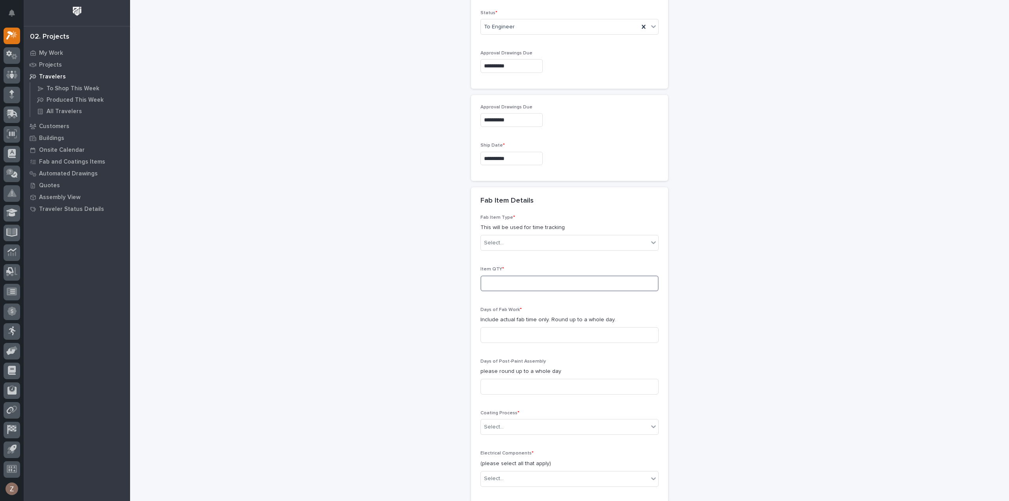
click at [496, 278] on input at bounding box center [570, 284] width 178 height 16
click at [503, 253] on div "Fab Item Type * This will be used for time tracking Select..." at bounding box center [570, 236] width 178 height 42
click at [509, 237] on div "Select..." at bounding box center [565, 243] width 168 height 13
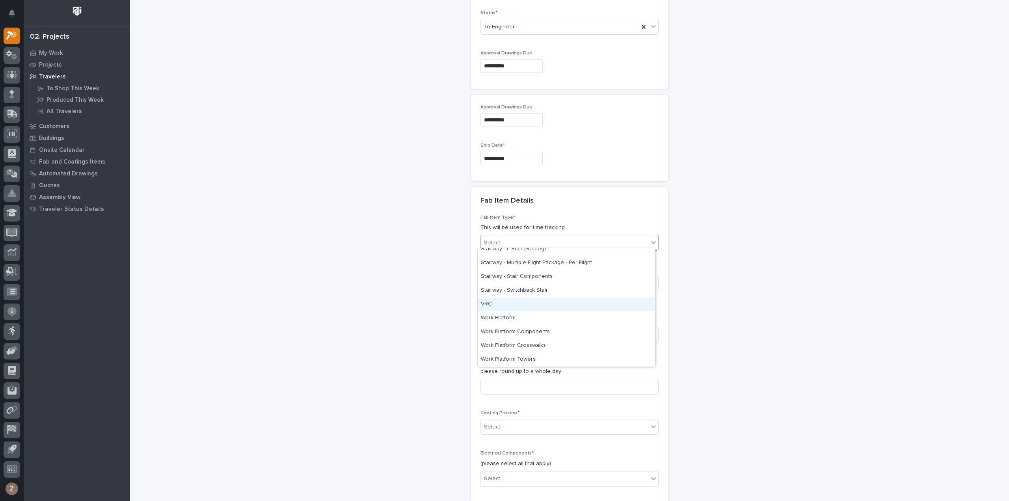
click at [493, 305] on div "VRC" at bounding box center [566, 305] width 177 height 14
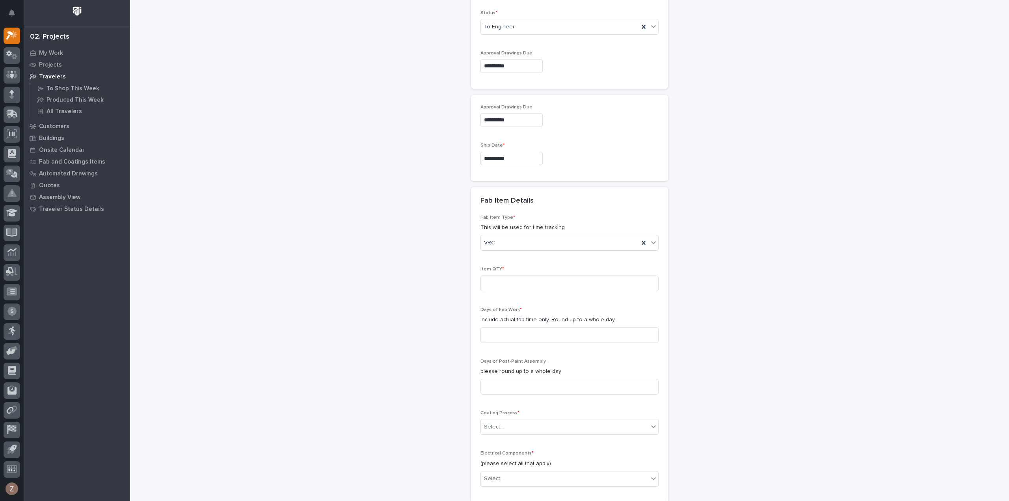
click at [500, 272] on div "Item QTY *" at bounding box center [570, 282] width 178 height 31
click at [494, 278] on input at bounding box center [570, 284] width 178 height 16
type input "1"
drag, startPoint x: 491, startPoint y: 328, endPoint x: 614, endPoint y: 321, distance: 123.2
click at [496, 328] on input at bounding box center [570, 335] width 178 height 16
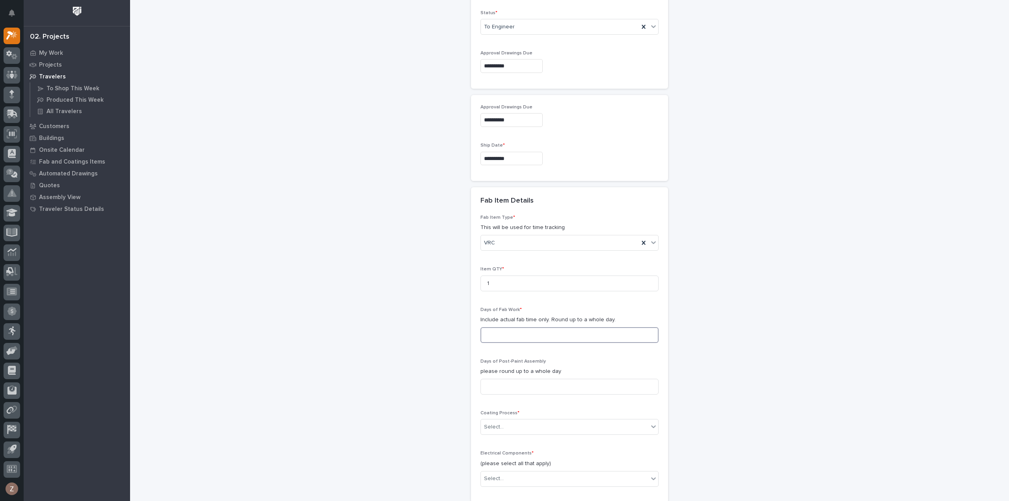
click at [500, 327] on input at bounding box center [570, 335] width 178 height 16
type input "9"
click at [509, 386] on input at bounding box center [570, 387] width 178 height 16
type input "0"
click at [513, 422] on div "Select..." at bounding box center [565, 427] width 168 height 13
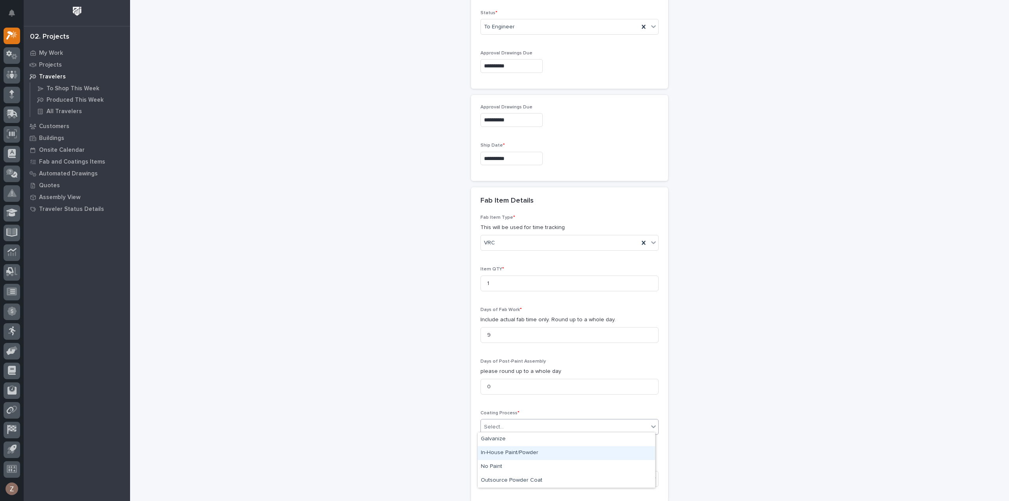
click at [509, 449] on div "In-House Paint/Powder" at bounding box center [566, 453] width 177 height 14
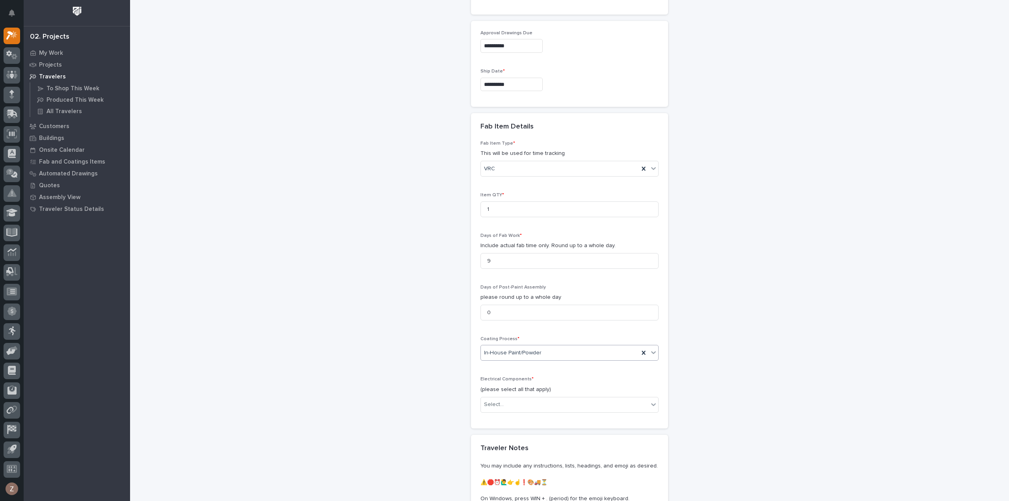
scroll to position [670, 0]
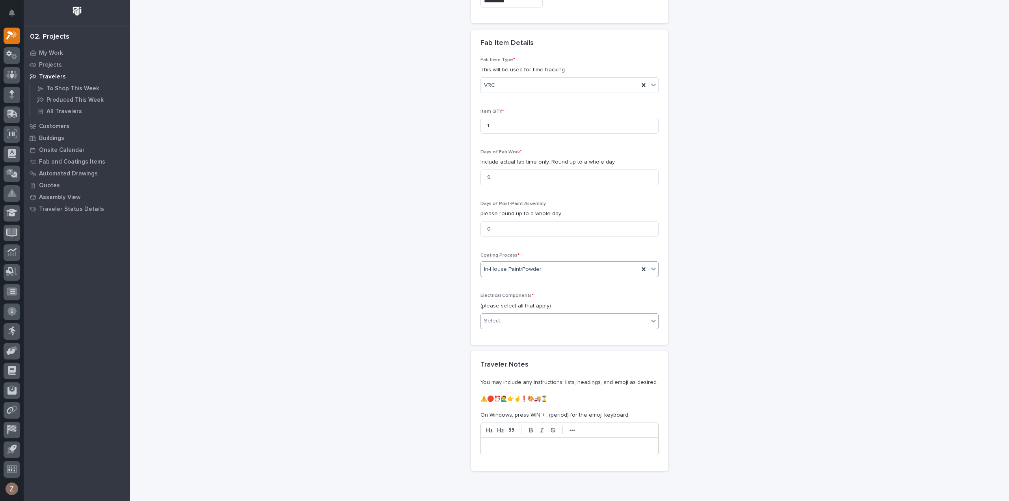
click at [511, 315] on div "Select..." at bounding box center [565, 321] width 168 height 13
click at [513, 432] on div "VRC Control Panel" at bounding box center [566, 430] width 177 height 14
click at [566, 318] on div "VRC Control Panel" at bounding box center [560, 321] width 158 height 14
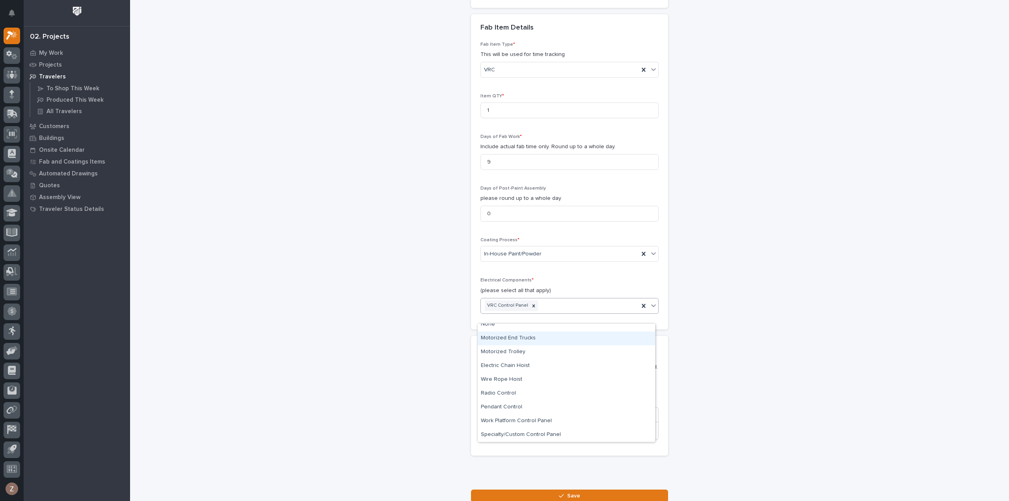
scroll to position [710, 0]
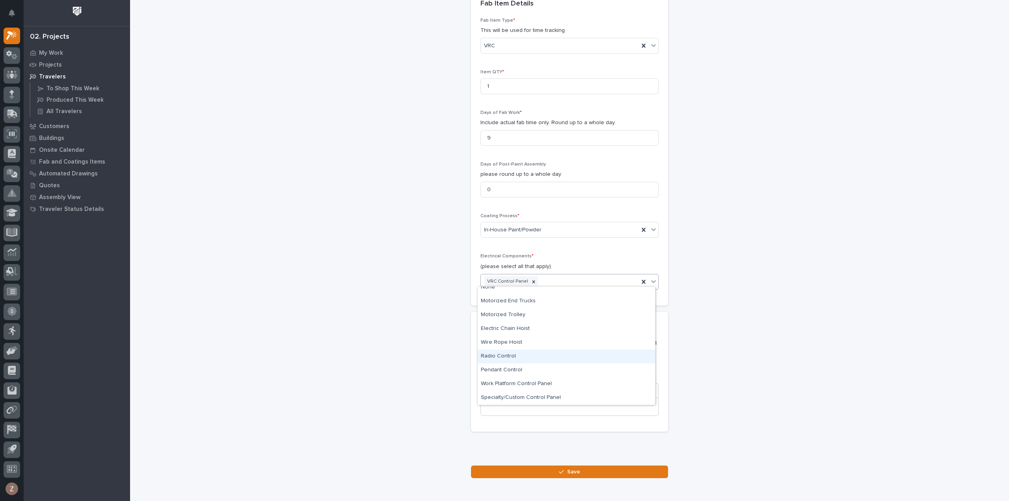
drag, startPoint x: 824, startPoint y: 274, endPoint x: 810, endPoint y: 280, distance: 15.5
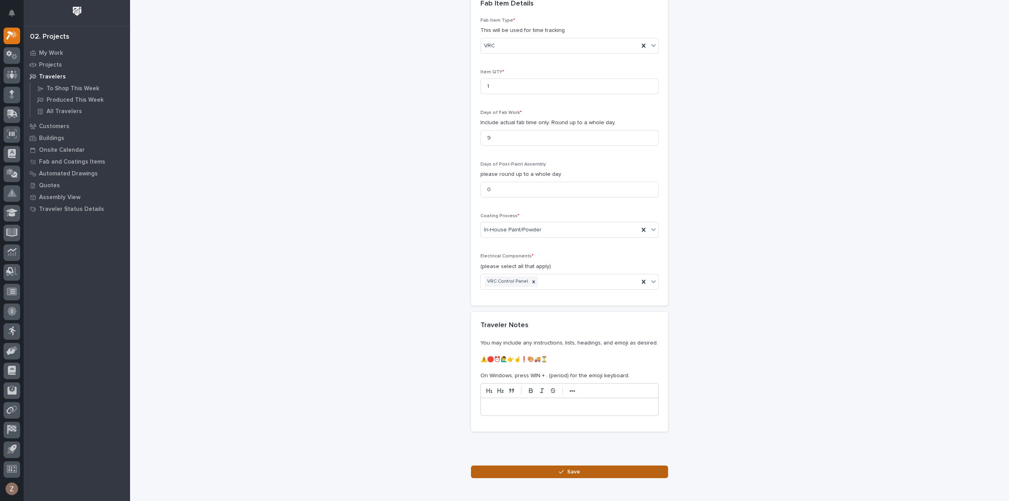
click at [567, 468] on span "Save" at bounding box center [573, 471] width 13 height 7
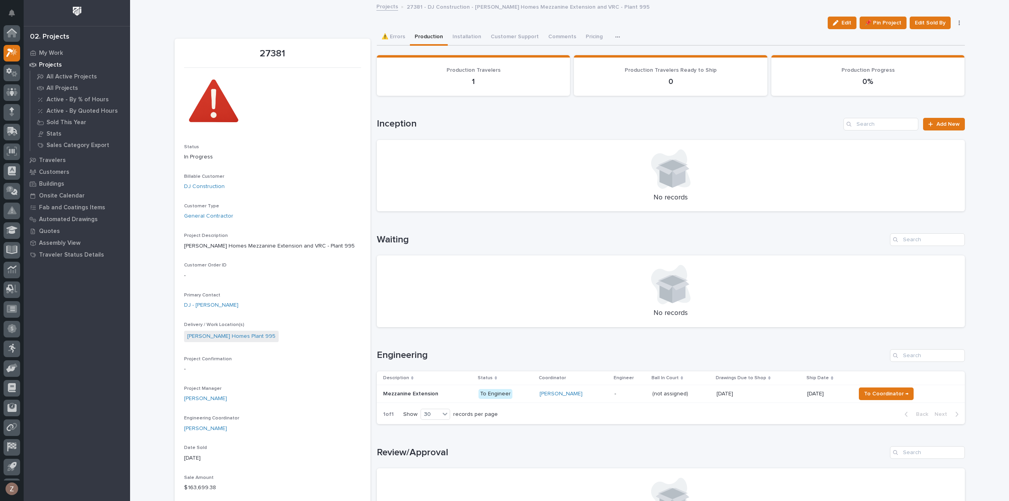
scroll to position [17, 0]
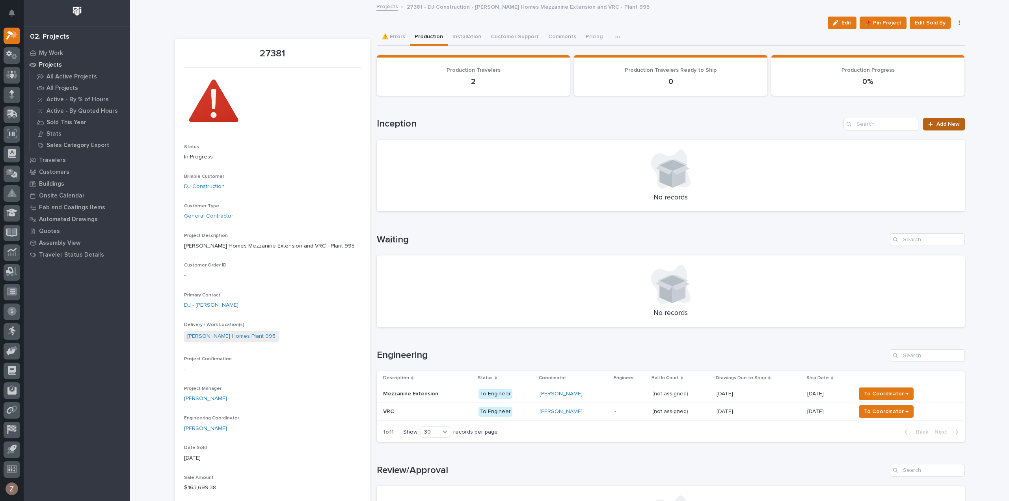
click at [939, 123] on span "Add New" at bounding box center [948, 124] width 23 height 6
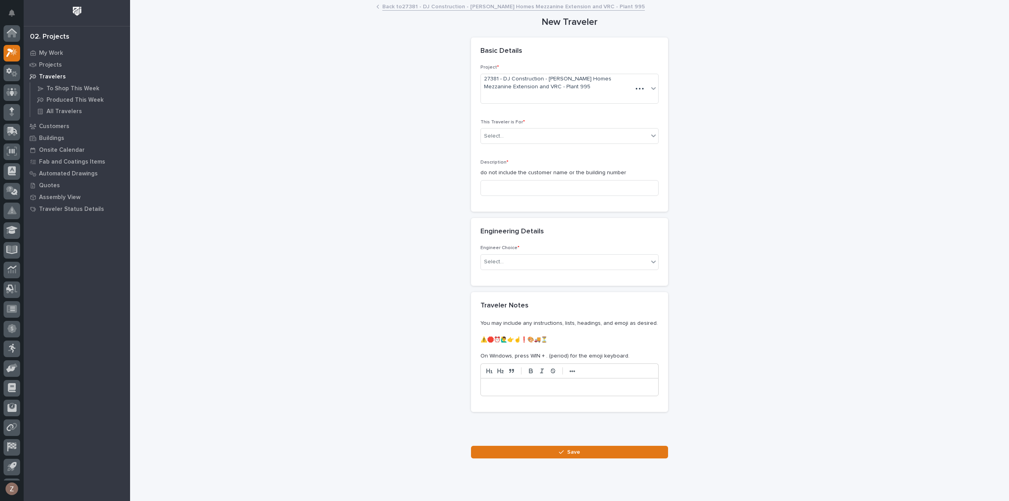
scroll to position [17, 0]
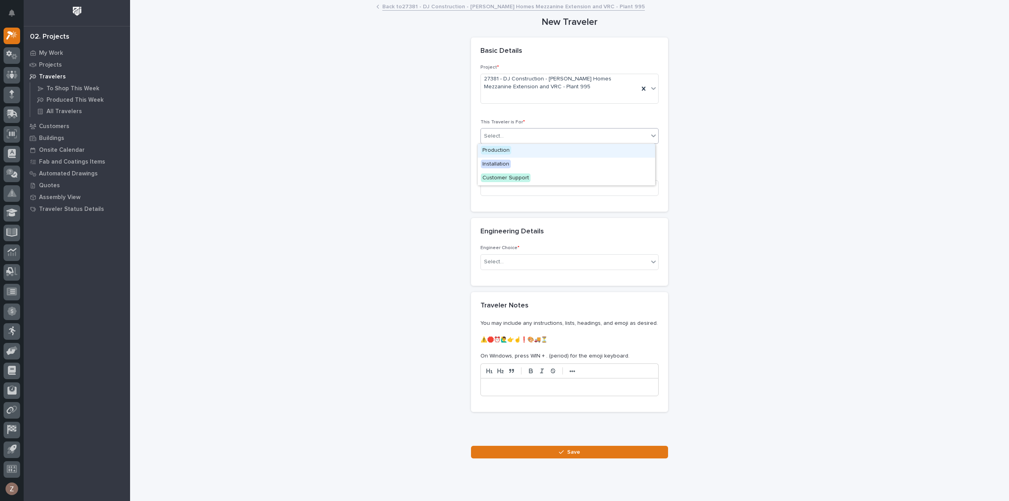
click at [514, 133] on div "Select..." at bounding box center [565, 136] width 168 height 13
click at [507, 149] on span "Production" at bounding box center [496, 150] width 30 height 9
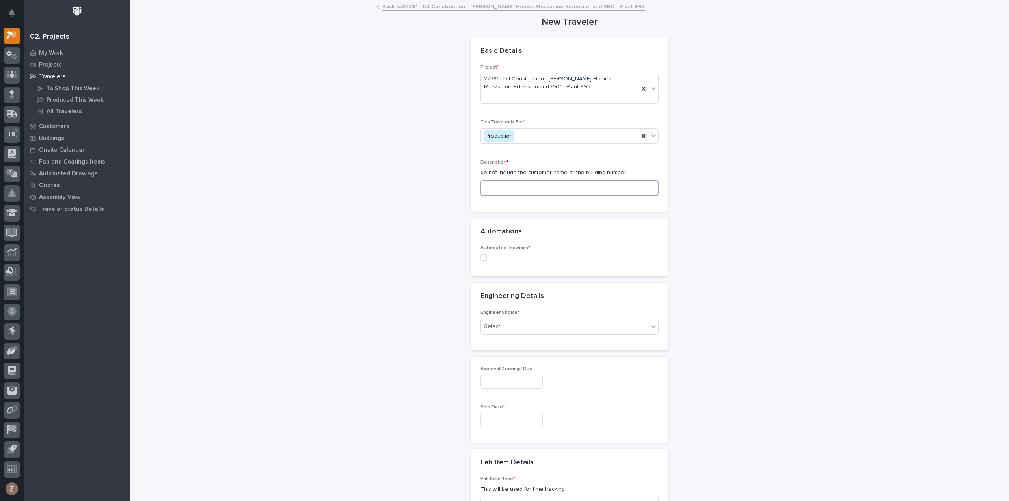
click at [517, 185] on input at bounding box center [570, 188] width 178 height 16
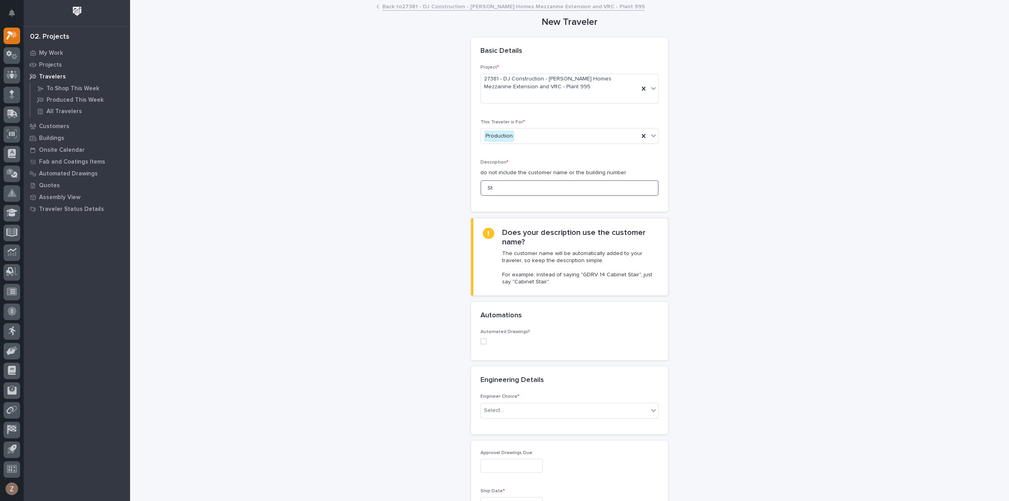
type input "S"
type input "Mezzanine Stair"
click at [511, 410] on div "Select..." at bounding box center [565, 410] width 168 height 13
click at [509, 434] on div "I want my coordinator to choose an engineer" at bounding box center [566, 439] width 177 height 14
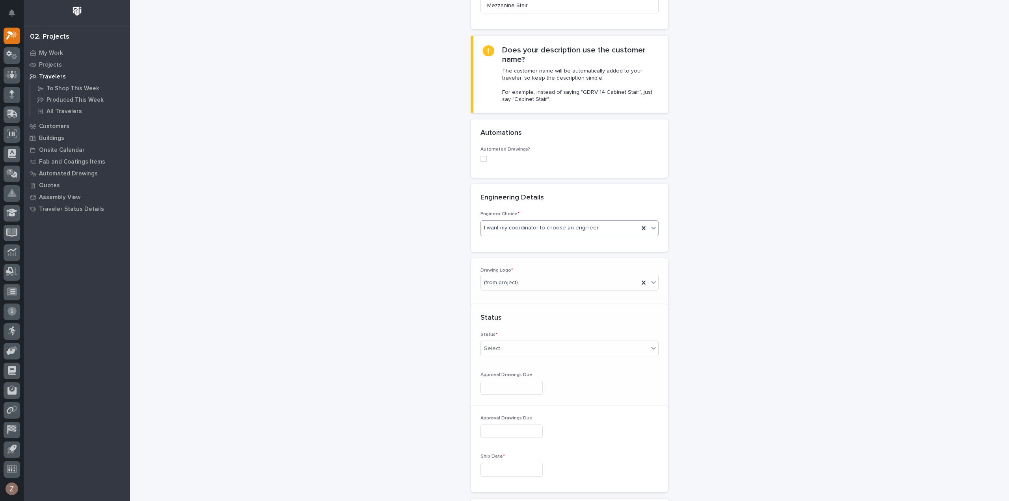
scroll to position [192, 0]
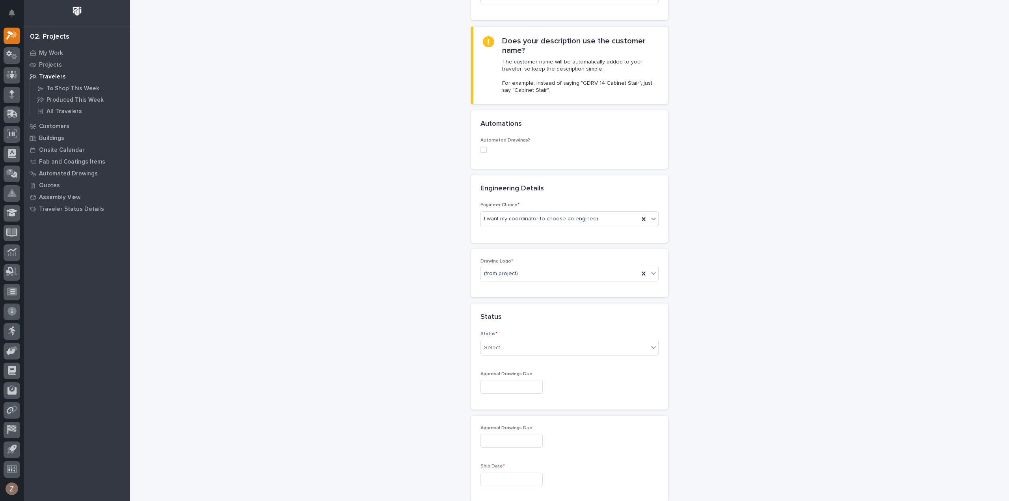
click at [518, 227] on div "Engineer Choice * I want my coordinator to choose an engineer" at bounding box center [570, 217] width 178 height 31
click at [498, 314] on div "PWI" at bounding box center [566, 315] width 177 height 14
click at [514, 345] on div "Select..." at bounding box center [565, 347] width 168 height 13
click at [507, 378] on div "To Engineer" at bounding box center [566, 375] width 177 height 14
click at [507, 384] on input "text" at bounding box center [512, 387] width 62 height 14
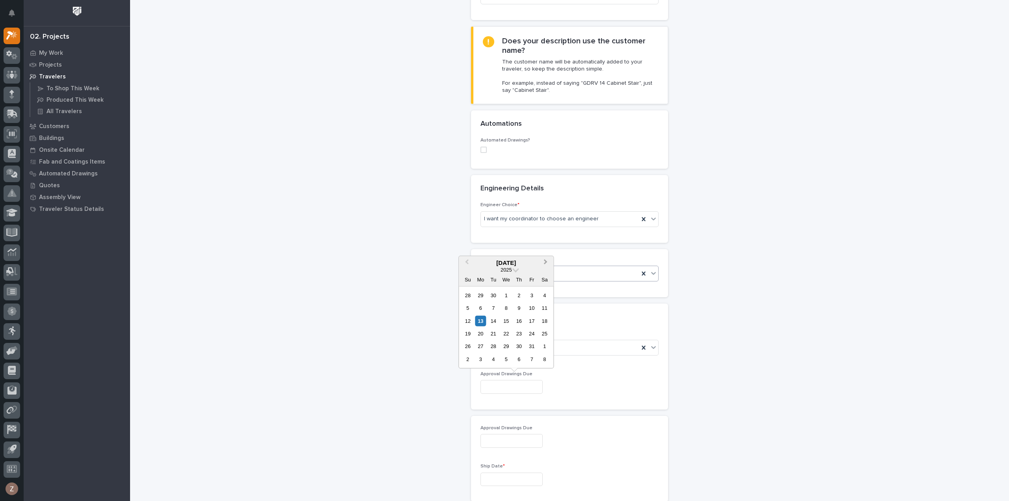
click at [546, 264] on span "Next Month" at bounding box center [546, 262] width 0 height 10
click at [480, 321] on div "10" at bounding box center [480, 320] width 11 height 11
type input "**********"
click at [505, 478] on input "text" at bounding box center [512, 480] width 62 height 14
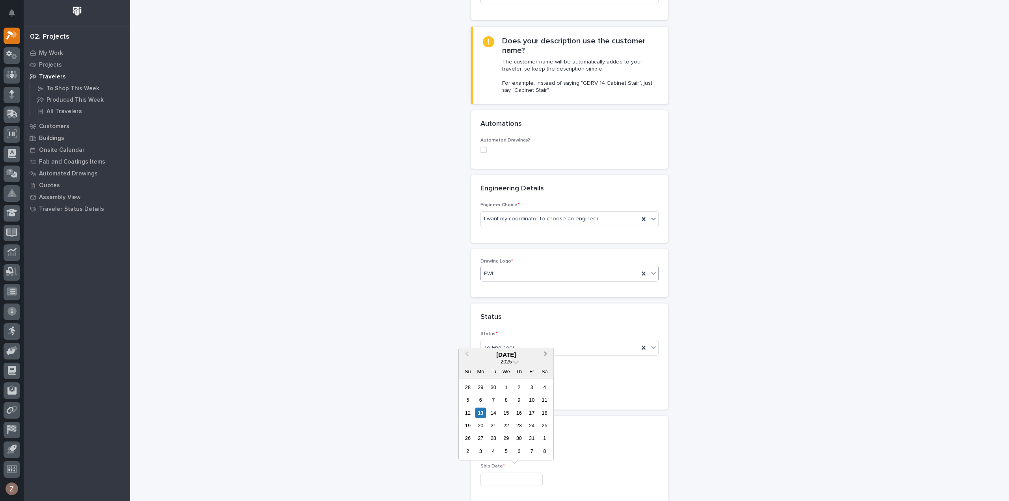
click at [546, 355] on span "Next Month" at bounding box center [546, 355] width 0 height 10
click at [476, 429] on div "22" at bounding box center [480, 425] width 11 height 11
type input "**********"
click at [725, 389] on div "New Traveler Loading... Saving… Loading... Saving… Basic Details Project * 2738…" at bounding box center [570, 402] width 790 height 1187
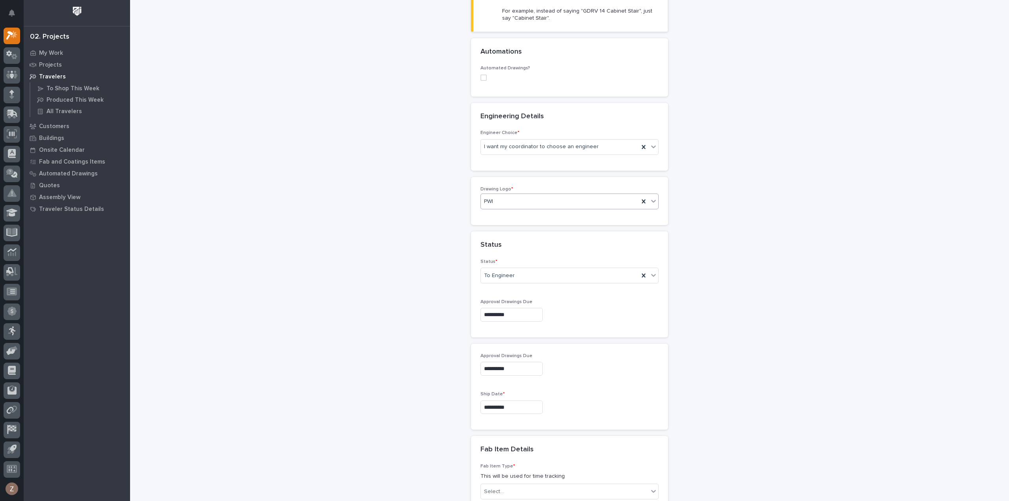
scroll to position [389, 0]
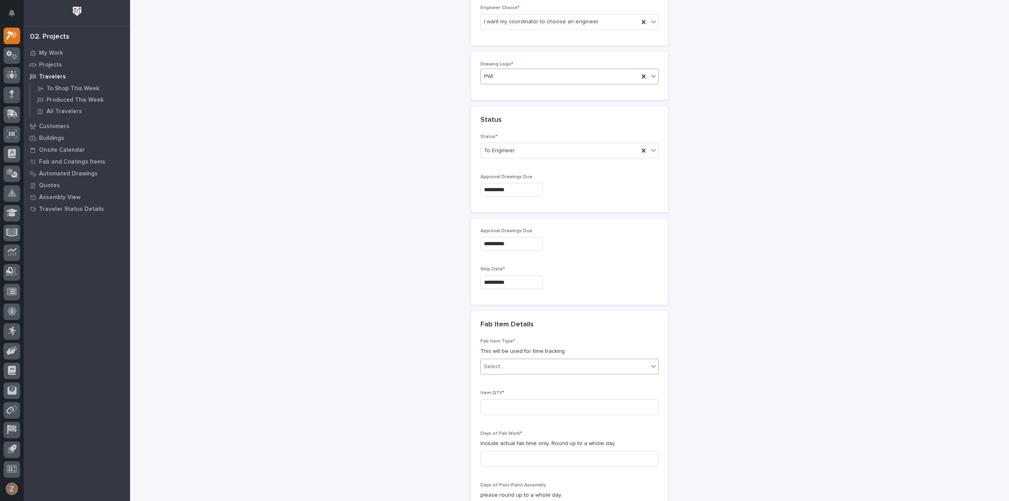
click at [518, 362] on div "Select..." at bounding box center [565, 366] width 168 height 13
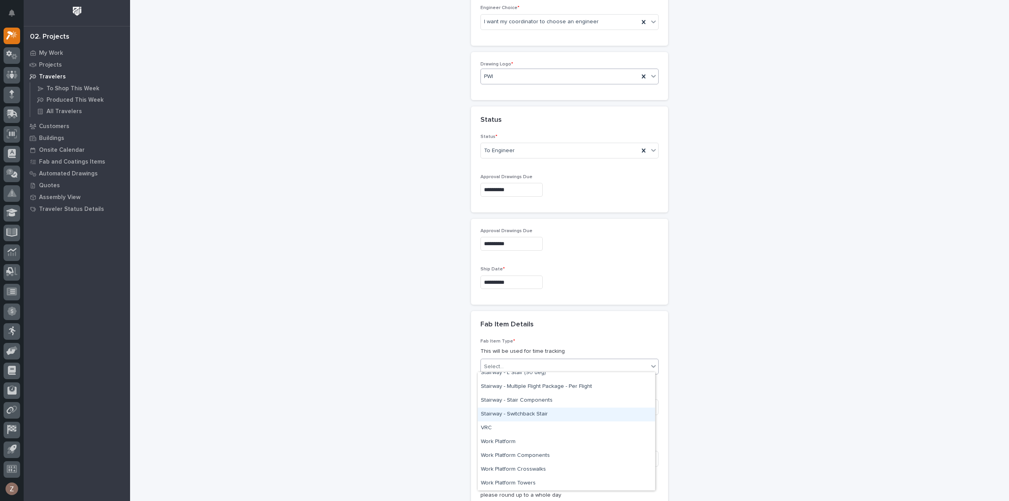
scroll to position [449, 0]
drag, startPoint x: 538, startPoint y: 421, endPoint x: 539, endPoint y: 411, distance: 9.5
click at [539, 411] on div "Stairway - L Stair (90 deg)" at bounding box center [566, 413] width 177 height 14
click at [508, 406] on input at bounding box center [570, 407] width 178 height 16
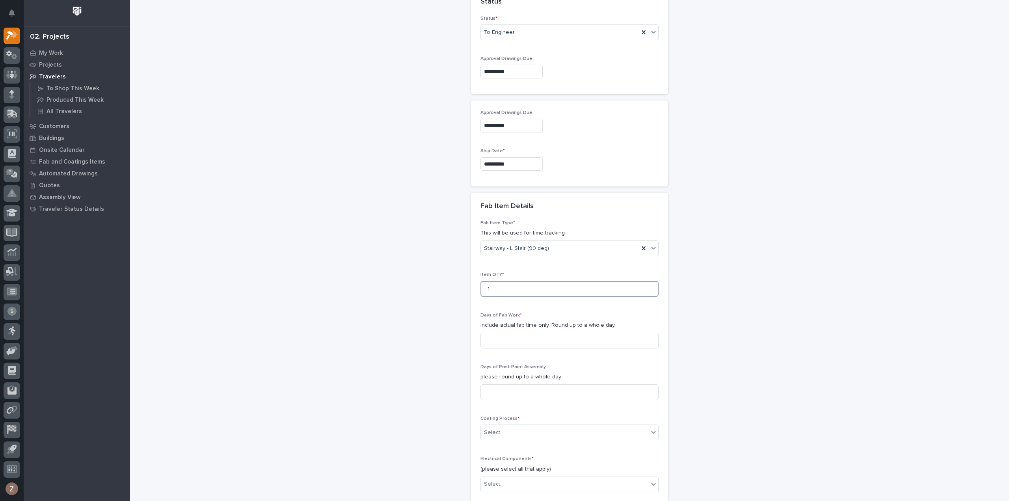
type input "1"
click at [508, 327] on div "Days of Fab Work * Include actual fab time only. Round up to a whole day." at bounding box center [570, 334] width 178 height 42
drag, startPoint x: 515, startPoint y: 336, endPoint x: 639, endPoint y: 339, distance: 124.2
click at [516, 336] on input at bounding box center [570, 341] width 178 height 16
click at [505, 339] on input at bounding box center [570, 341] width 178 height 16
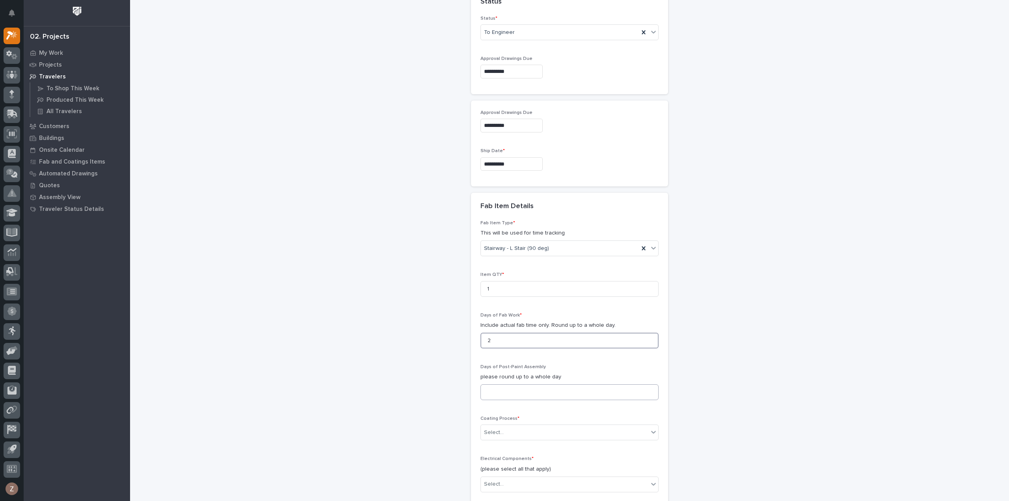
type input "2"
click at [504, 393] on input at bounding box center [570, 392] width 178 height 16
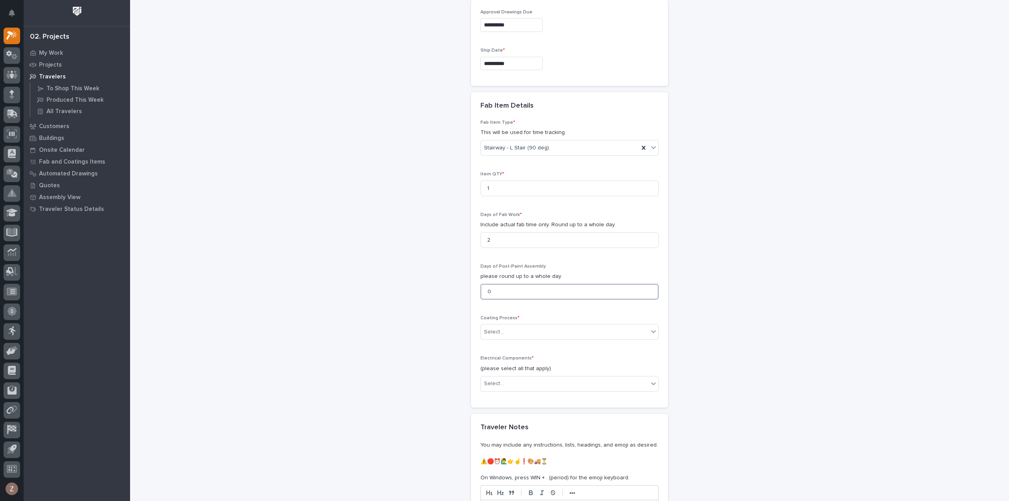
scroll to position [625, 0]
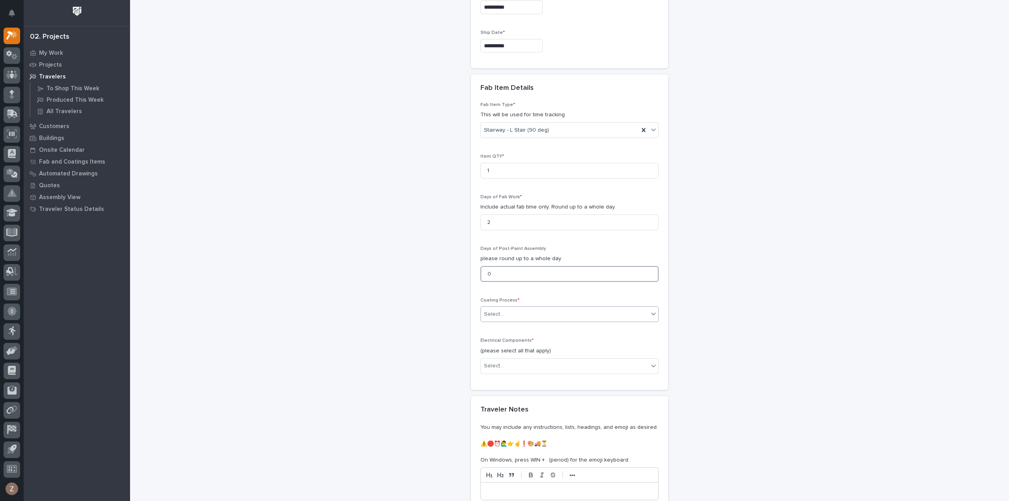
type input "0"
click at [503, 308] on div "Select..." at bounding box center [565, 314] width 168 height 13
click at [523, 343] on div "In-House Paint/Powder" at bounding box center [566, 341] width 177 height 14
click at [521, 362] on div "Select..." at bounding box center [565, 366] width 168 height 13
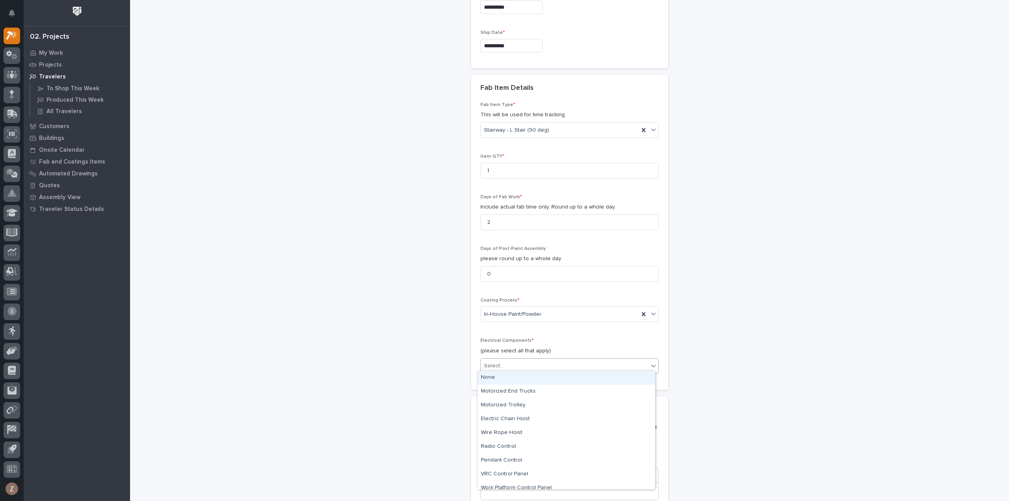
click at [518, 377] on div "None" at bounding box center [566, 378] width 177 height 14
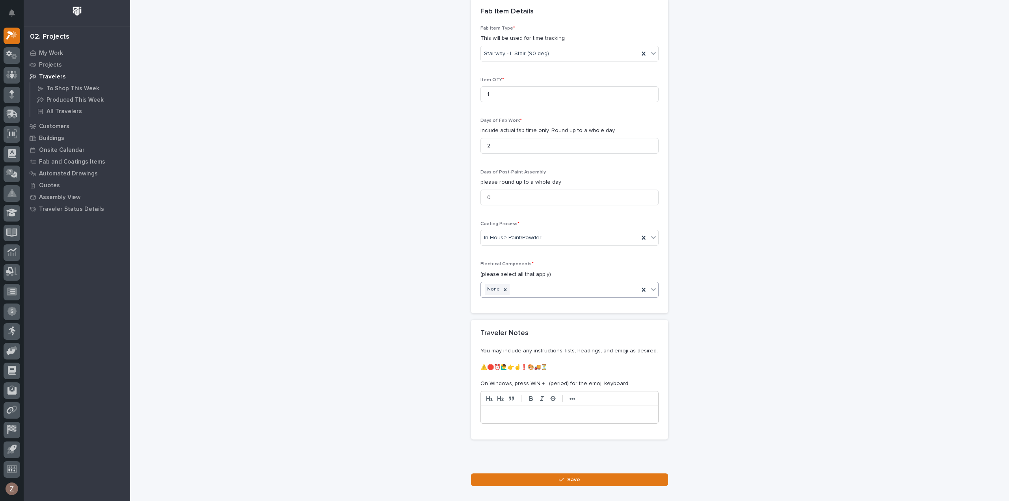
scroll to position [745, 0]
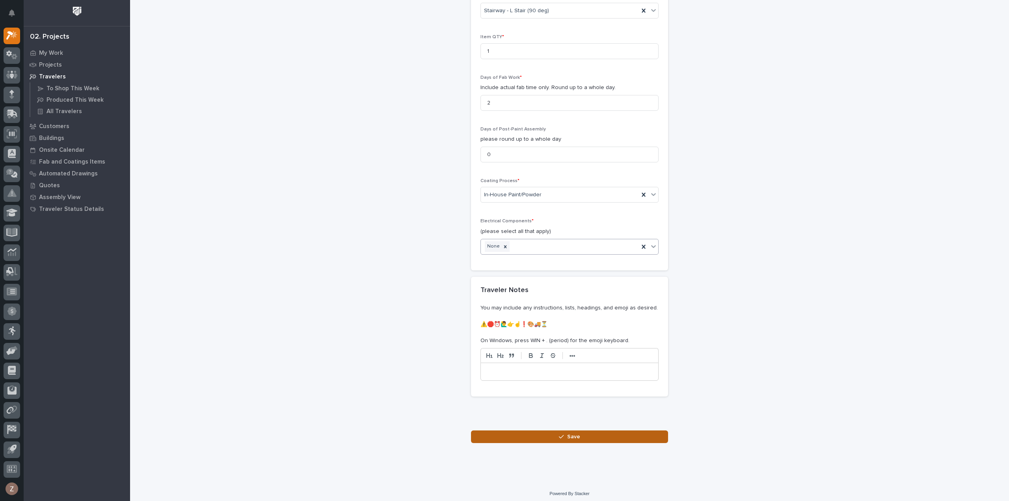
click at [562, 437] on button "Save" at bounding box center [569, 437] width 197 height 13
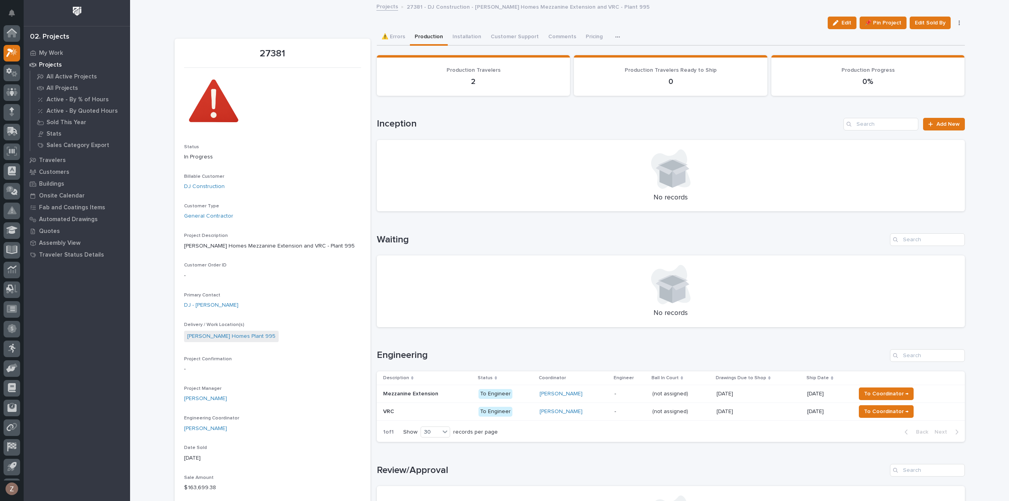
scroll to position [17, 0]
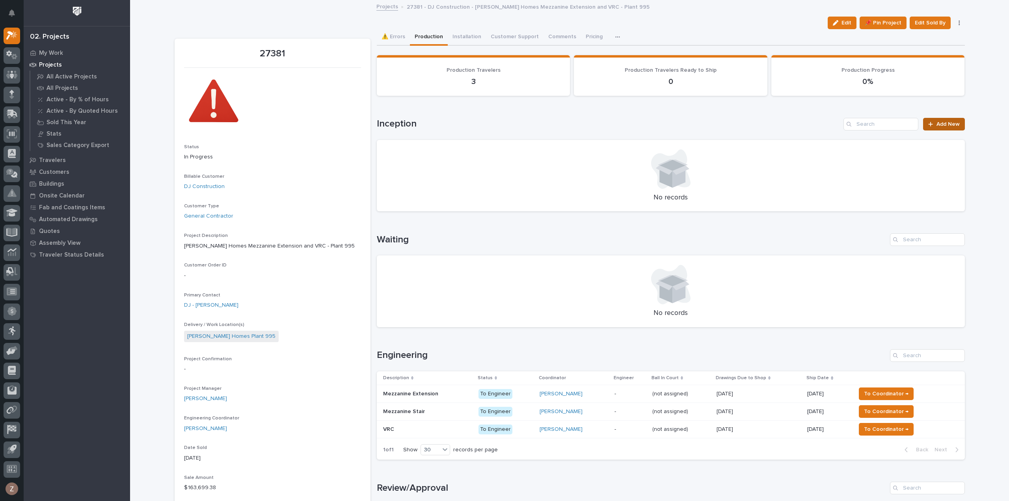
click at [945, 123] on span "Add New" at bounding box center [948, 124] width 23 height 6
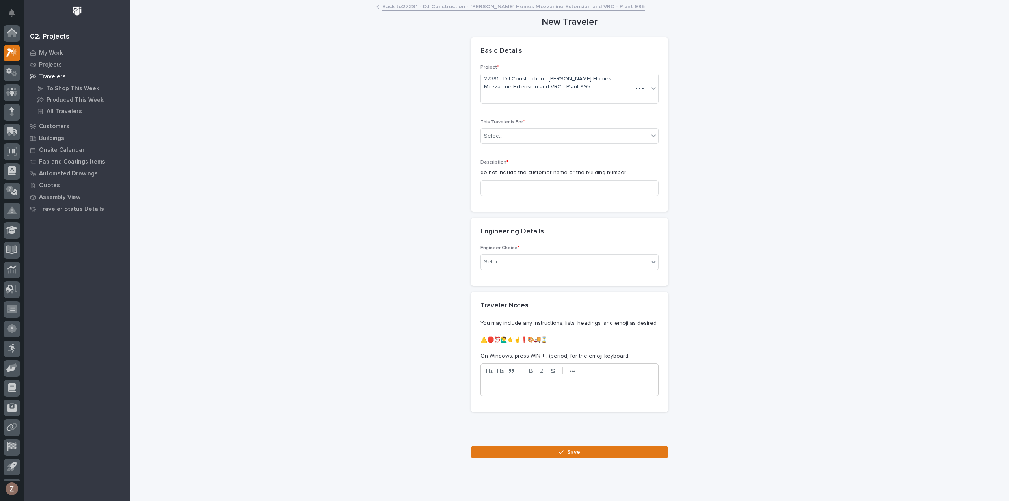
scroll to position [17, 0]
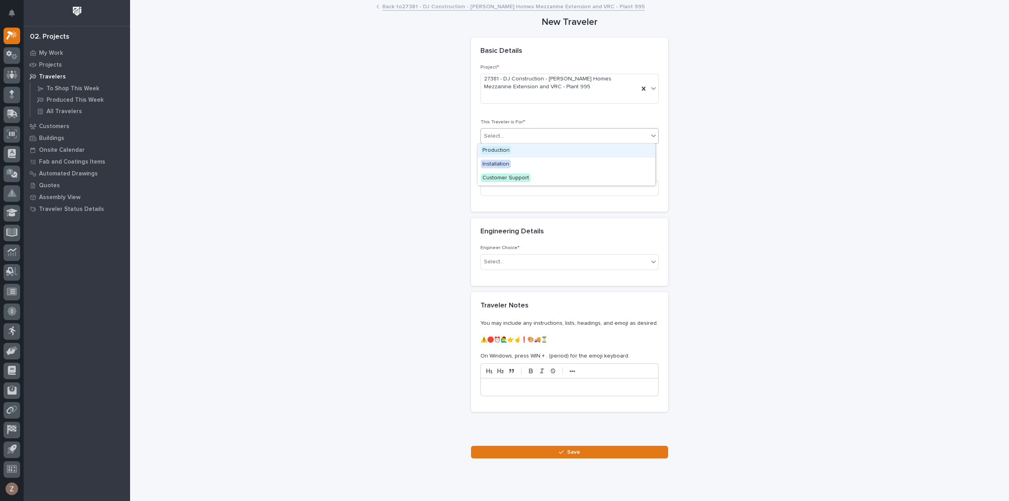
click at [531, 137] on div "Select..." at bounding box center [565, 136] width 168 height 13
click at [526, 152] on div "Production" at bounding box center [566, 151] width 177 height 14
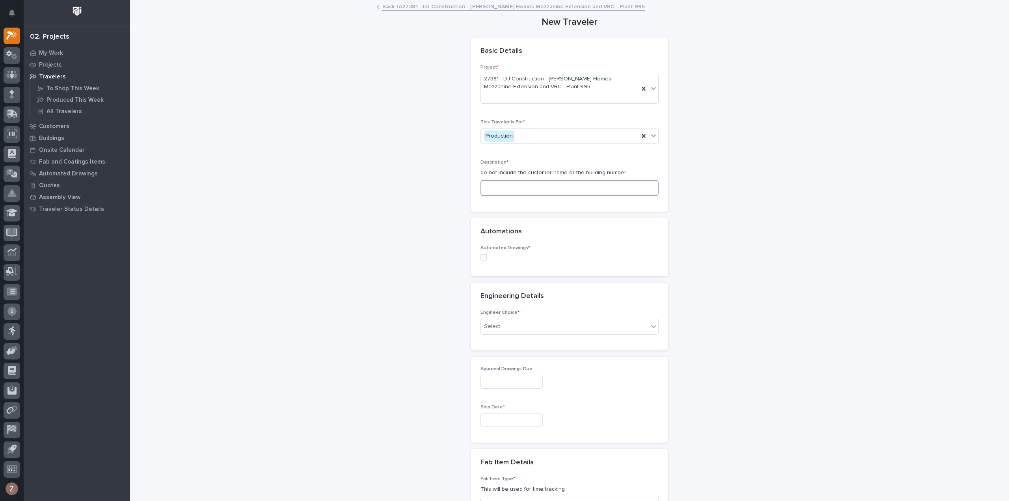
click at [520, 191] on input at bounding box center [570, 188] width 178 height 16
click at [543, 186] on input at bounding box center [570, 188] width 178 height 16
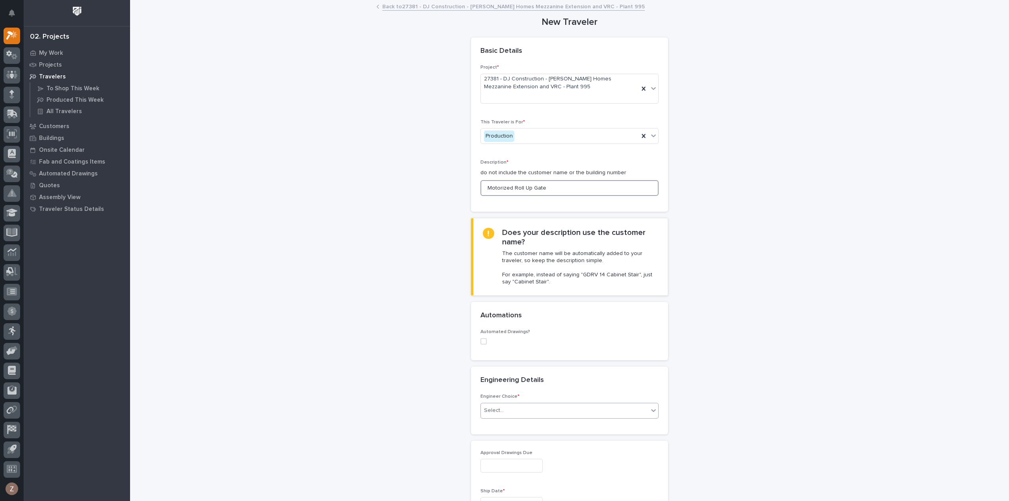
type input "Motorized Roll Up Gate"
click at [516, 414] on div "Select..." at bounding box center [565, 410] width 168 height 13
click at [494, 434] on div "I want my coordinator to choose an engineer" at bounding box center [566, 439] width 177 height 14
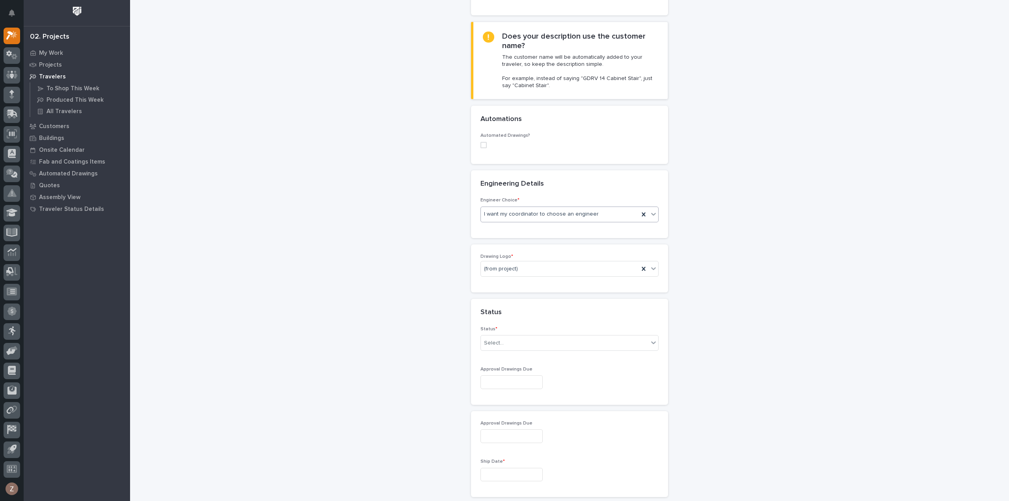
scroll to position [197, 0]
click at [520, 266] on div "(from project)" at bounding box center [560, 268] width 158 height 13
click at [510, 309] on div "PWI" at bounding box center [566, 309] width 177 height 14
click at [518, 342] on div "Select..." at bounding box center [565, 342] width 168 height 13
click at [518, 371] on div "To Engineer" at bounding box center [566, 370] width 177 height 14
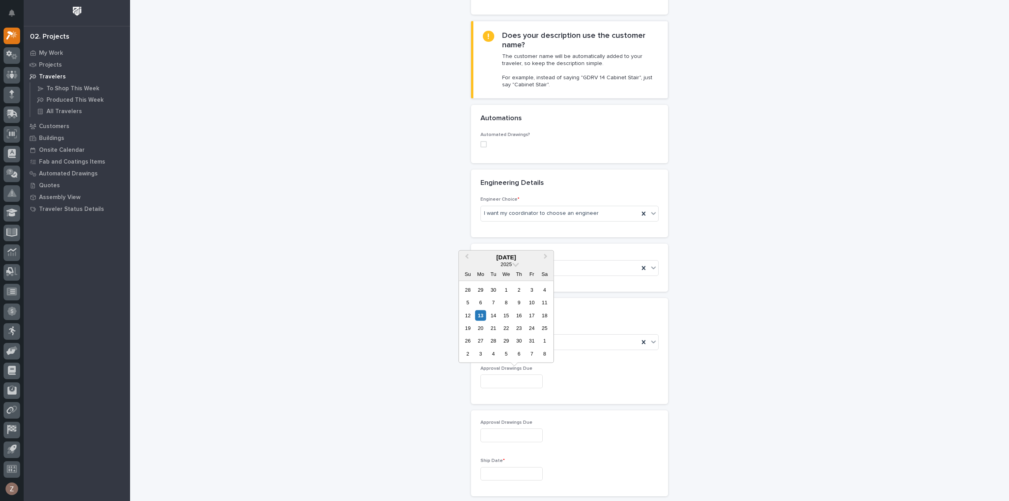
click at [516, 382] on input "text" at bounding box center [512, 382] width 62 height 14
click at [549, 258] on button "Next Month" at bounding box center [546, 257] width 13 height 13
click at [483, 314] on div "10" at bounding box center [480, 315] width 11 height 11
type input "**********"
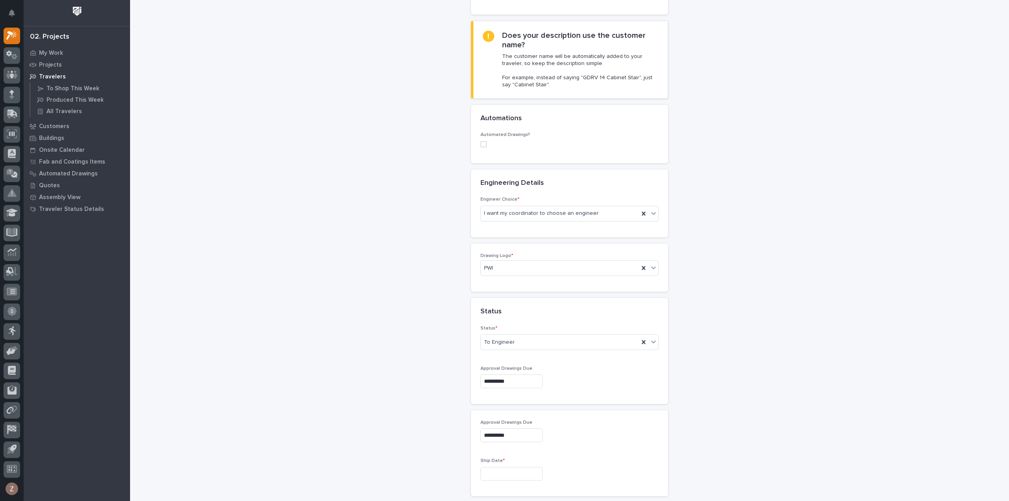
click at [505, 475] on input "text" at bounding box center [512, 474] width 62 height 14
click at [546, 347] on span "Next Month" at bounding box center [546, 349] width 0 height 10
click at [482, 419] on div "22" at bounding box center [480, 420] width 11 height 11
type input "**********"
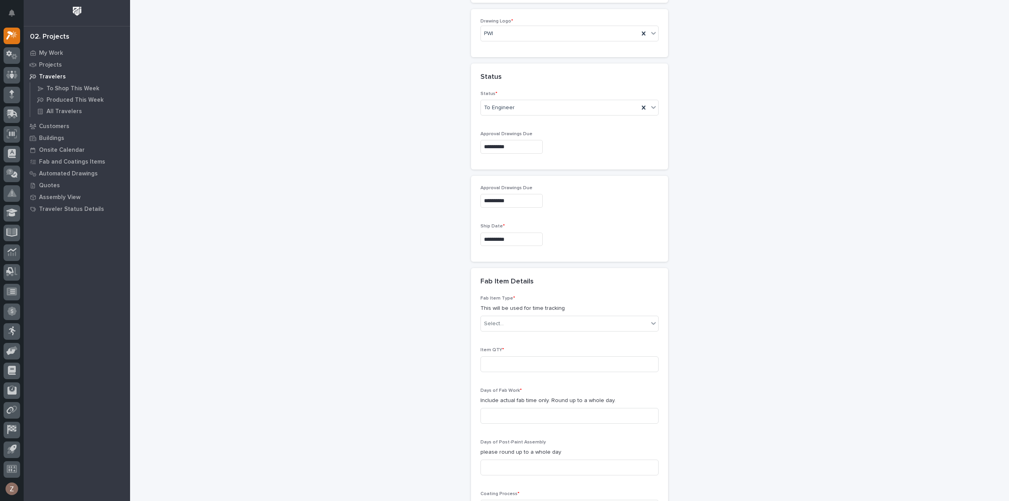
scroll to position [434, 0]
click at [503, 321] on div "Select..." at bounding box center [565, 321] width 168 height 13
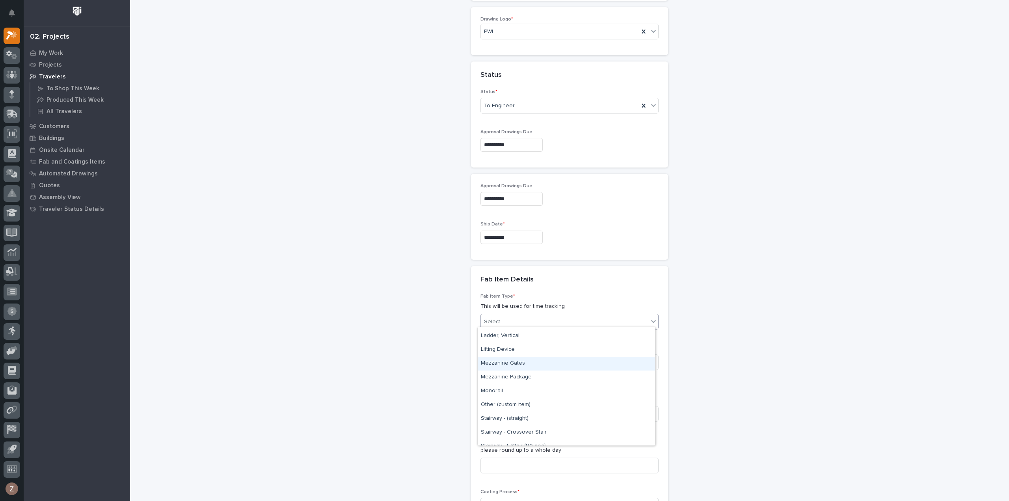
click at [525, 362] on div "Mezzanine Gates" at bounding box center [566, 364] width 177 height 14
click at [503, 358] on input at bounding box center [570, 362] width 178 height 16
type input "1"
click at [503, 413] on input at bounding box center [570, 414] width 178 height 16
click at [544, 410] on input at bounding box center [570, 414] width 178 height 16
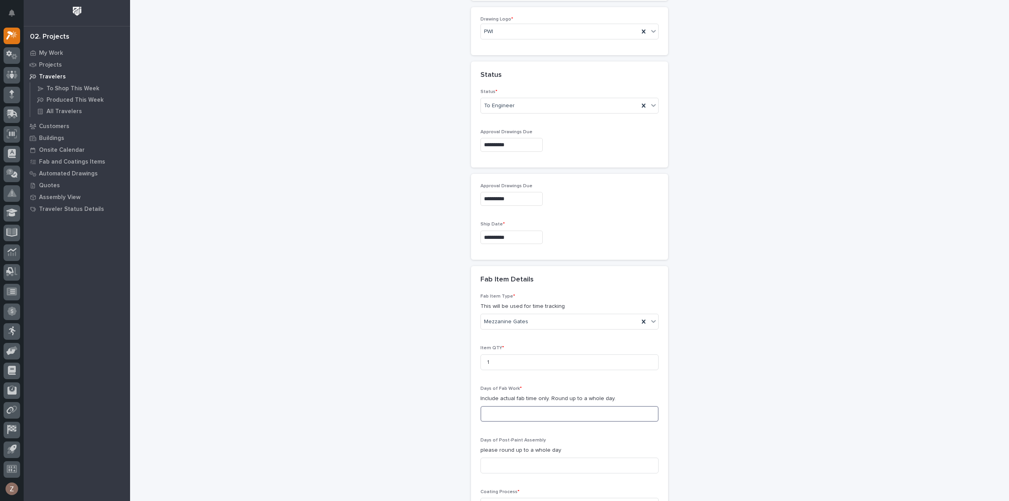
click at [499, 408] on input at bounding box center [570, 414] width 178 height 16
click at [521, 410] on input at bounding box center [570, 414] width 178 height 16
type input "1"
drag, startPoint x: 511, startPoint y: 465, endPoint x: 514, endPoint y: 462, distance: 4.2
click at [513, 463] on input at bounding box center [570, 466] width 178 height 16
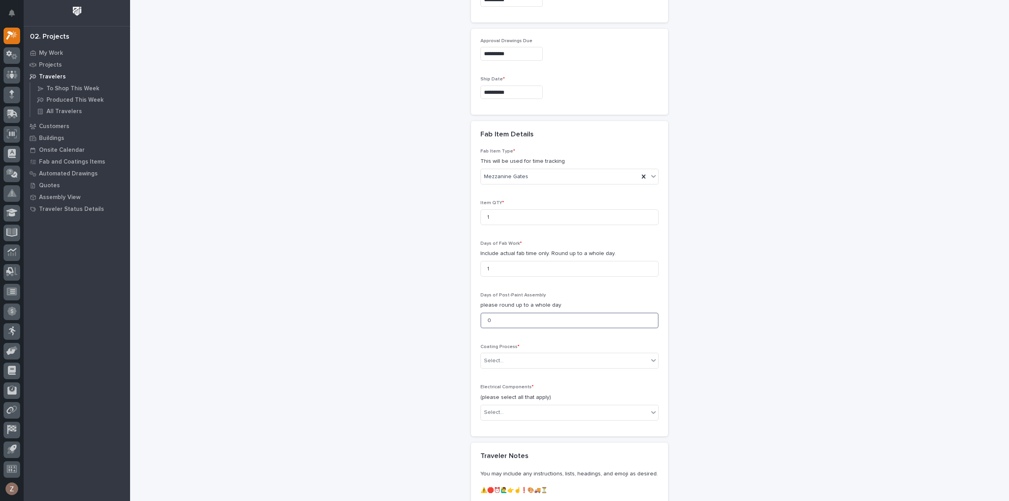
scroll to position [591, 0]
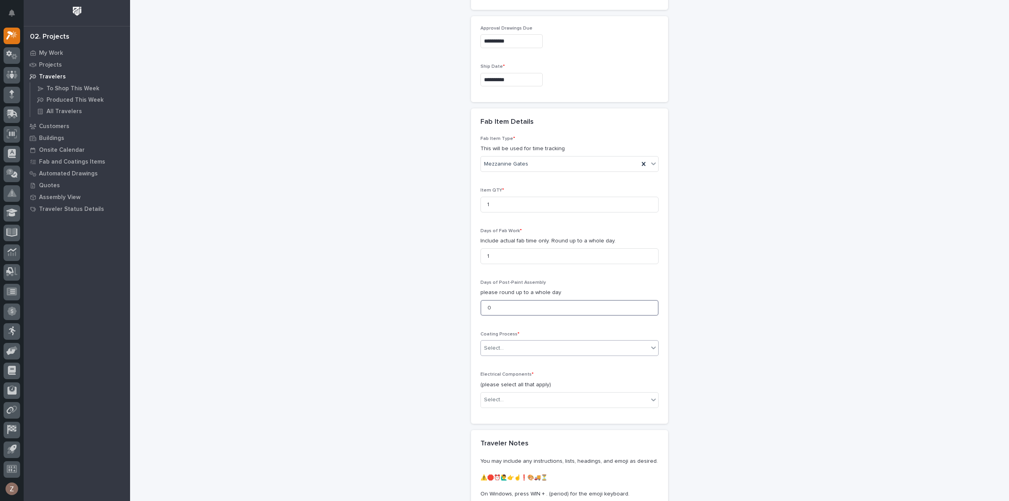
type input "0"
click at [503, 349] on div "Select..." at bounding box center [565, 348] width 168 height 13
click at [496, 373] on div "In-House Paint/Powder" at bounding box center [566, 374] width 177 height 14
click at [516, 403] on div "Select..." at bounding box center [565, 399] width 168 height 13
click at [526, 399] on div "Select..." at bounding box center [565, 399] width 168 height 13
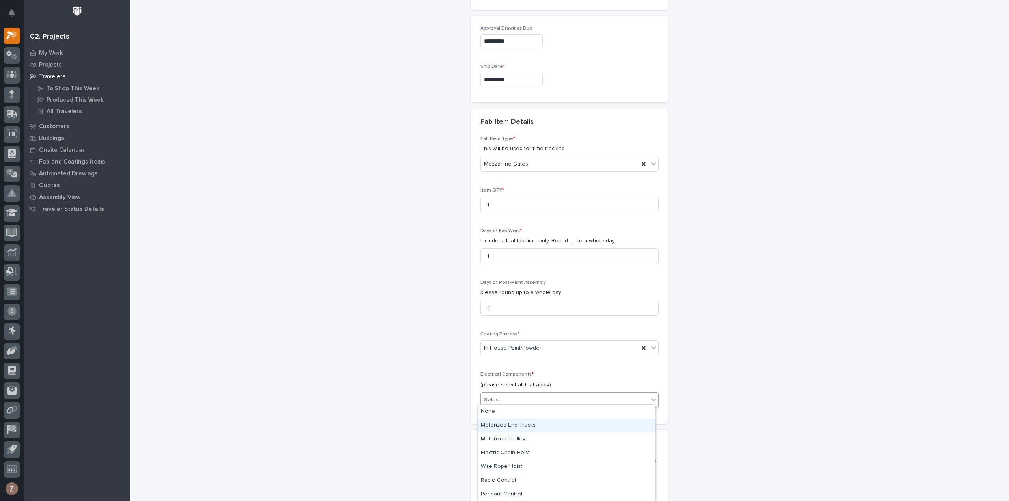
click at [851, 303] on div "New Traveler Loading... Saving… Loading... Saving… Basic Details Project * 2738…" at bounding box center [570, 2] width 790 height 1187
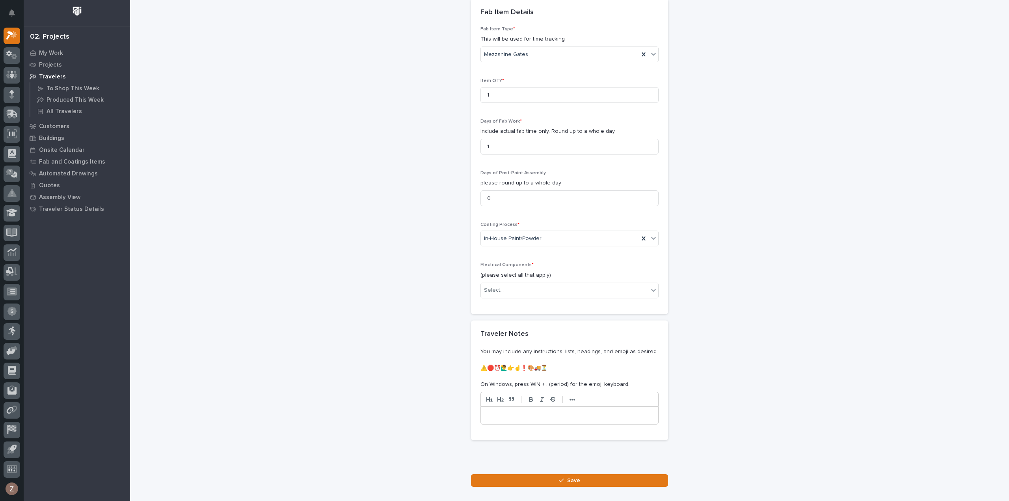
scroll to position [745, 0]
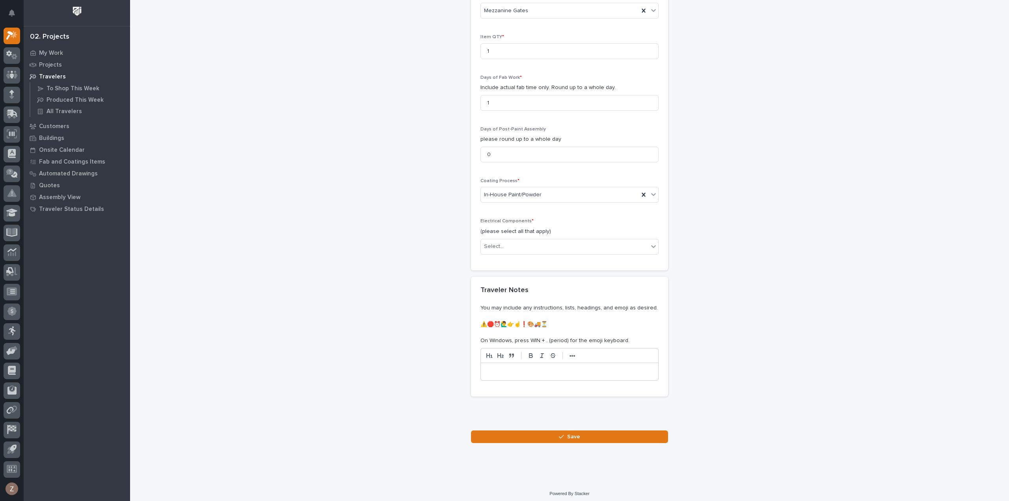
click at [601, 234] on div "Electrical Components * (please select all that apply) Select..." at bounding box center [570, 239] width 178 height 42
click at [594, 254] on div "Electrical Components * (please select all that apply) Select..." at bounding box center [570, 239] width 178 height 42
drag, startPoint x: 595, startPoint y: 239, endPoint x: 598, endPoint y: 243, distance: 4.3
click at [595, 240] on div "Select..." at bounding box center [565, 246] width 168 height 13
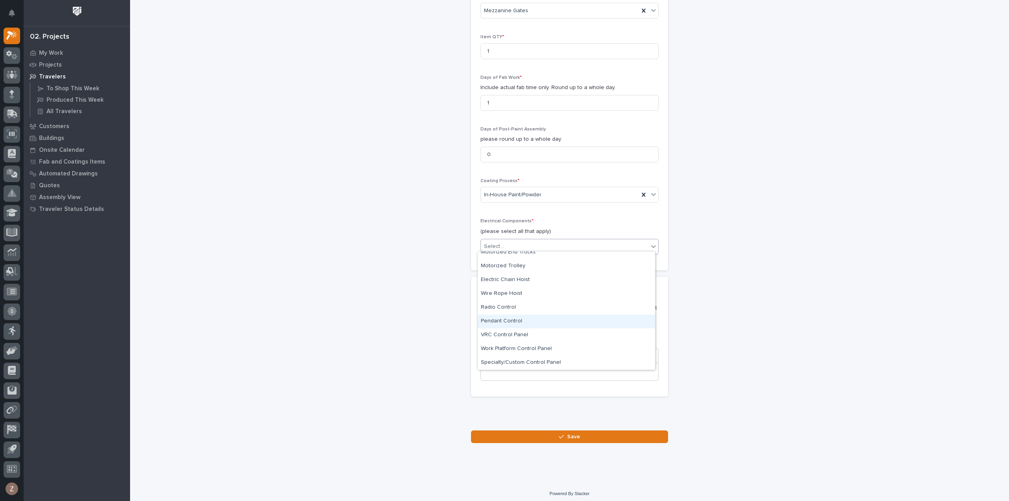
drag, startPoint x: 763, startPoint y: 318, endPoint x: 635, endPoint y: 357, distance: 134.3
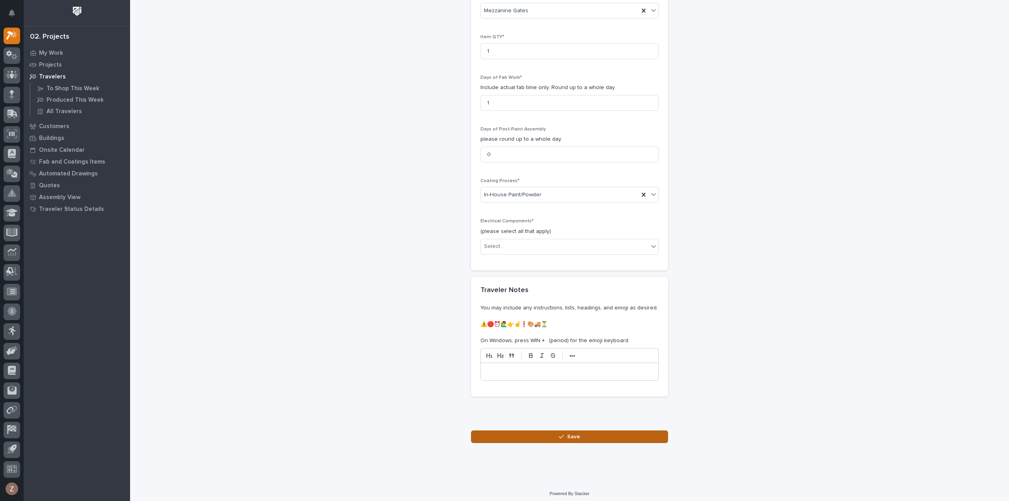
click at [570, 436] on span "Save" at bounding box center [573, 436] width 13 height 7
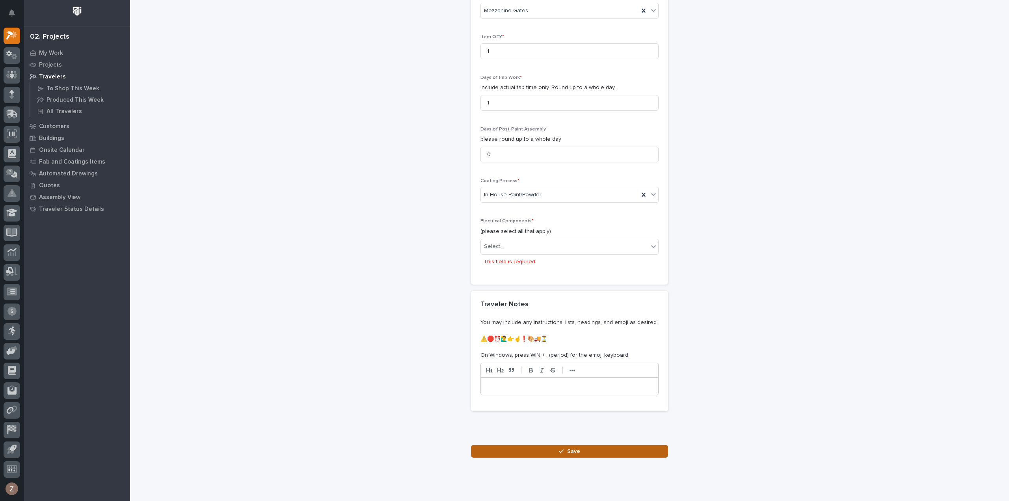
scroll to position [759, 0]
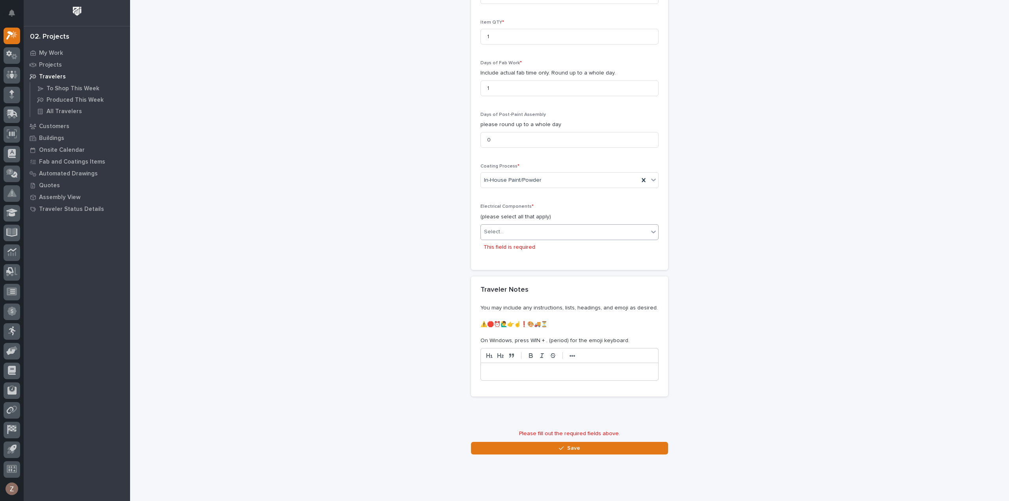
click at [543, 227] on div "Select..." at bounding box center [565, 232] width 168 height 13
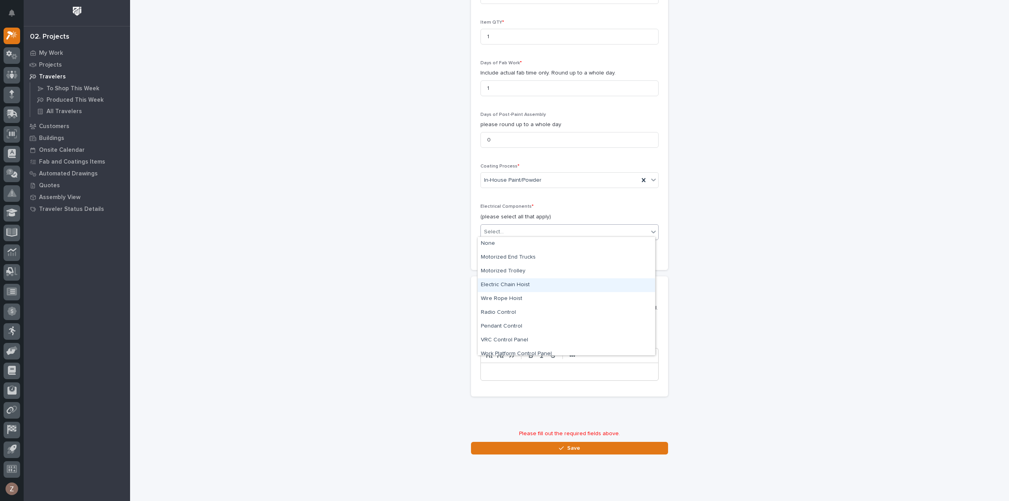
scroll to position [20, 0]
click at [508, 355] on div "Specialty/Custom Control Panel" at bounding box center [566, 348] width 177 height 14
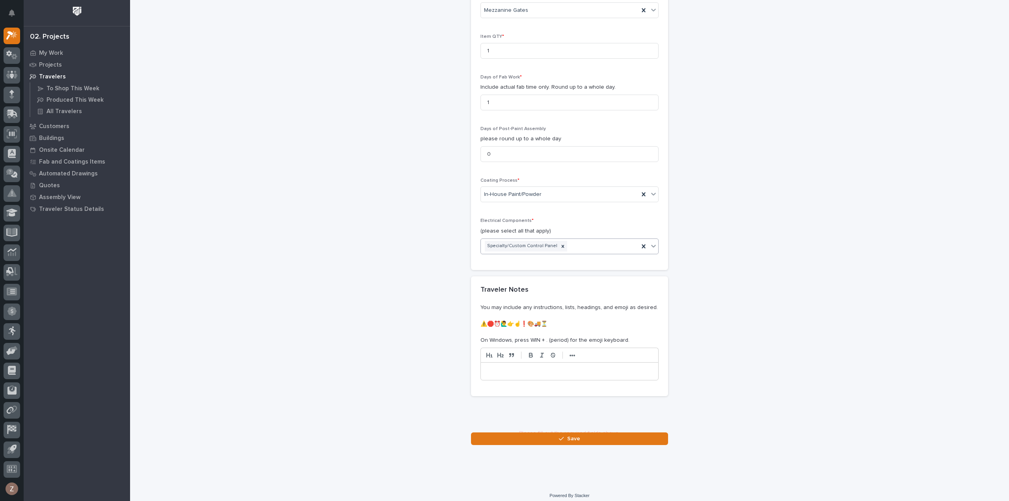
scroll to position [745, 0]
click at [560, 244] on icon at bounding box center [563, 247] width 6 height 6
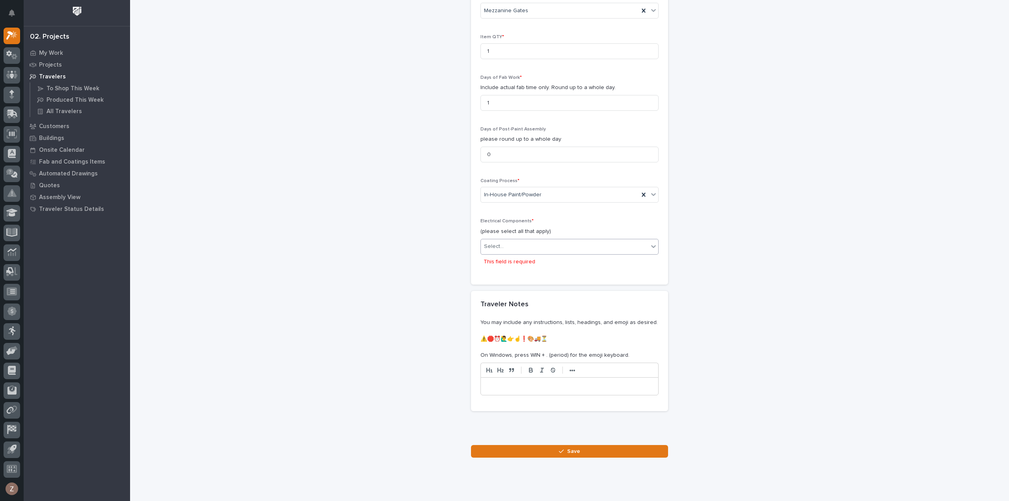
scroll to position [759, 0]
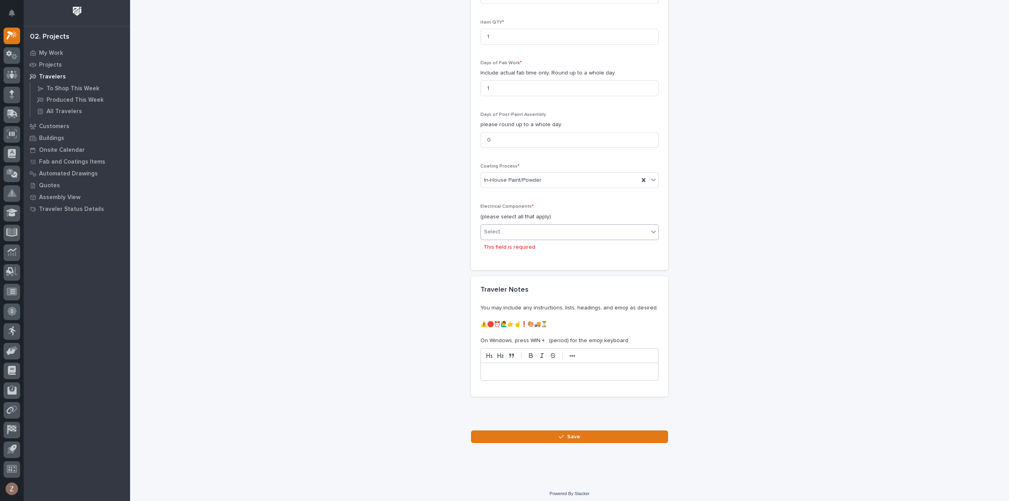
click at [614, 228] on div "Select..." at bounding box center [565, 232] width 168 height 13
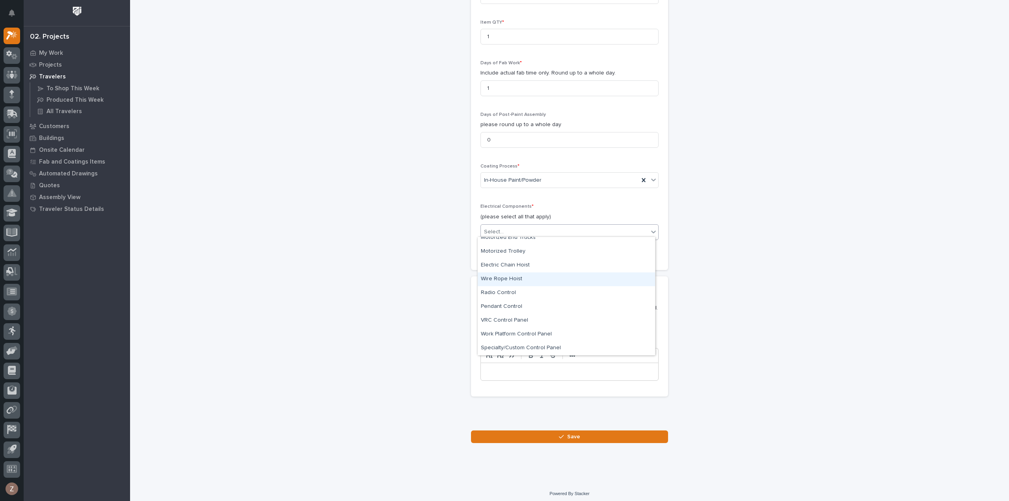
scroll to position [0, 0]
click at [549, 240] on div "None" at bounding box center [566, 244] width 177 height 14
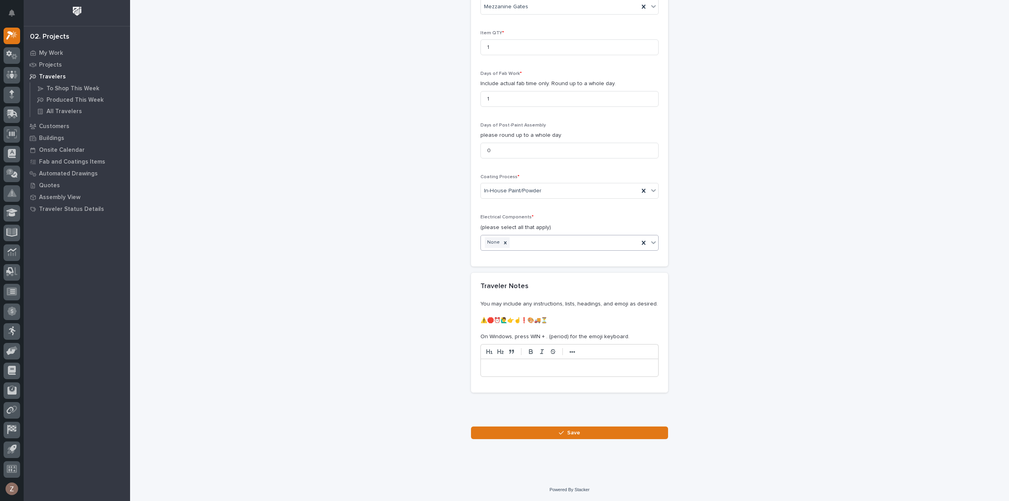
scroll to position [745, 0]
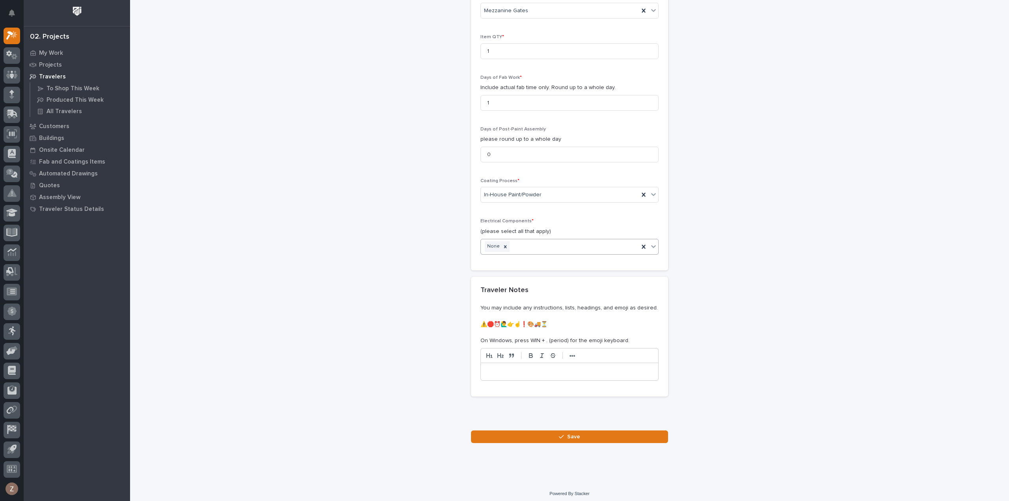
click at [559, 434] on icon "button" at bounding box center [561, 437] width 5 height 6
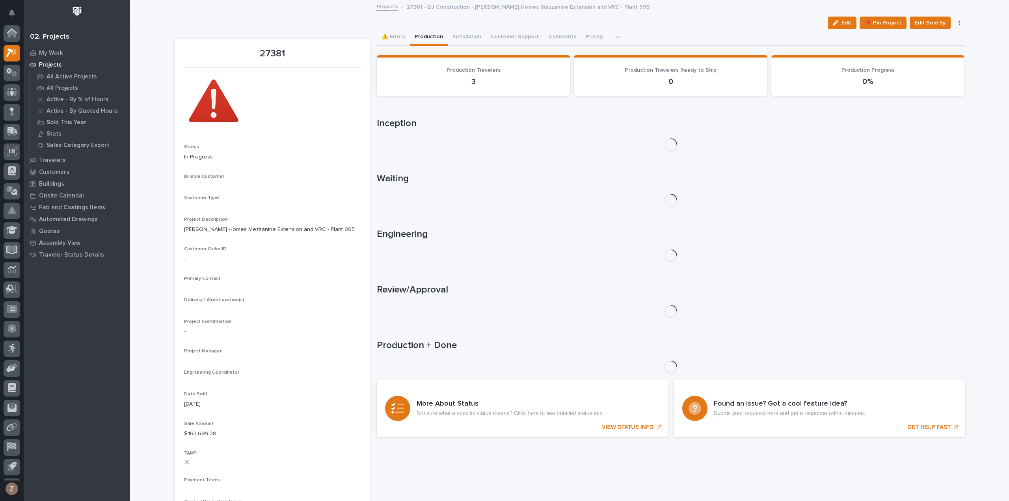
scroll to position [17, 0]
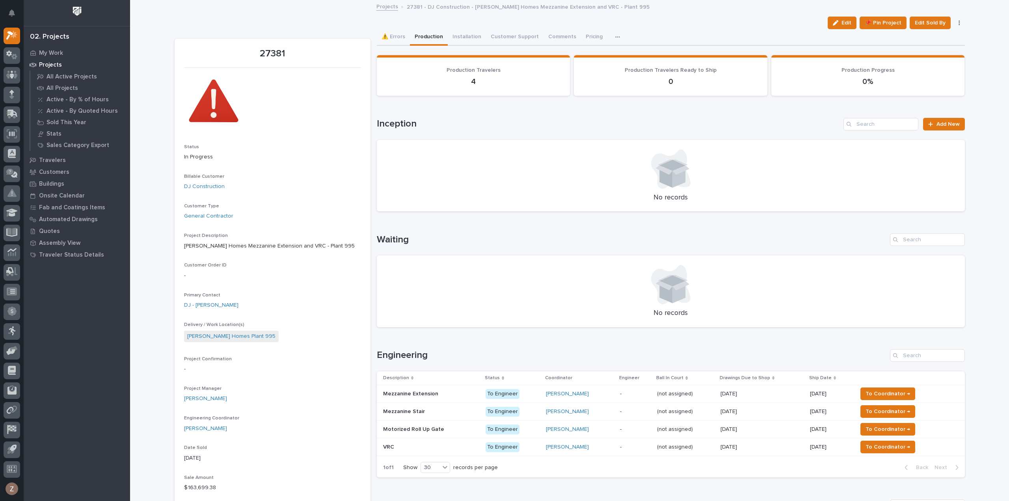
click at [598, 395] on div "Weston Hochstetler" at bounding box center [580, 394] width 68 height 7
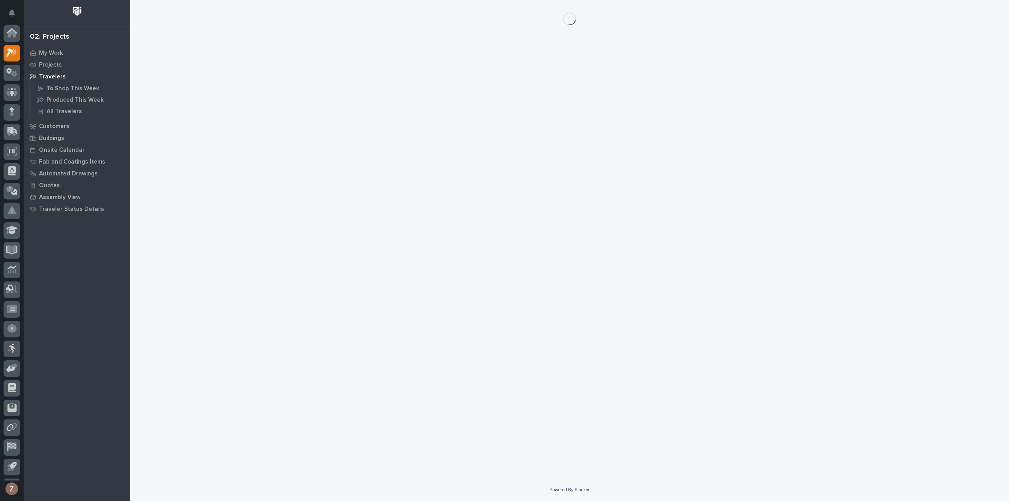
scroll to position [17, 0]
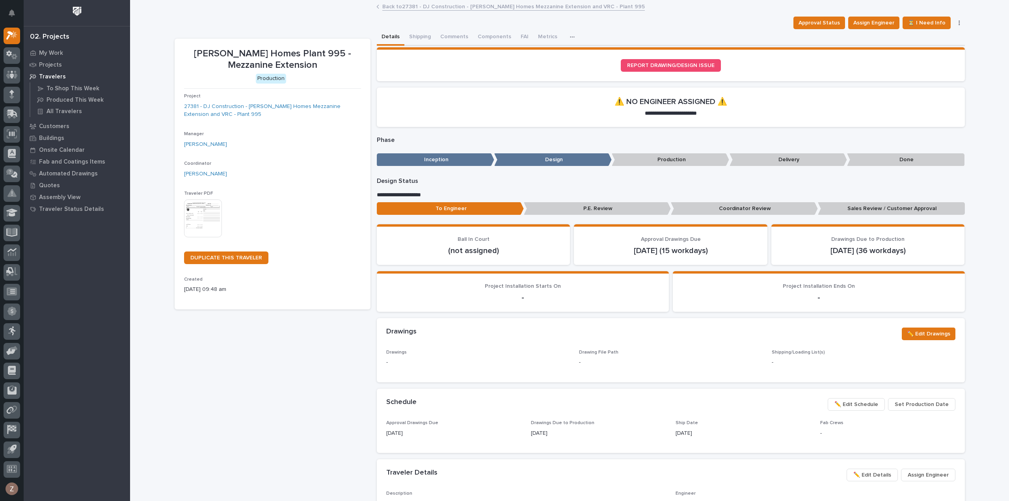
click at [201, 219] on img at bounding box center [203, 218] width 38 height 38
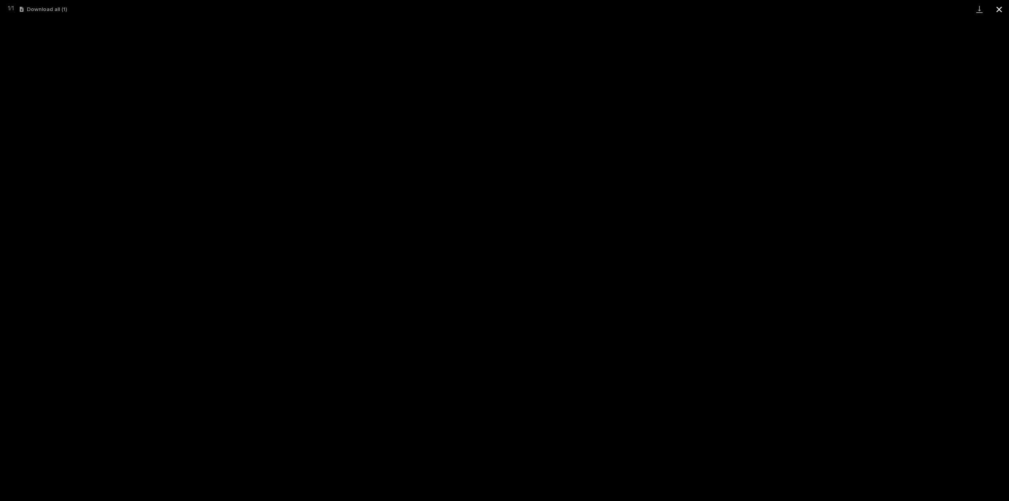
click at [997, 13] on button "Close gallery" at bounding box center [1000, 9] width 20 height 19
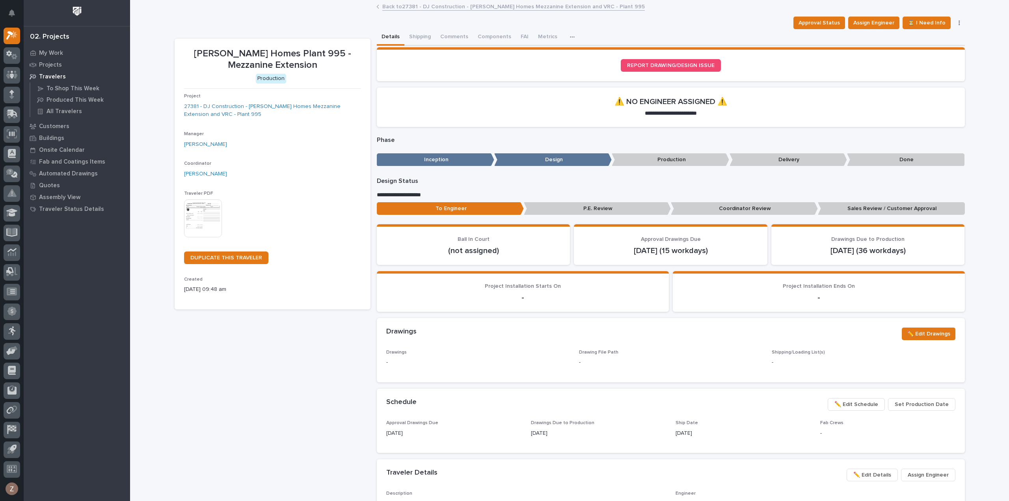
click at [423, 6] on link "Back to 27381 - DJ Construction - Clayton Homes Mezzanine Extension and VRC - P…" at bounding box center [513, 6] width 263 height 9
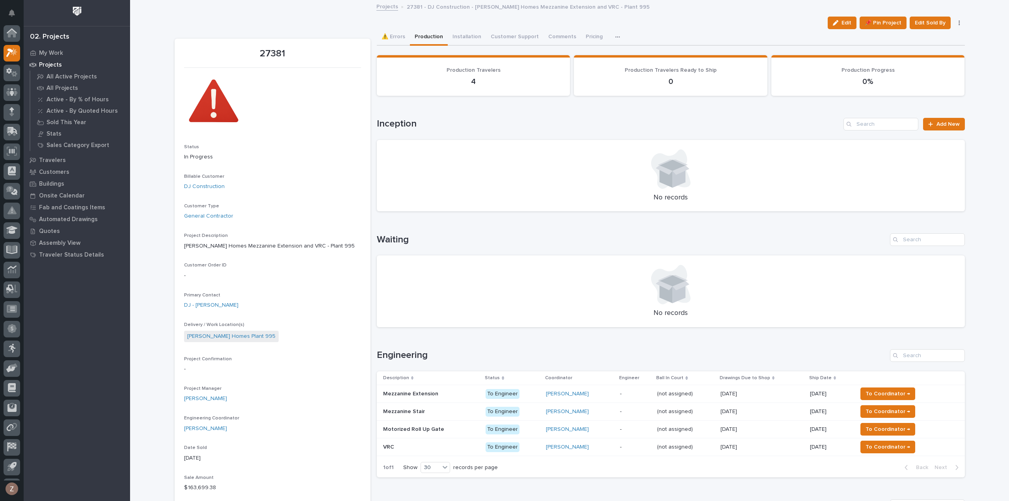
scroll to position [17, 0]
click at [643, 410] on p "-" at bounding box center [635, 411] width 31 height 7
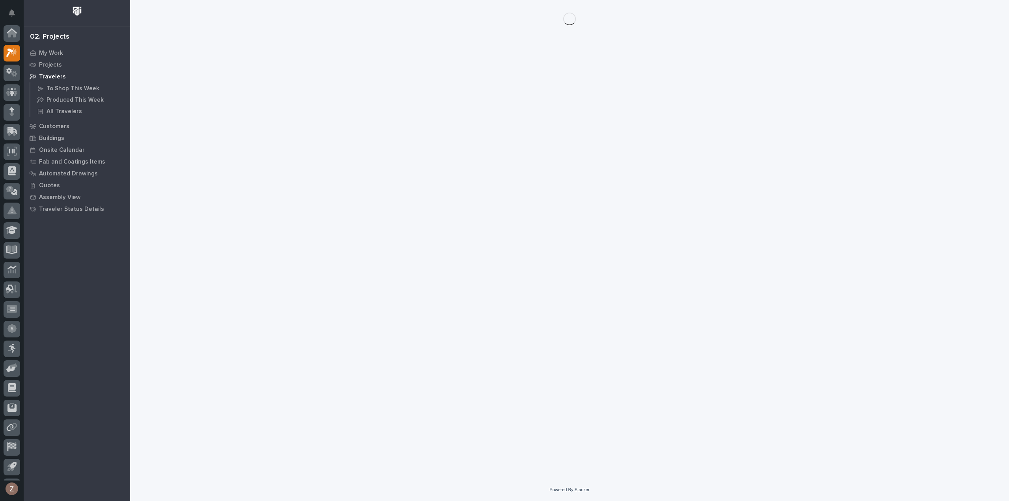
scroll to position [17, 0]
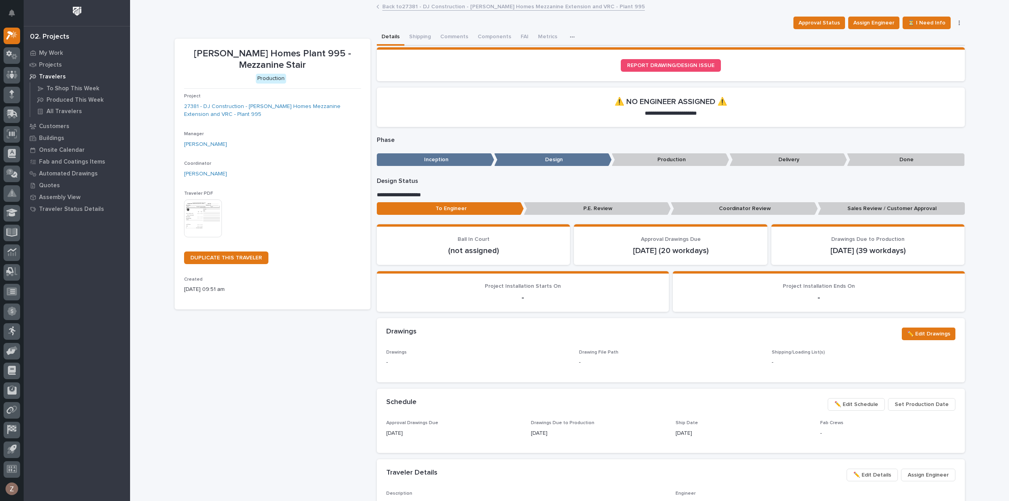
click at [208, 220] on img at bounding box center [203, 218] width 38 height 38
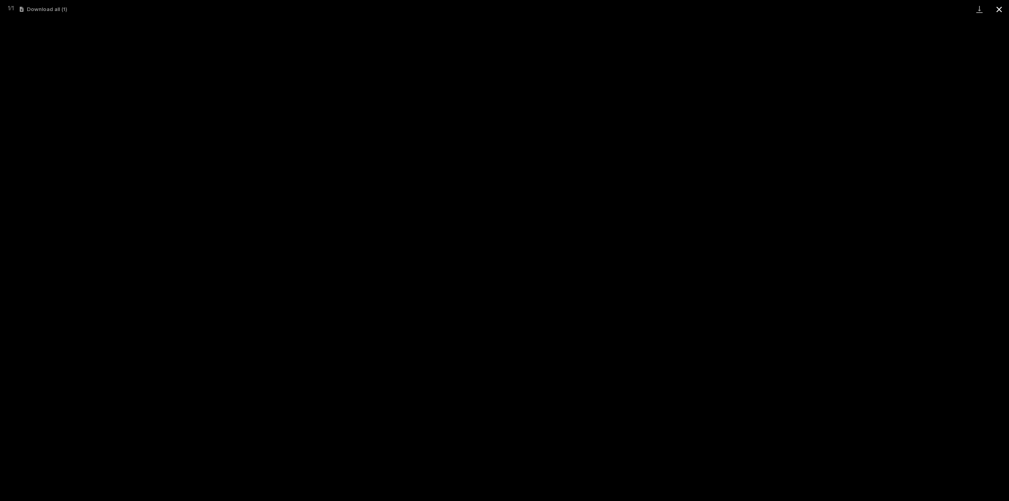
click at [1000, 10] on button "Close gallery" at bounding box center [1000, 9] width 20 height 19
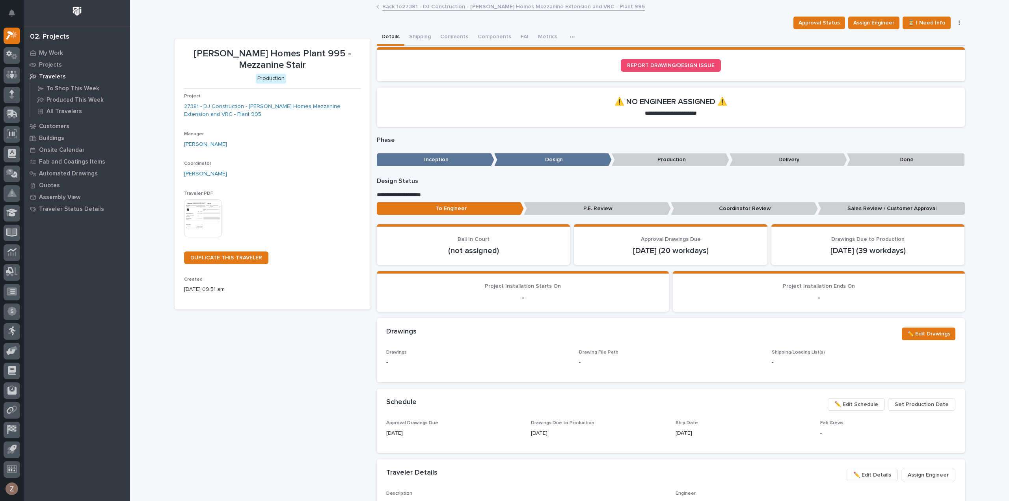
click at [459, 7] on link "Back to 27381 - DJ Construction - Clayton Homes Mezzanine Extension and VRC - P…" at bounding box center [513, 6] width 263 height 9
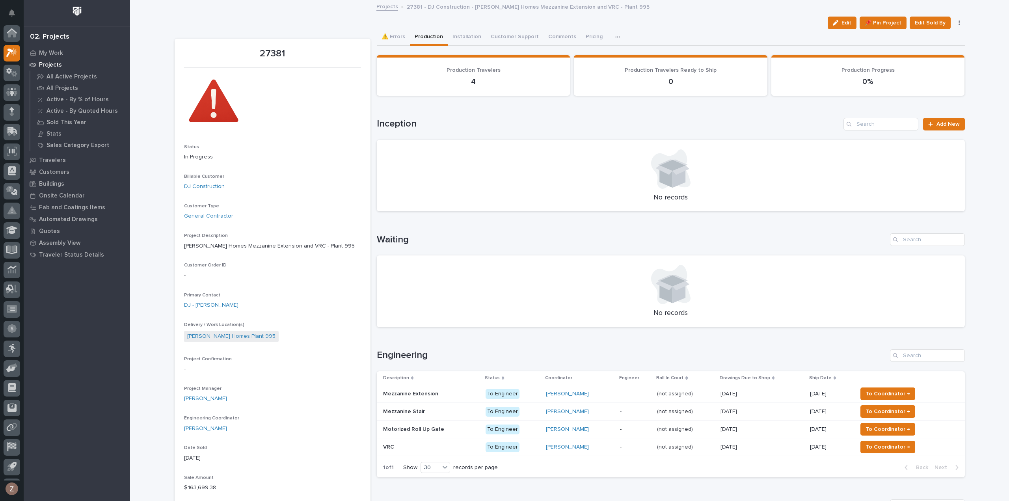
scroll to position [17, 0]
click at [615, 430] on td "Weston Hochstetler" at bounding box center [580, 430] width 74 height 18
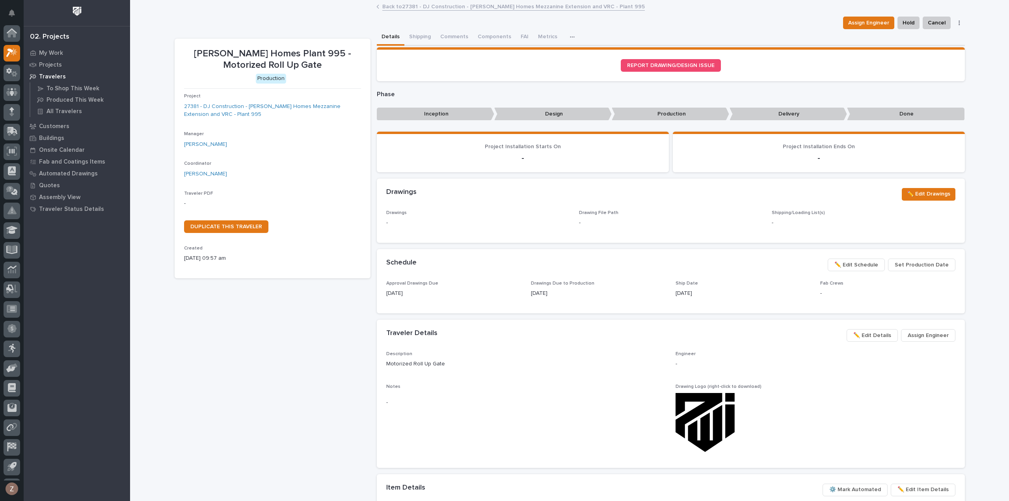
scroll to position [17, 0]
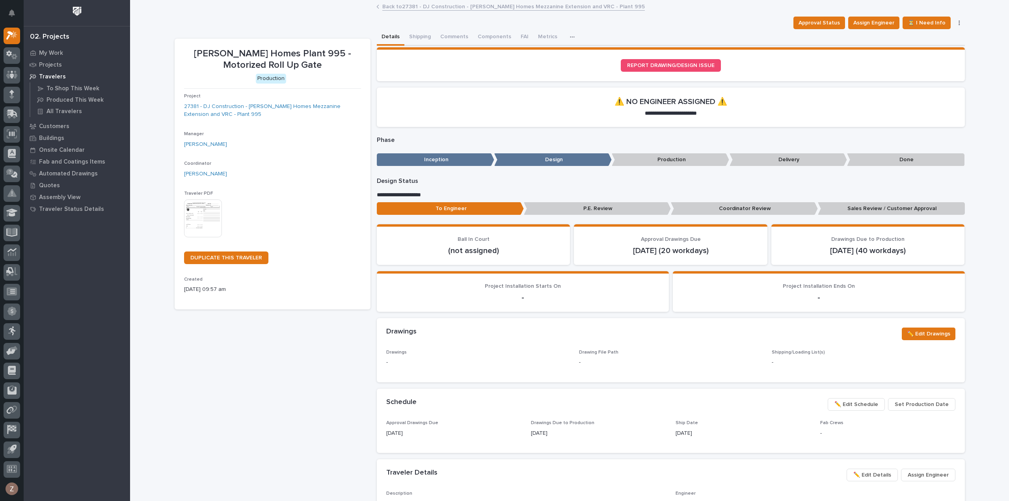
click at [202, 221] on img at bounding box center [203, 218] width 38 height 38
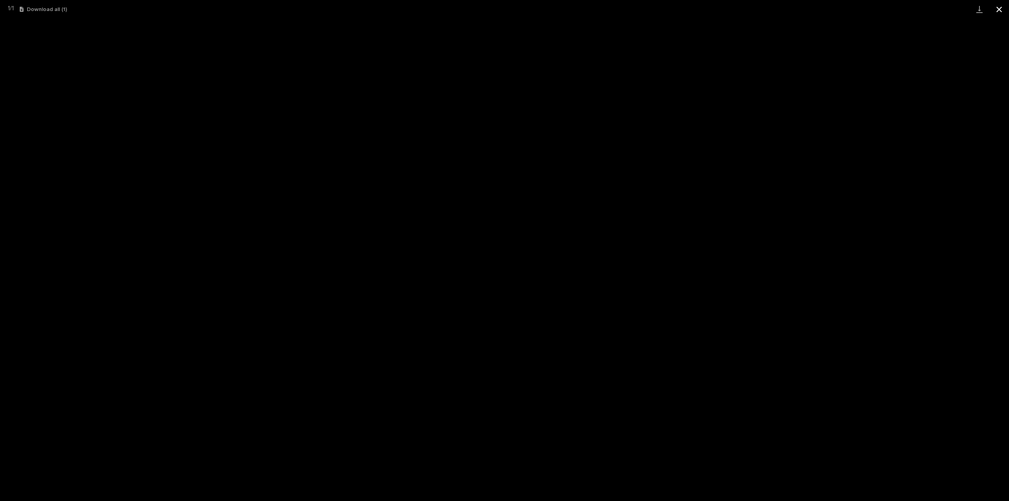
click at [1001, 7] on button "Close gallery" at bounding box center [1000, 9] width 20 height 19
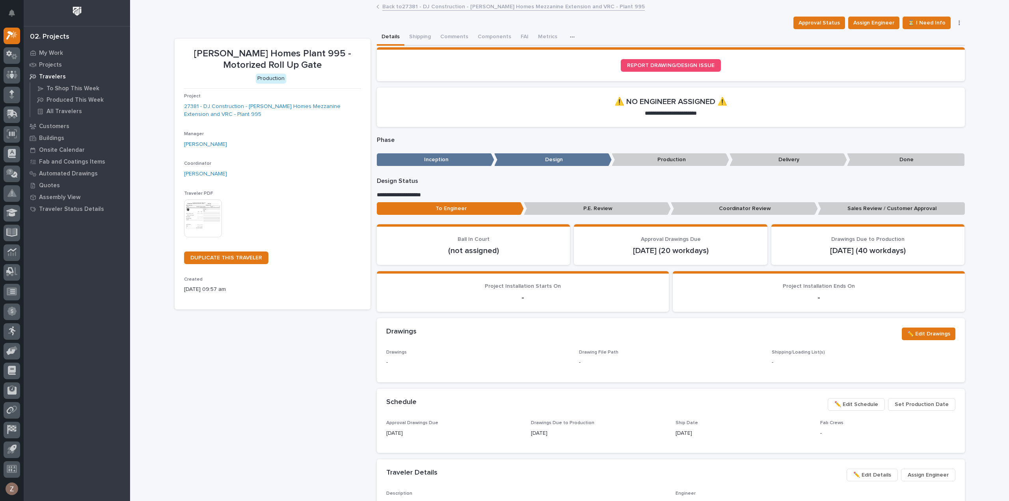
click at [427, 5] on link "Back to 27381 - DJ Construction - Clayton Homes Mezzanine Extension and VRC - P…" at bounding box center [513, 6] width 263 height 9
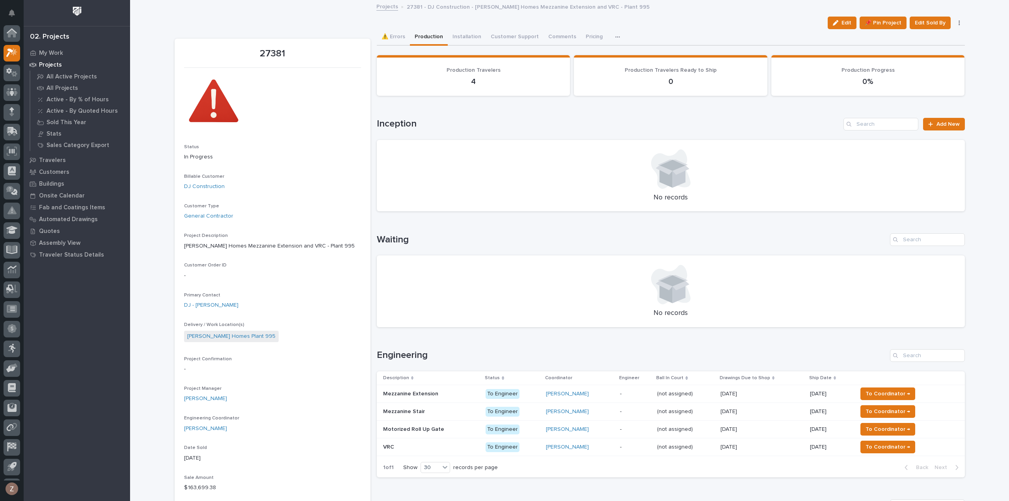
scroll to position [17, 0]
click at [531, 451] on div "To Engineer" at bounding box center [513, 447] width 54 height 16
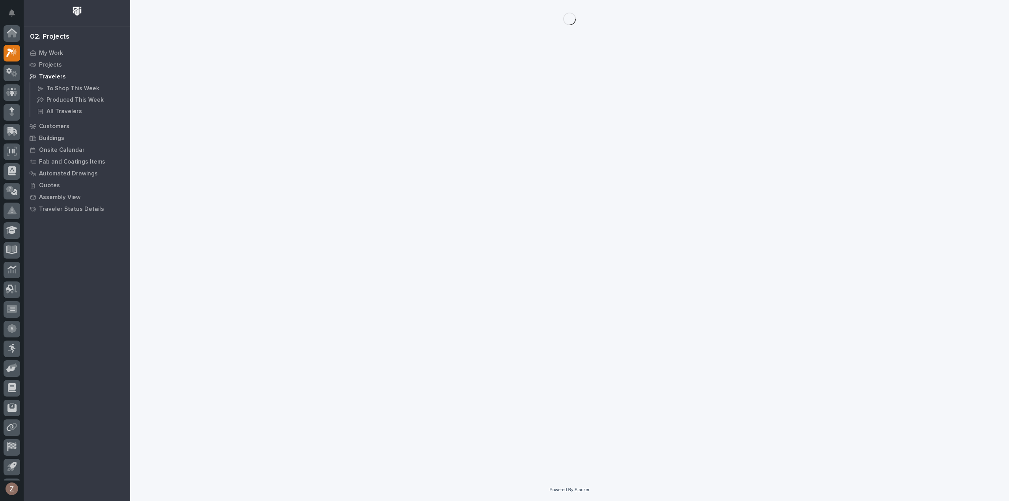
scroll to position [17, 0]
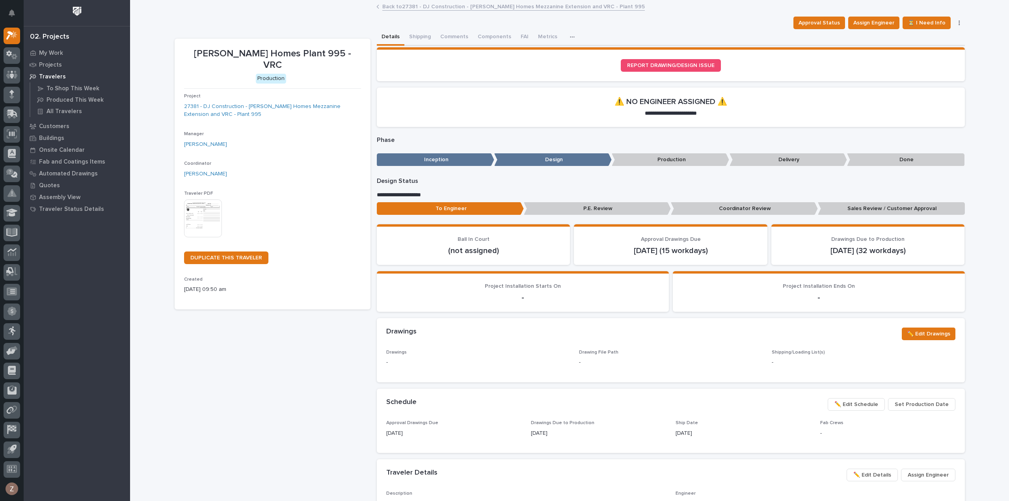
click at [200, 209] on img at bounding box center [203, 218] width 38 height 38
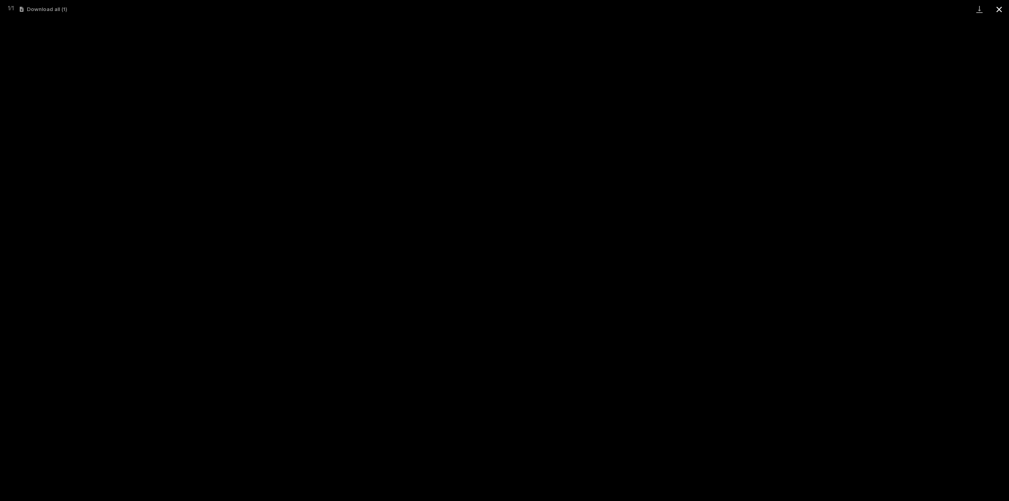
click at [1000, 7] on button "Close gallery" at bounding box center [1000, 9] width 20 height 19
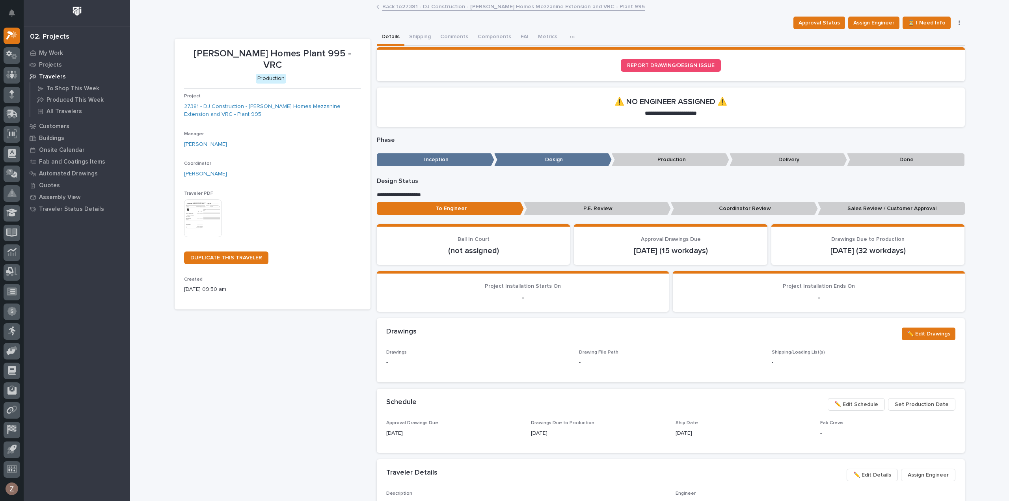
click at [450, 13] on div "DJ - Clayton Homes Plant 995 - VRC Approval Status Assign Engineer ⏳ I Need Inf…" at bounding box center [570, 423] width 790 height 844
click at [457, 4] on link "Back to 27381 - DJ Construction - Clayton Homes Mezzanine Extension and VRC - P…" at bounding box center [513, 6] width 263 height 9
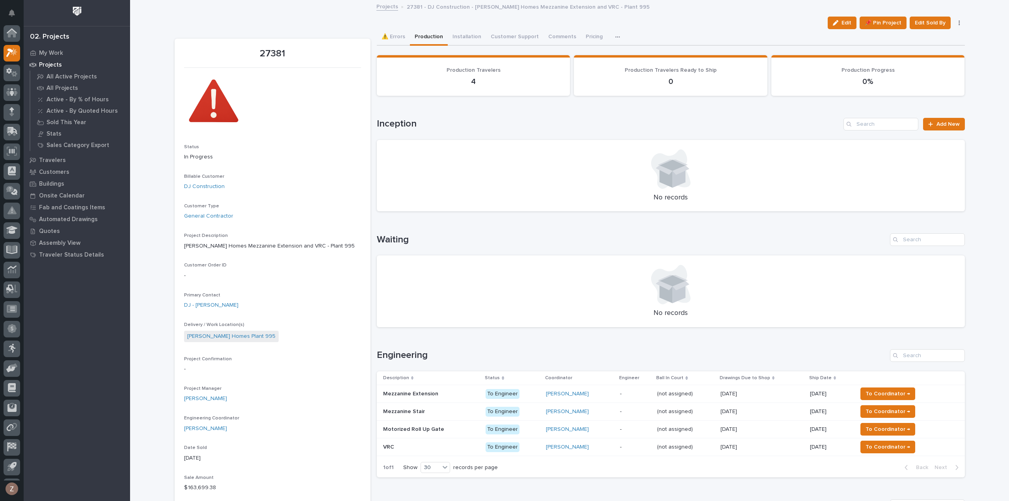
scroll to position [17, 0]
click at [458, 35] on button "Installation" at bounding box center [467, 37] width 38 height 17
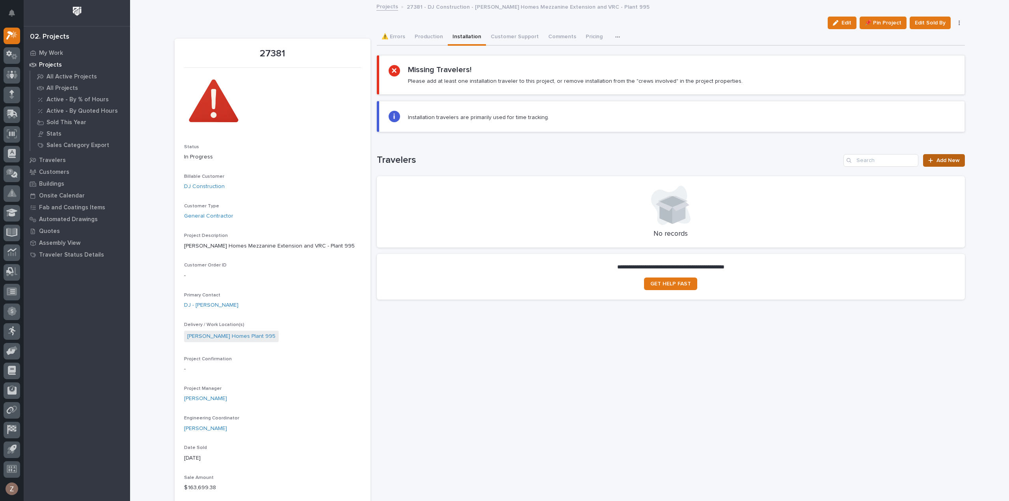
click at [946, 159] on span "Add New" at bounding box center [948, 161] width 23 height 6
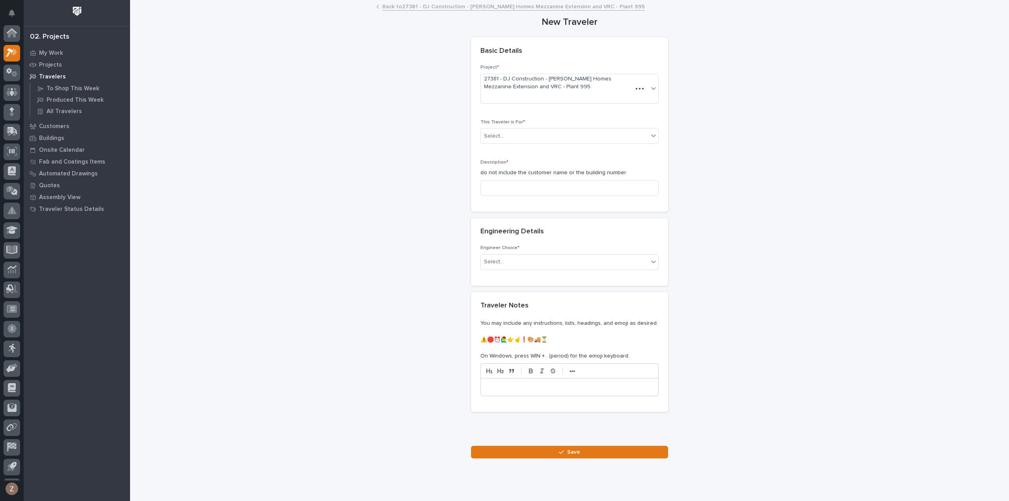
scroll to position [17, 0]
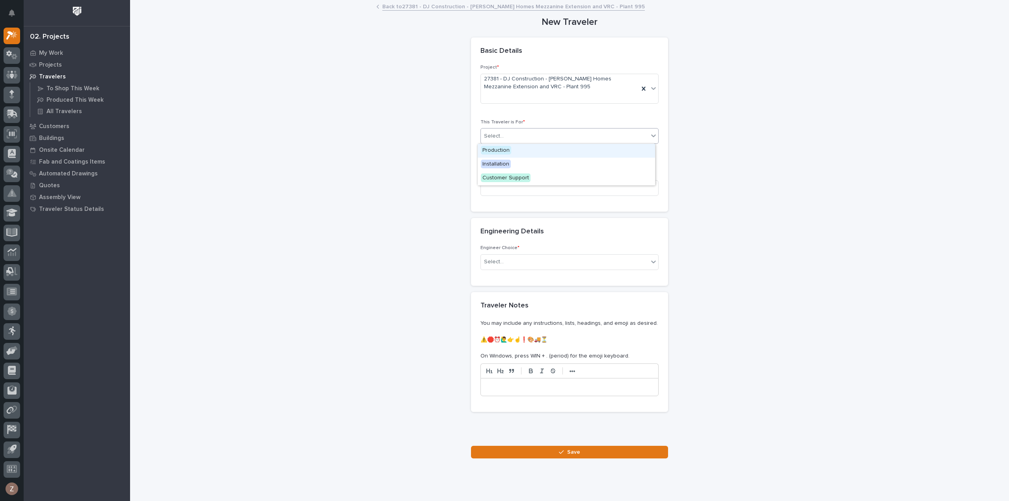
click at [539, 134] on div "Select..." at bounding box center [565, 136] width 168 height 13
click at [523, 165] on div "Installation" at bounding box center [566, 165] width 177 height 14
click at [539, 192] on input at bounding box center [570, 188] width 178 height 16
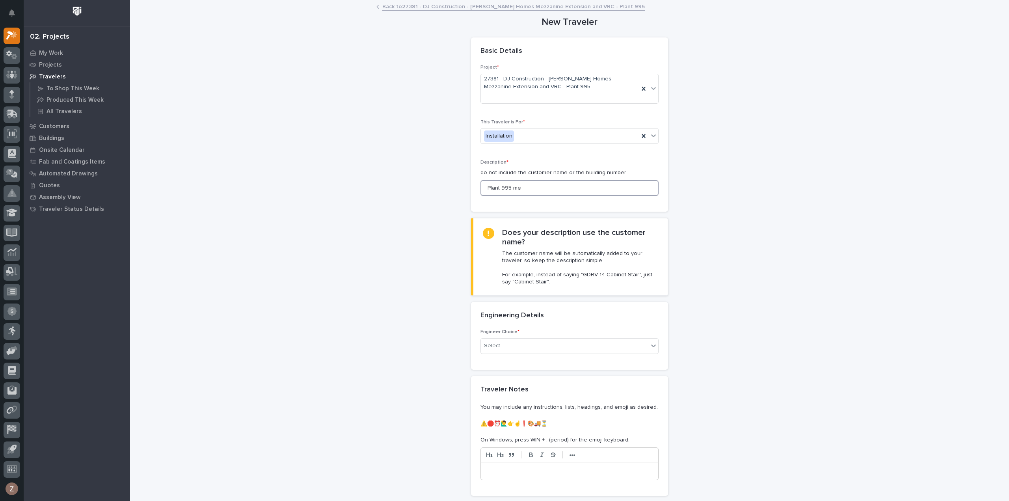
click at [539, 192] on input "Plant 995 me" at bounding box center [570, 188] width 178 height 16
type input "Plant 995 Mezzanine Addition and VRC"
click at [529, 347] on div "Select..." at bounding box center [565, 345] width 168 height 13
click at [514, 373] on div "I want my coordinator to choose an engineer" at bounding box center [566, 374] width 177 height 14
click at [538, 400] on div "(from project)" at bounding box center [560, 400] width 158 height 13
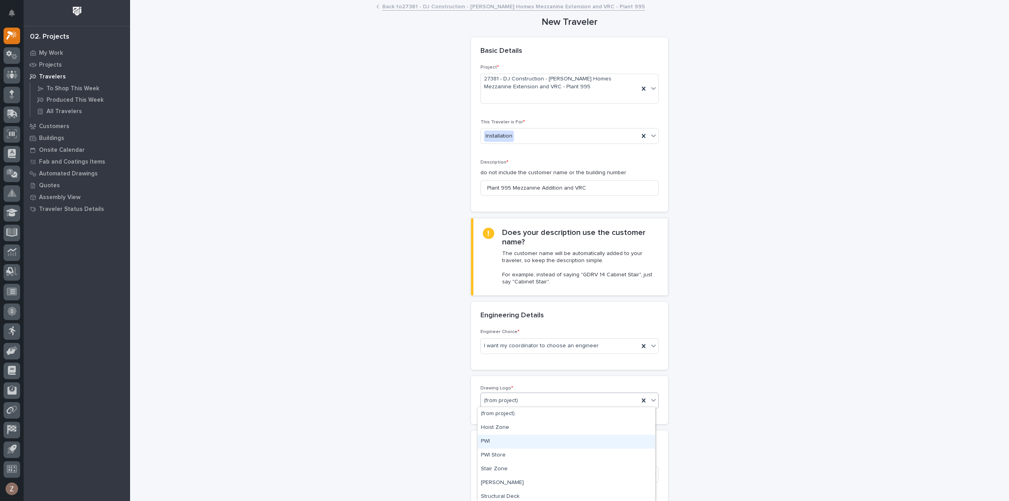
click at [516, 442] on div "PWI" at bounding box center [566, 442] width 177 height 14
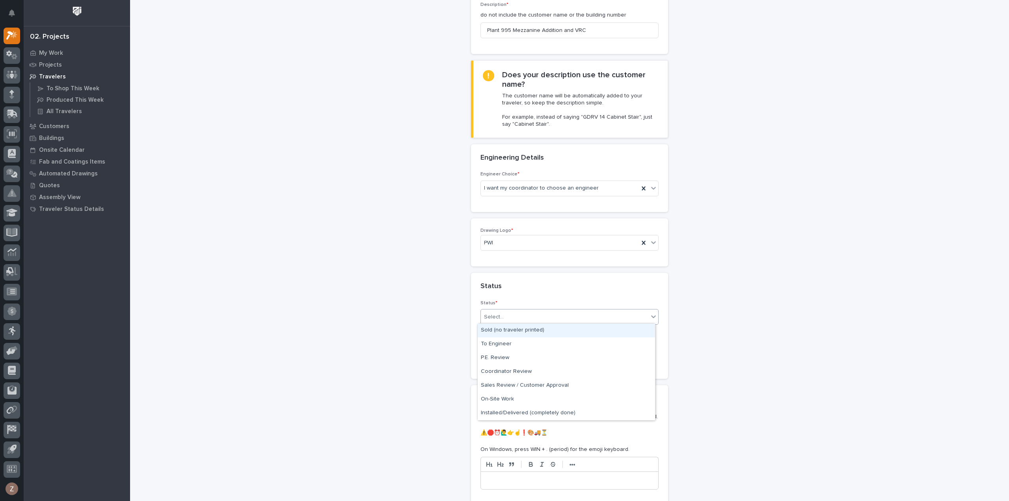
click at [504, 319] on div "Select..." at bounding box center [565, 317] width 168 height 13
click at [498, 341] on div "To Engineer" at bounding box center [566, 344] width 177 height 14
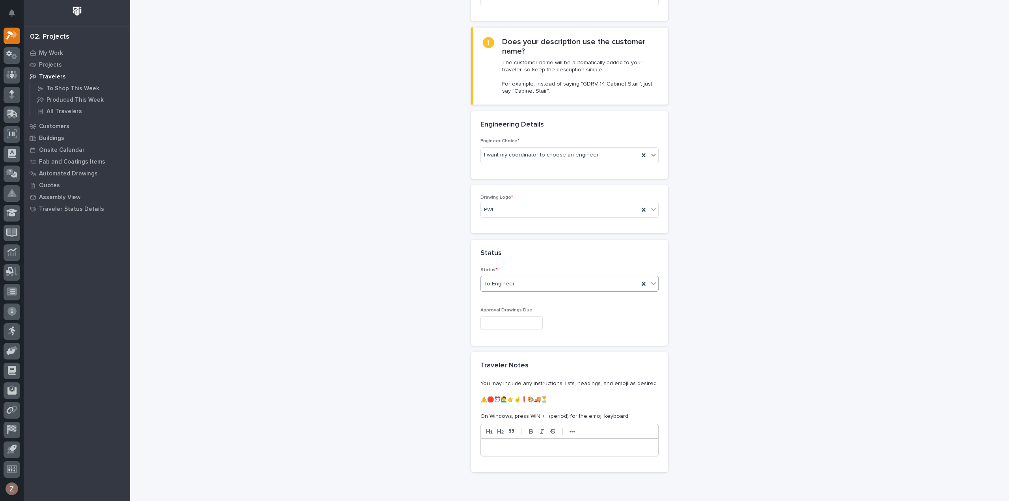
scroll to position [268, 0]
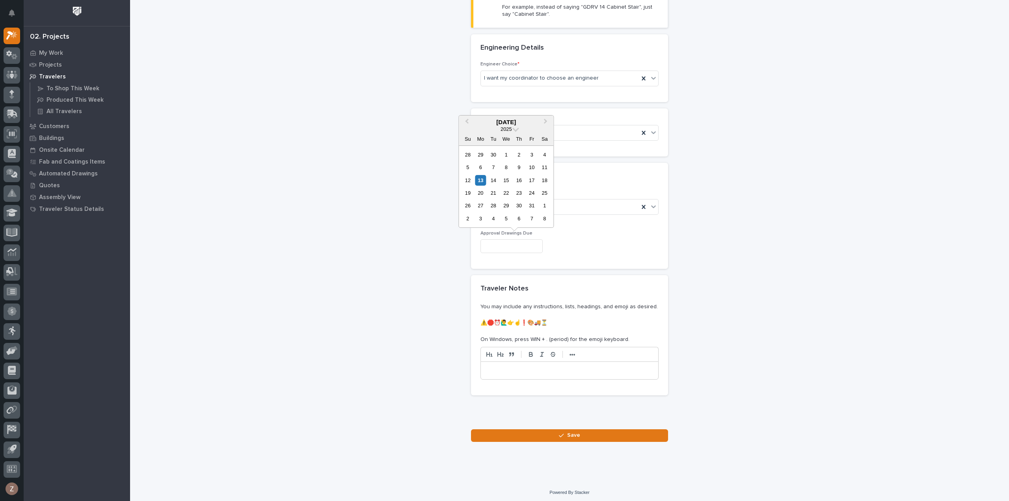
click at [501, 245] on input "text" at bounding box center [512, 246] width 62 height 14
click at [549, 127] on button "Next Month" at bounding box center [546, 122] width 13 height 13
click at [480, 220] on div "1" at bounding box center [480, 218] width 11 height 11
type input "**********"
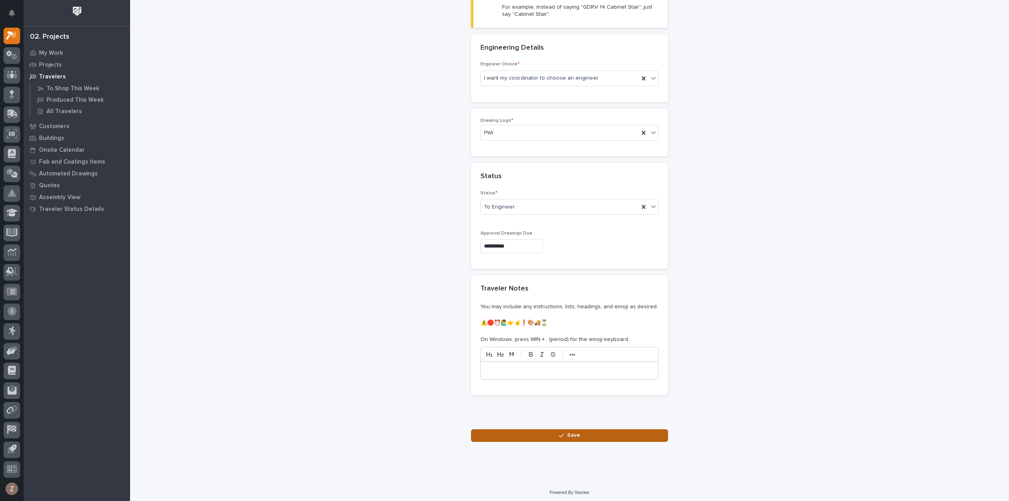
click at [559, 429] on button "Save" at bounding box center [569, 435] width 197 height 13
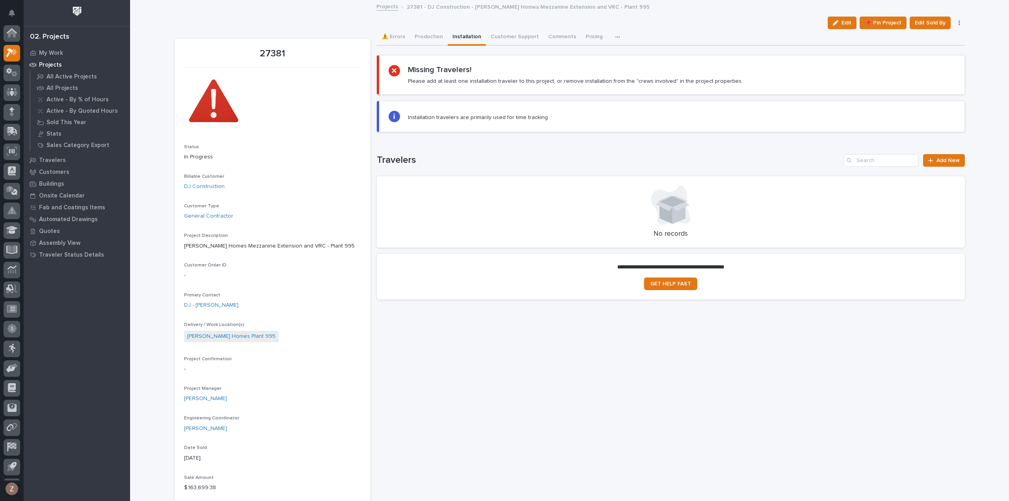
scroll to position [17, 0]
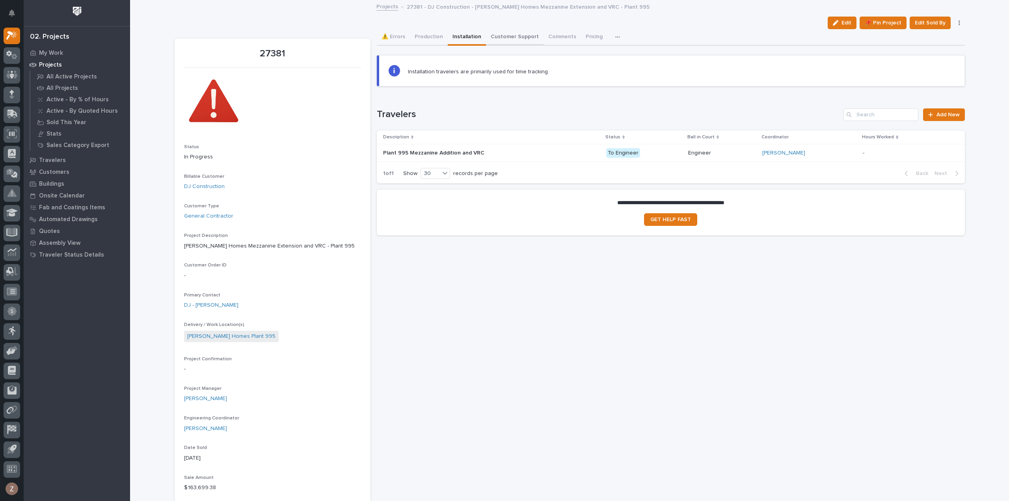
click at [511, 37] on button "Customer Support" at bounding box center [515, 37] width 58 height 17
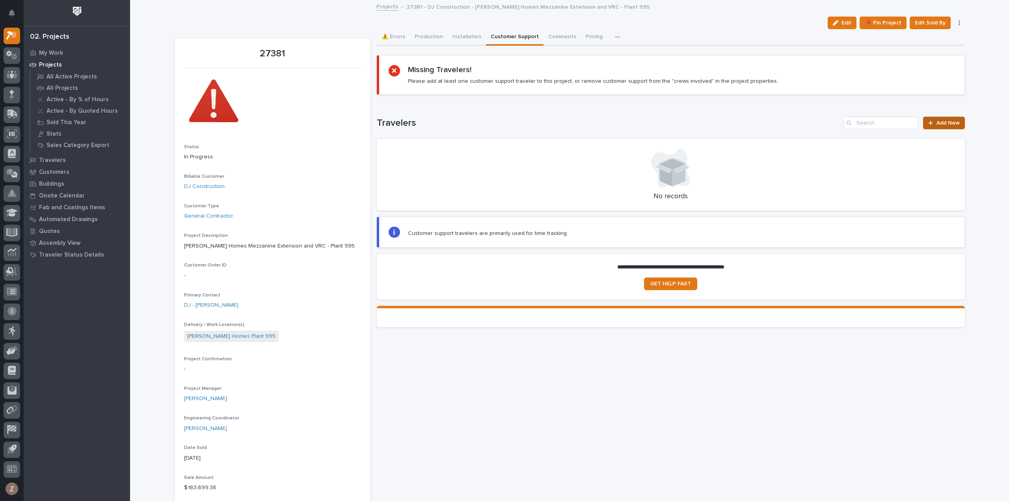
click at [943, 123] on span "Add New" at bounding box center [948, 123] width 23 height 6
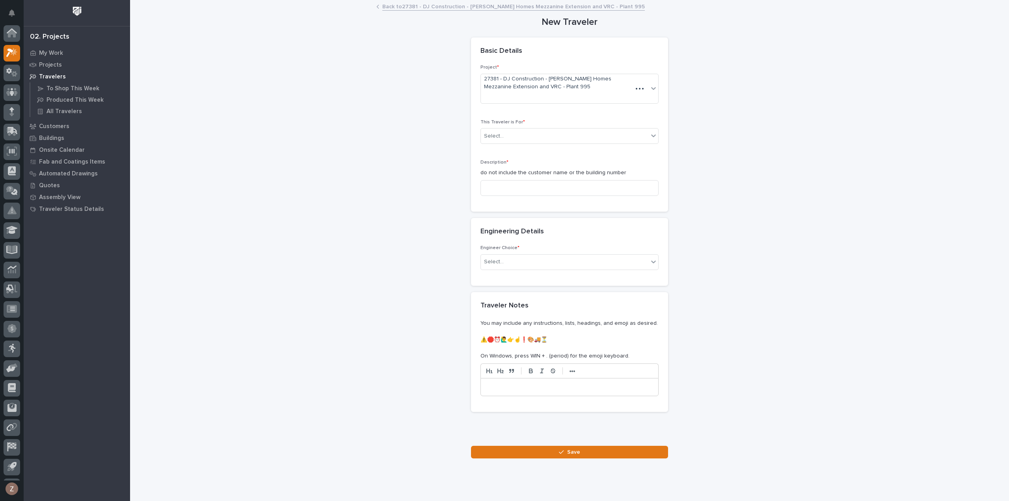
scroll to position [17, 0]
click at [524, 136] on div "Select..." at bounding box center [565, 136] width 168 height 13
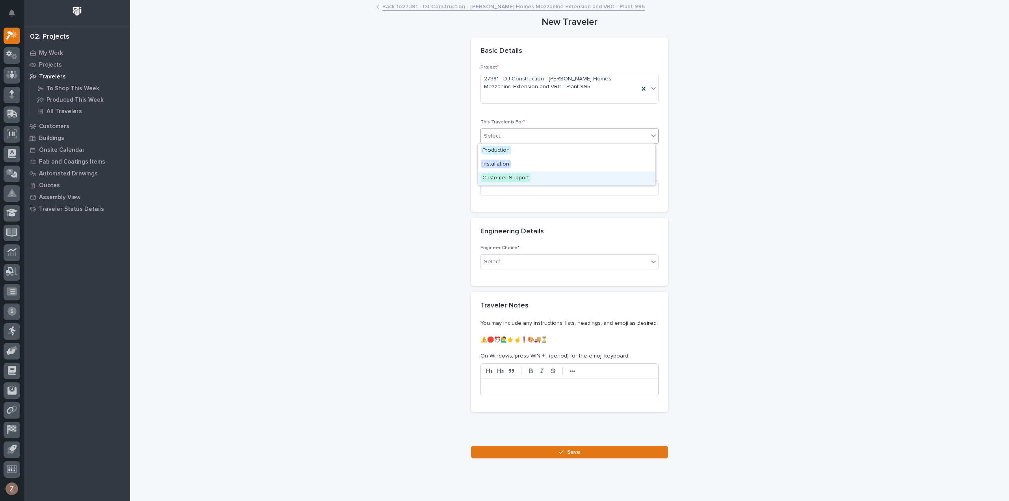
click at [522, 179] on span "Customer Support" at bounding box center [506, 177] width 50 height 9
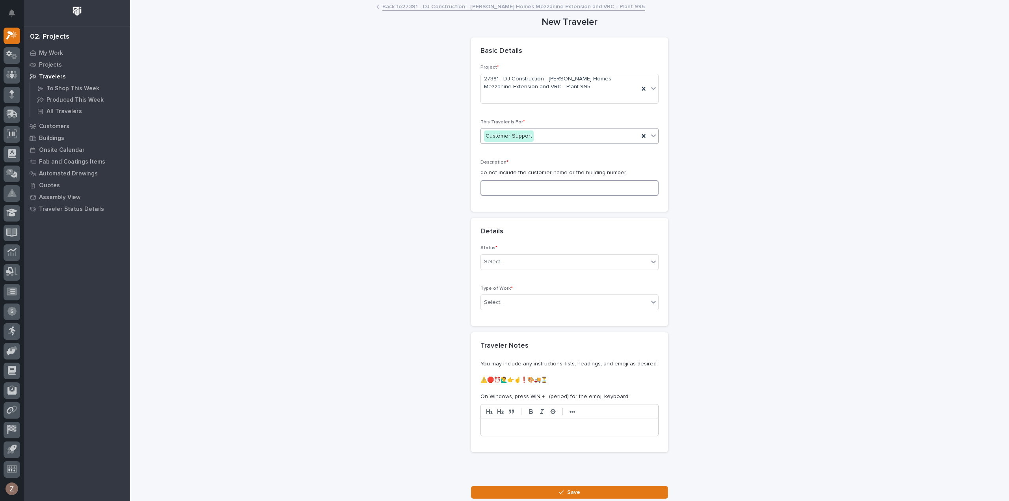
click at [520, 180] on input at bounding box center [570, 188] width 178 height 16
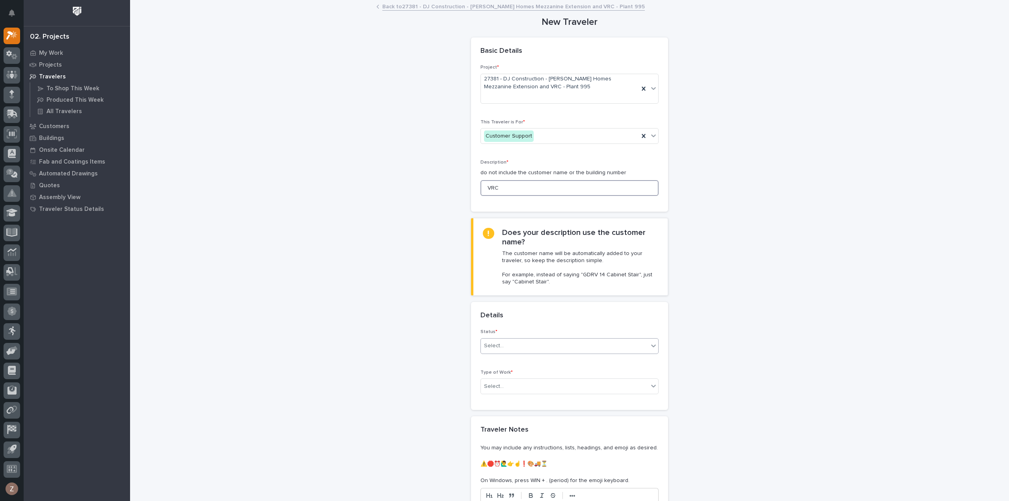
type input "VRC"
click at [525, 349] on div "Select..." at bounding box center [565, 345] width 168 height 13
click at [530, 360] on div "Open" at bounding box center [566, 360] width 177 height 14
click at [505, 384] on div "Select..." at bounding box center [565, 386] width 168 height 13
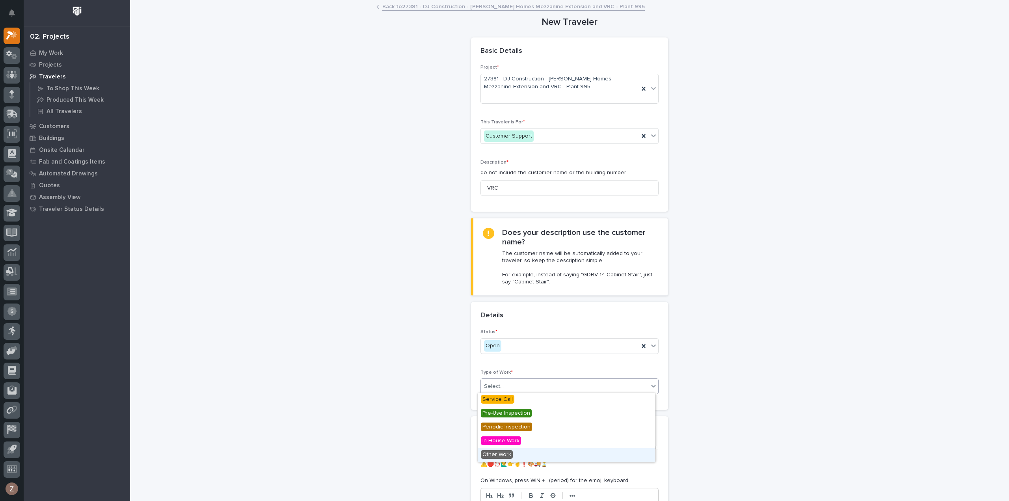
click at [507, 455] on span "Other Work" at bounding box center [497, 454] width 32 height 9
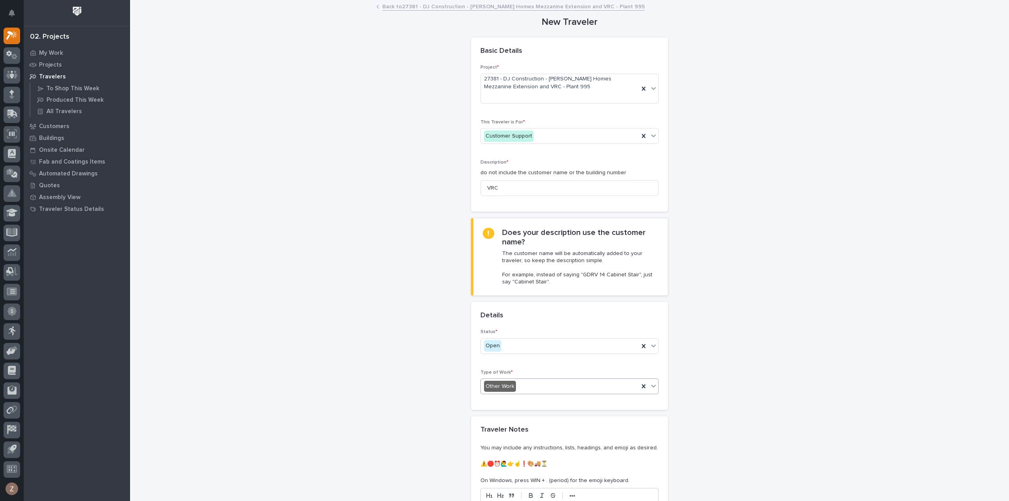
scroll to position [142, 0]
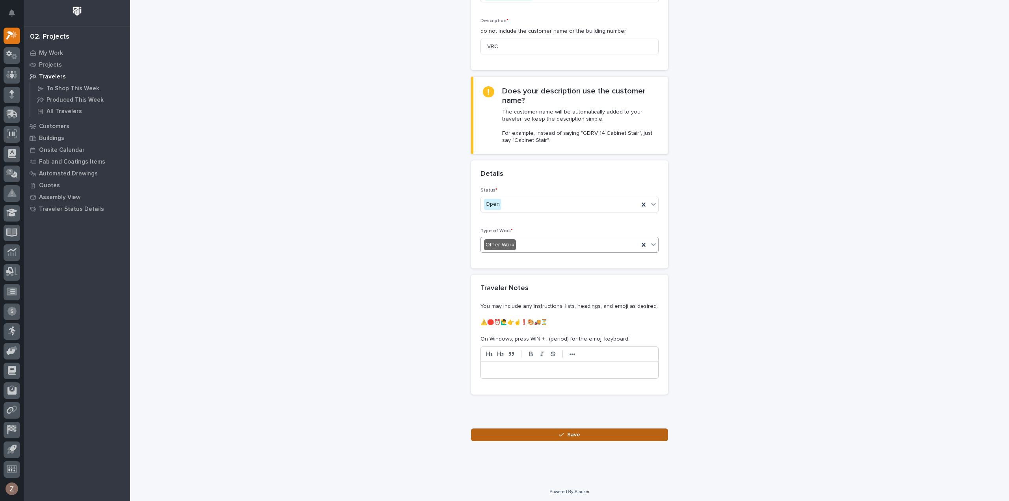
click at [539, 432] on button "Save" at bounding box center [569, 435] width 197 height 13
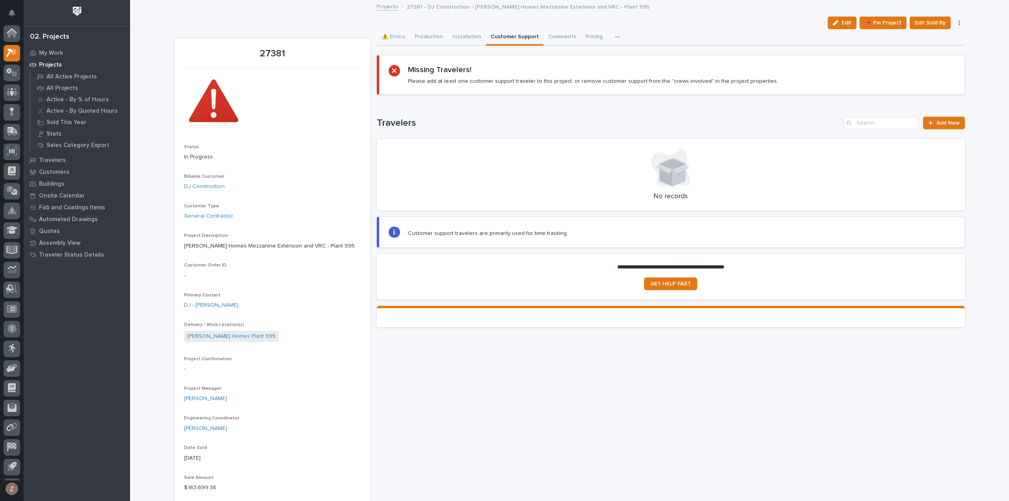
scroll to position [17, 0]
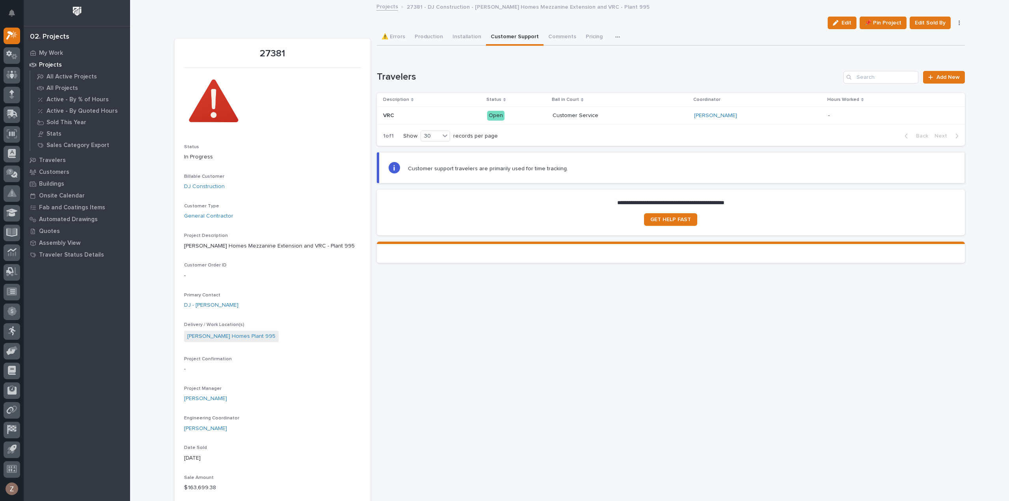
click at [377, 5] on link "Projects" at bounding box center [388, 6] width 22 height 9
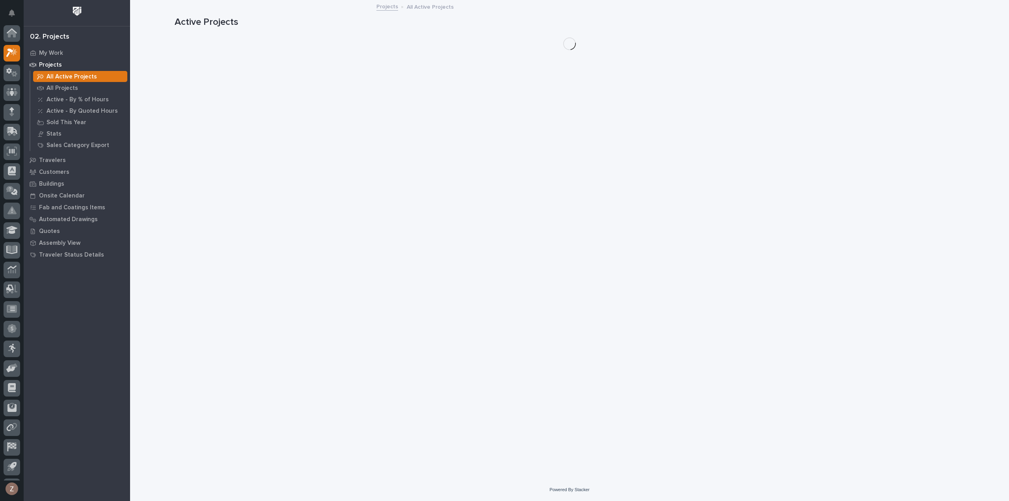
scroll to position [17, 0]
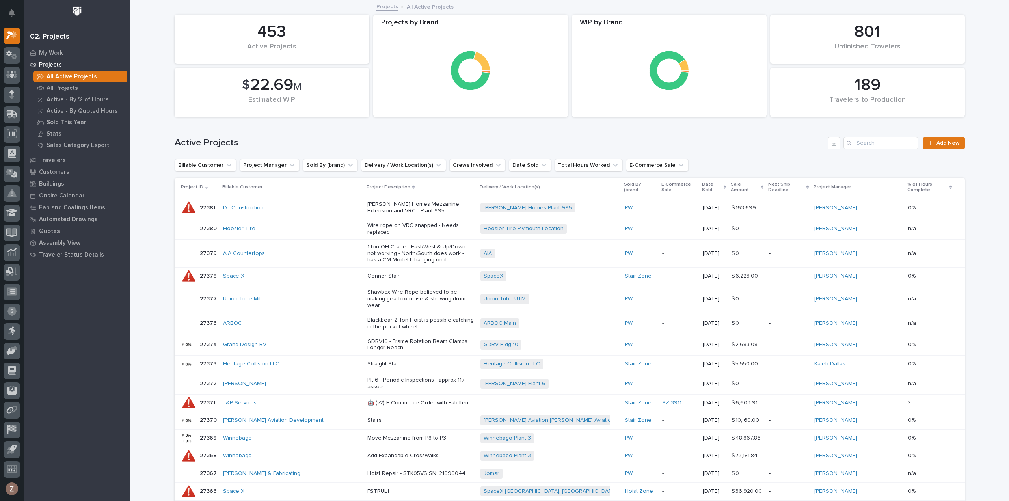
click at [46, 65] on p "Projects" at bounding box center [50, 65] width 23 height 7
click at [51, 64] on p "Projects" at bounding box center [50, 65] width 23 height 7
click at [431, 204] on p "[PERSON_NAME] Homes Mezzanine Extension and VRC - Plant 995" at bounding box center [420, 207] width 107 height 13
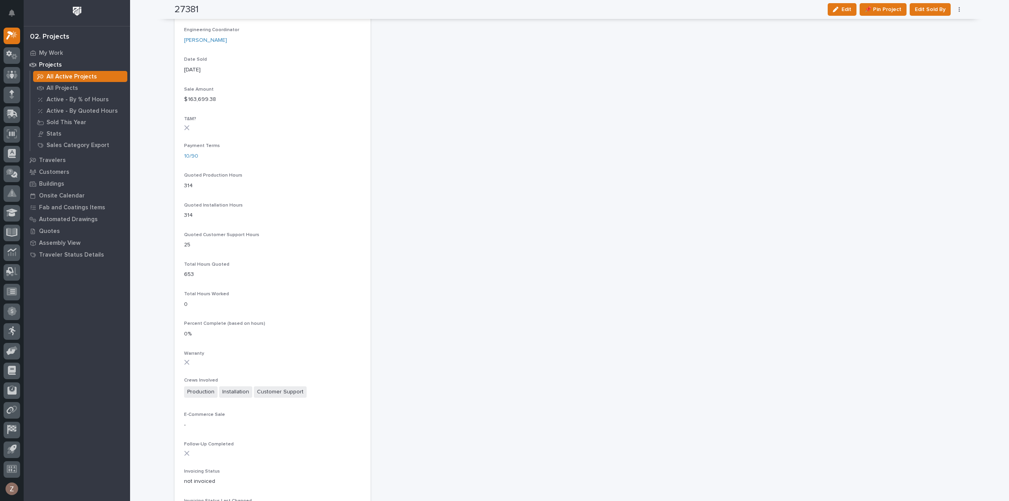
scroll to position [292, 0]
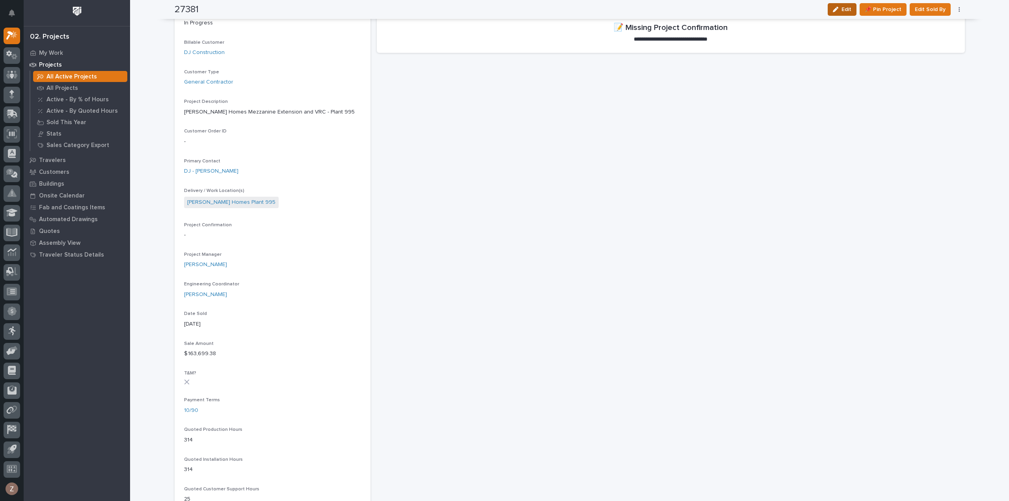
click at [842, 12] on span "Edit" at bounding box center [847, 9] width 10 height 7
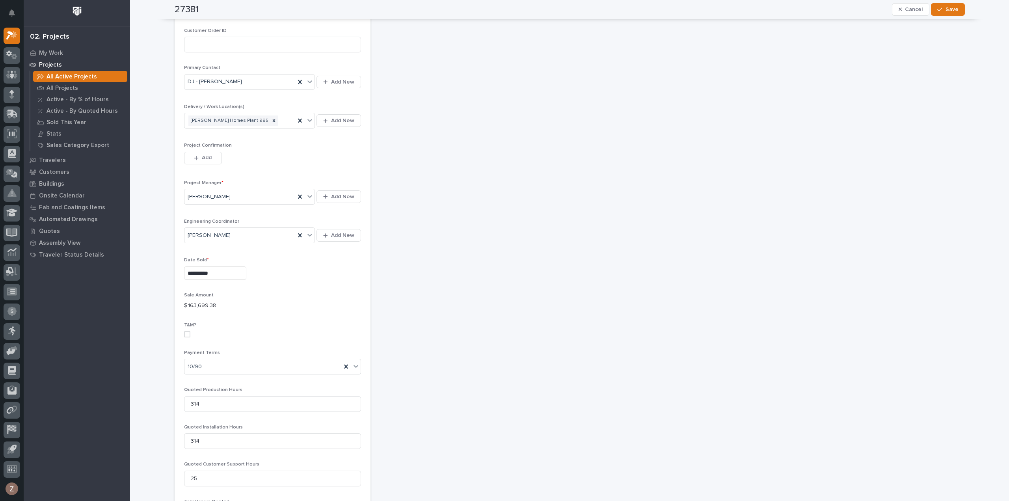
scroll to position [165, 0]
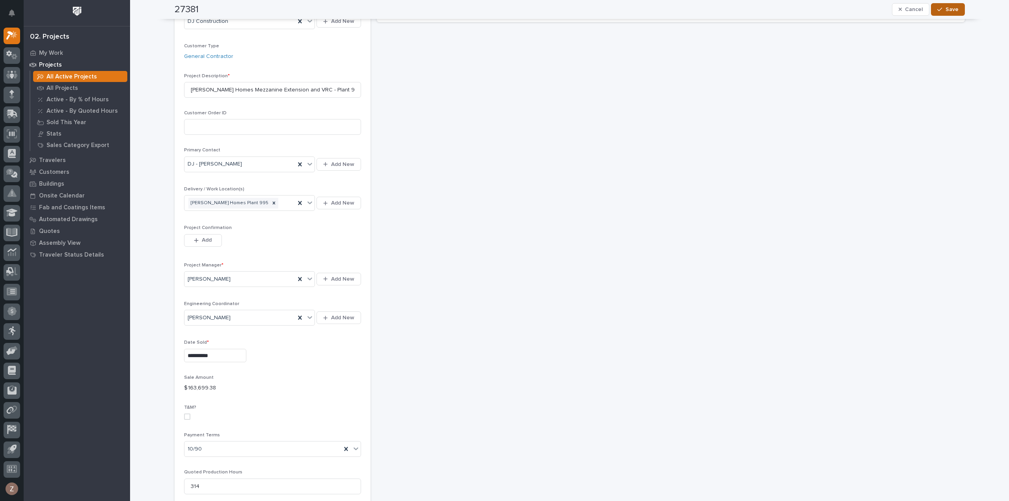
click at [954, 12] on span "Save" at bounding box center [952, 9] width 13 height 7
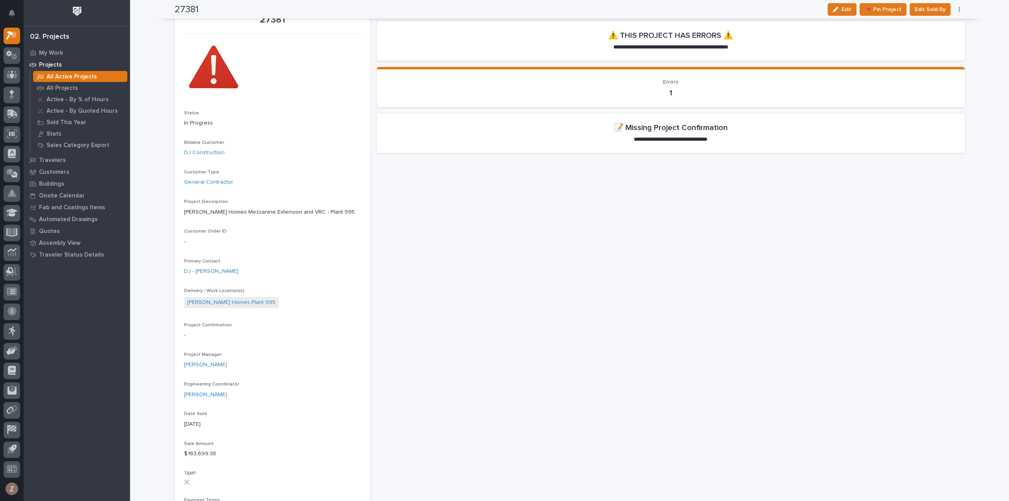
scroll to position [0, 0]
